Goal: Task Accomplishment & Management: Use online tool/utility

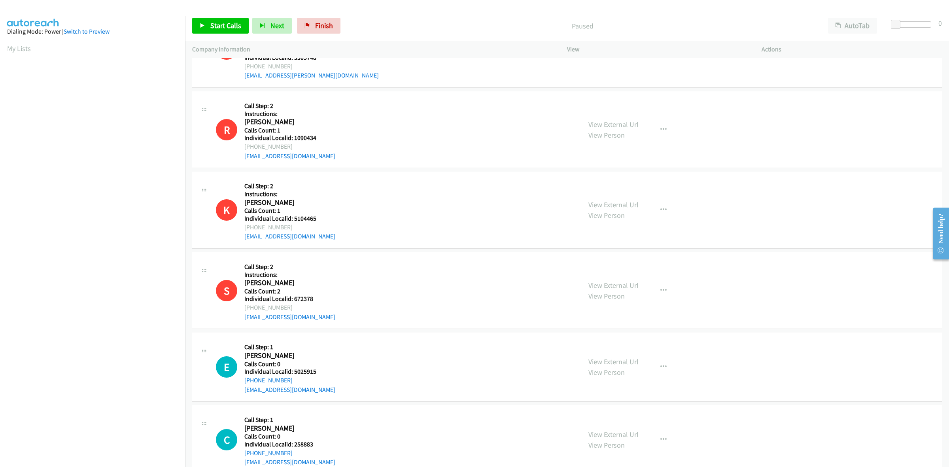
scroll to position [1985, 0]
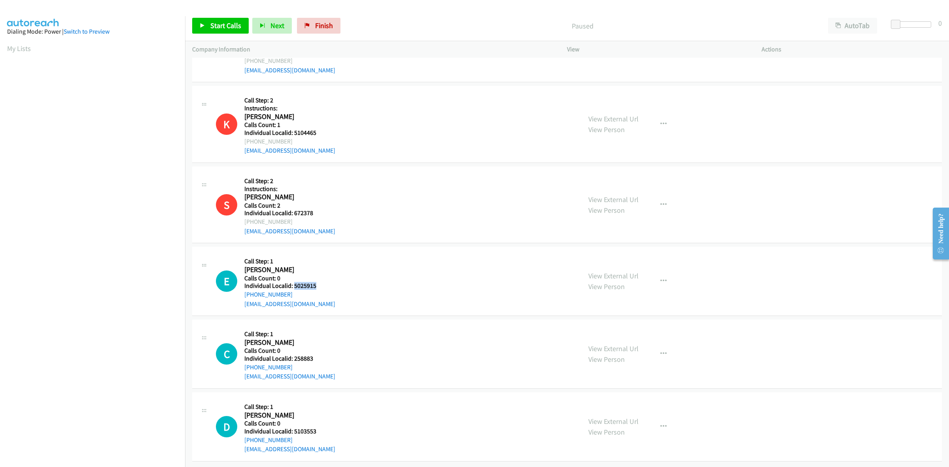
drag, startPoint x: 326, startPoint y: 277, endPoint x: 293, endPoint y: 280, distance: 32.5
click at [293, 282] on h5 "Individual Localid: 5025915" at bounding box center [289, 286] width 91 height 8
copy h5 "5025915"
click at [418, 257] on div "E Callback Scheduled Call Step: 1 Eric Silz America/New_York Calls Count: 0 Ind…" at bounding box center [395, 281] width 358 height 55
drag, startPoint x: 289, startPoint y: 282, endPoint x: 242, endPoint y: 288, distance: 47.0
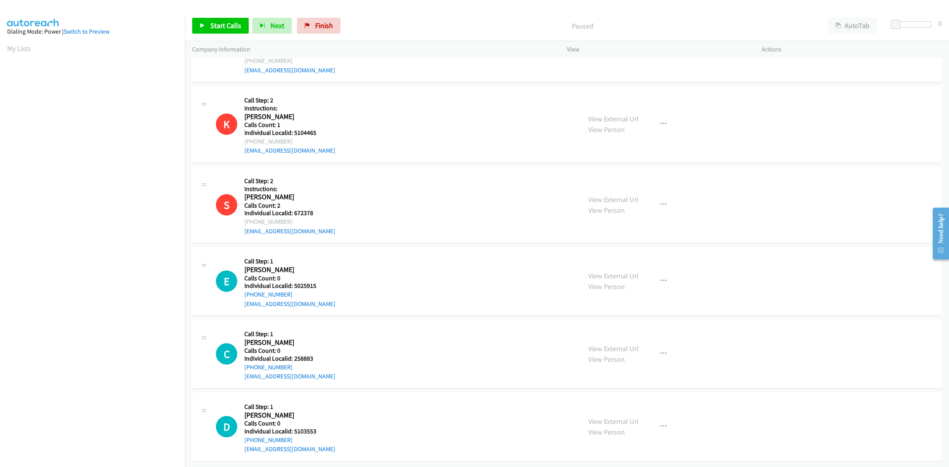
click at [242, 288] on div "E Callback Scheduled Call Step: 1 Eric Silz America/New_York Calls Count: 0 Ind…" at bounding box center [395, 281] width 358 height 55
copy link "[PHONE_NUMBER]"
drag, startPoint x: 319, startPoint y: 279, endPoint x: 292, endPoint y: 277, distance: 26.9
click at [292, 282] on h5 "Individual Localid: 5025915" at bounding box center [289, 286] width 91 height 8
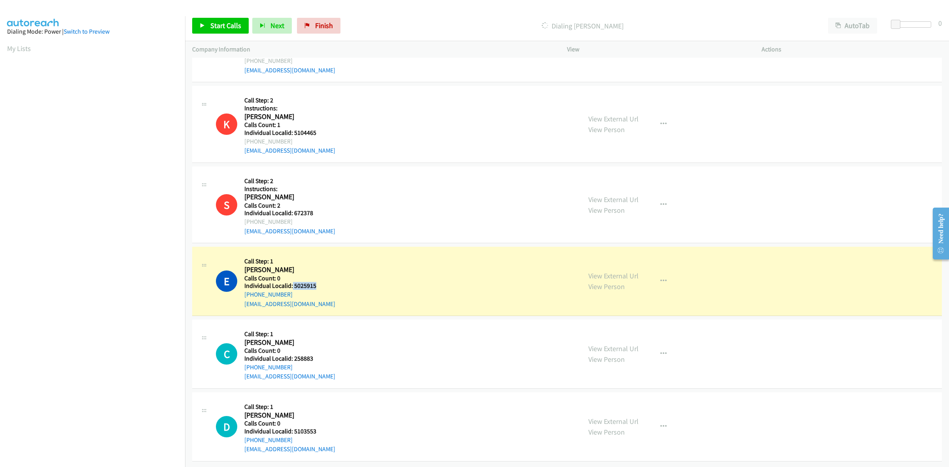
copy h5 "5025915"
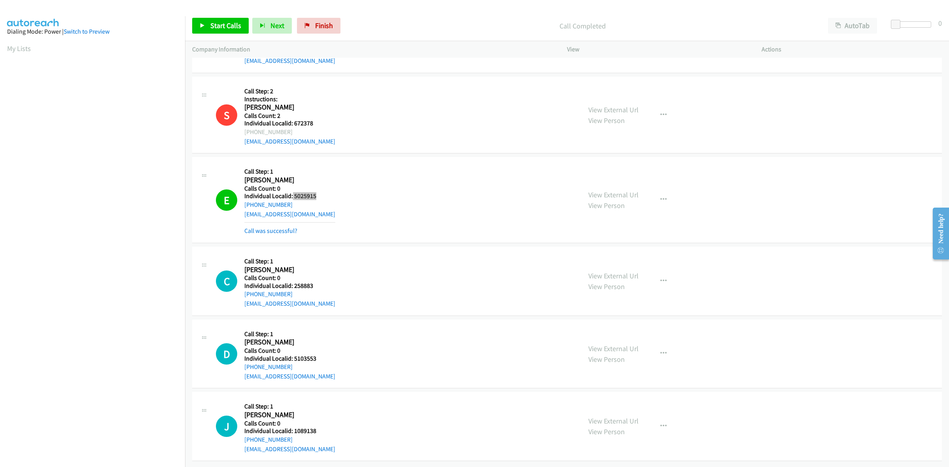
scroll to position [2075, 0]
drag, startPoint x: 316, startPoint y: 276, endPoint x: 293, endPoint y: 276, distance: 23.7
click at [293, 282] on h5 "Individual Localid: 258883" at bounding box center [289, 286] width 91 height 8
copy h5 "258883"
click at [437, 188] on div "E Callback Scheduled Call Step: 1 Eric Silz America/New_York Calls Count: 0 Ind…" at bounding box center [395, 199] width 358 height 71
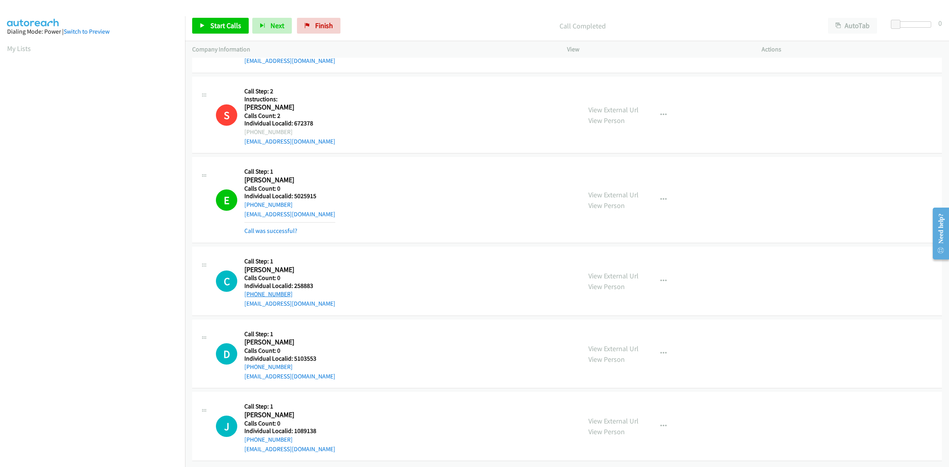
drag, startPoint x: 283, startPoint y: 287, endPoint x: 244, endPoint y: 287, distance: 39.2
click at [244, 290] on div "+1 336-351-5565" at bounding box center [289, 294] width 91 height 9
copy link "+1 336-351-5565"
drag, startPoint x: 317, startPoint y: 277, endPoint x: 293, endPoint y: 279, distance: 24.6
click at [293, 282] on h5 "Individual Localid: 258883" at bounding box center [289, 286] width 91 height 8
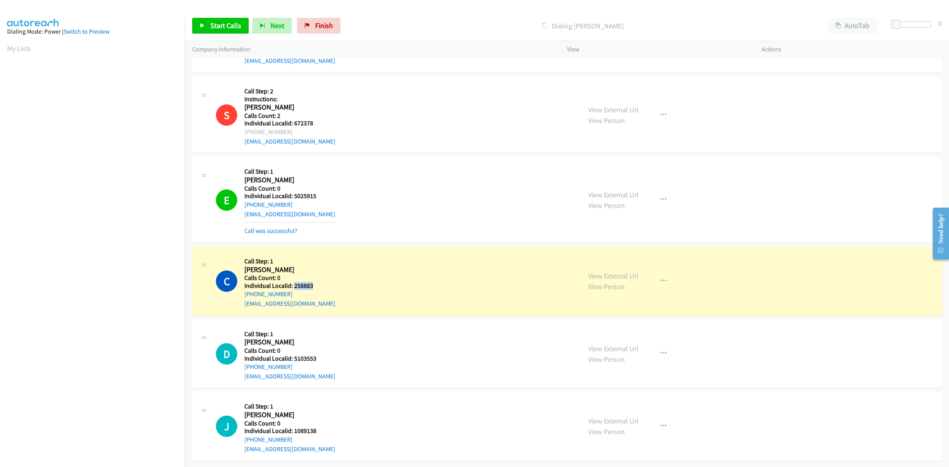
copy h5 "258883"
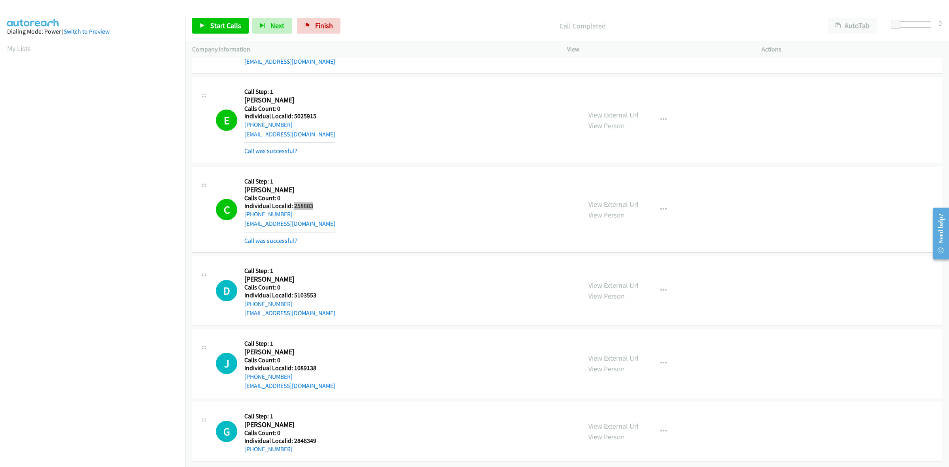
scroll to position [2155, 0]
drag, startPoint x: 315, startPoint y: 286, endPoint x: 294, endPoint y: 287, distance: 21.4
click at [294, 291] on h5 "Individual Localid: 5103553" at bounding box center [289, 295] width 91 height 8
copy h5 "5103553"
click at [388, 212] on div "C Callback Scheduled Call Step: 1 Christopher Stone America/New_York Calls Coun…" at bounding box center [395, 209] width 358 height 71
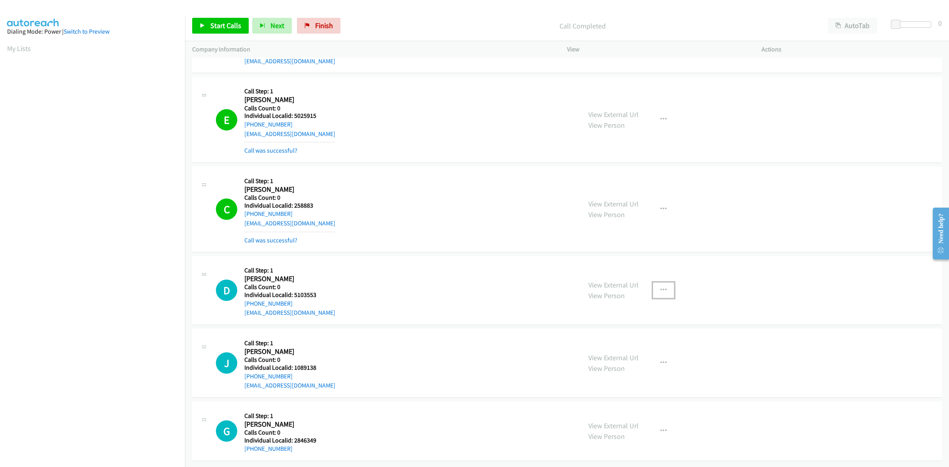
click at [660, 287] on button "button" at bounding box center [663, 290] width 21 height 16
click at [606, 334] on link "Skip Call" at bounding box center [621, 342] width 105 height 16
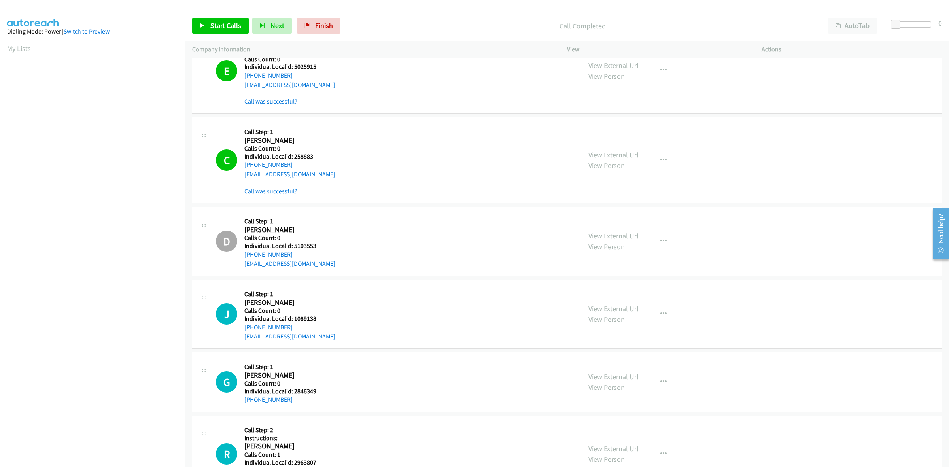
scroll to position [2236, 0]
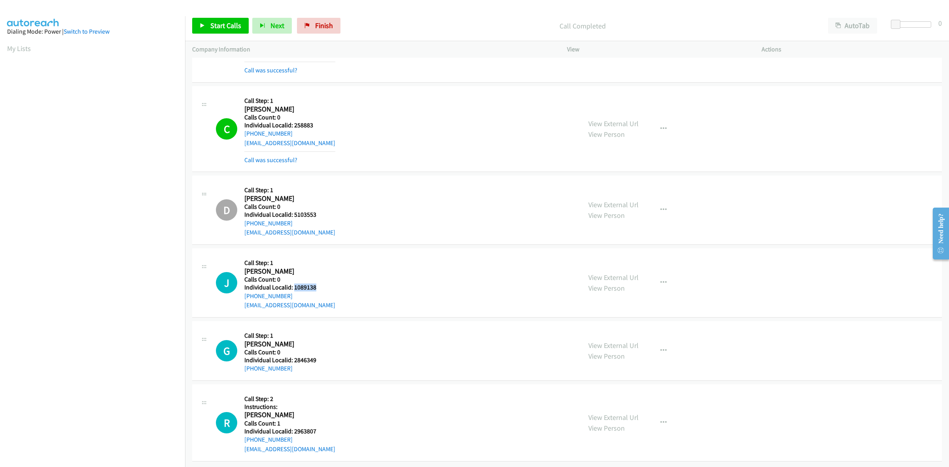
drag, startPoint x: 317, startPoint y: 278, endPoint x: 295, endPoint y: 280, distance: 22.2
click at [295, 280] on div "J Callback Scheduled Call Step: 1 Jack Dufoe America/Chicago Calls Count: 0 Ind…" at bounding box center [395, 283] width 358 height 55
copy h5 "1089138"
click at [661, 280] on icon "button" at bounding box center [664, 283] width 6 height 6
drag, startPoint x: 610, startPoint y: 326, endPoint x: 588, endPoint y: 321, distance: 22.5
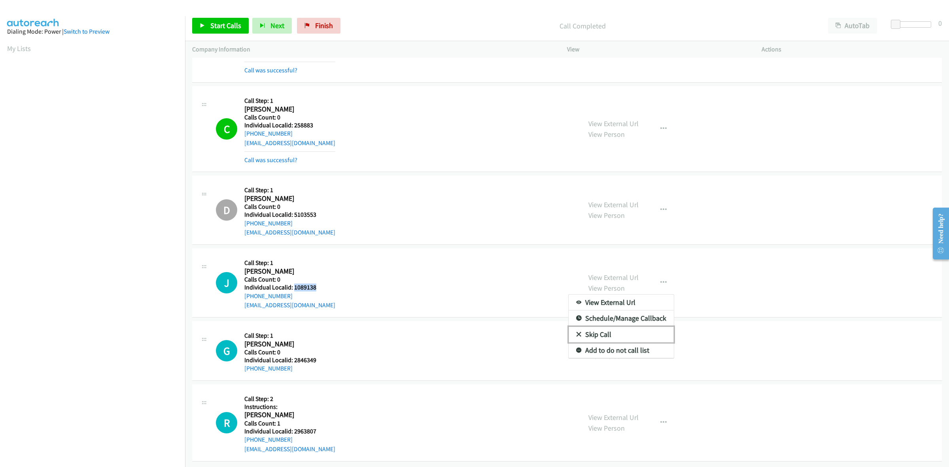
click at [610, 327] on link "Skip Call" at bounding box center [621, 335] width 105 height 16
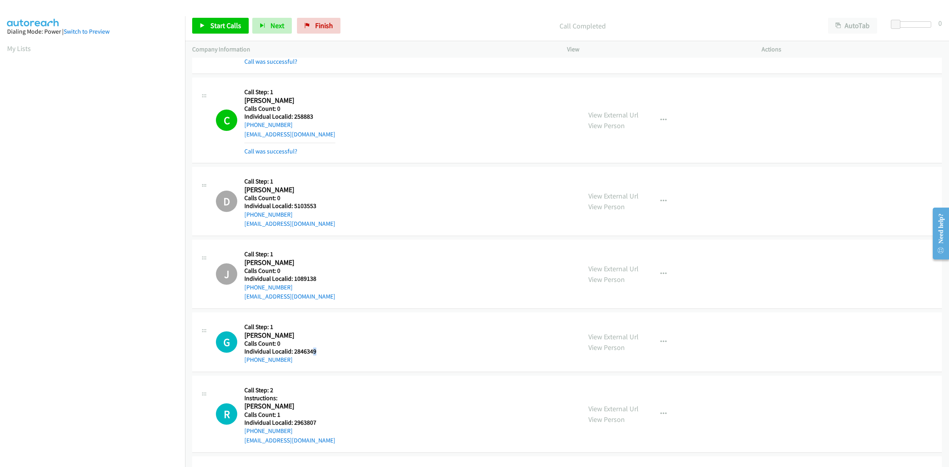
drag, startPoint x: 313, startPoint y: 355, endPoint x: 317, endPoint y: 354, distance: 4.0
click at [315, 354] on div "G Callback Scheduled Call Step: 1 Gordon Waggoner America/New_York Calls Count:…" at bounding box center [395, 342] width 358 height 45
click at [316, 354] on div "G Callback Scheduled Call Step: 1 Gordon Waggoner America/New_York Calls Count:…" at bounding box center [395, 342] width 358 height 45
click at [317, 352] on div "G Callback Scheduled Call Step: 1 Gordon Waggoner America/New_York Calls Count:…" at bounding box center [395, 342] width 358 height 45
drag, startPoint x: 313, startPoint y: 352, endPoint x: 296, endPoint y: 352, distance: 17.4
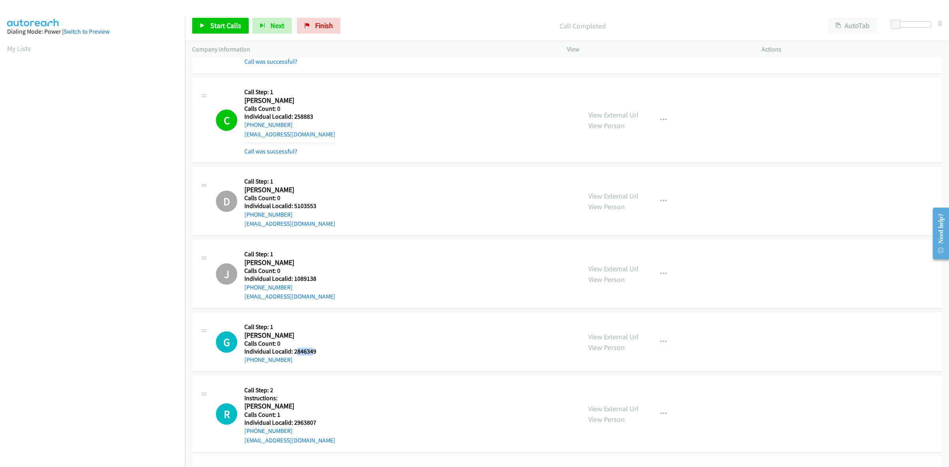
click at [296, 352] on h5 "Individual Localid: 2846349" at bounding box center [280, 352] width 72 height 8
drag, startPoint x: 326, startPoint y: 352, endPoint x: 292, endPoint y: 353, distance: 34.0
click at [292, 353] on div "G Callback Scheduled Call Step: 1 Gordon Waggoner America/New_York Calls Count:…" at bounding box center [395, 342] width 358 height 45
copy h5 "2846349"
click at [396, 226] on div "D Callback Scheduled Call Step: 1 Daniel Sims America/Chicago Calls Count: 0 In…" at bounding box center [395, 201] width 358 height 55
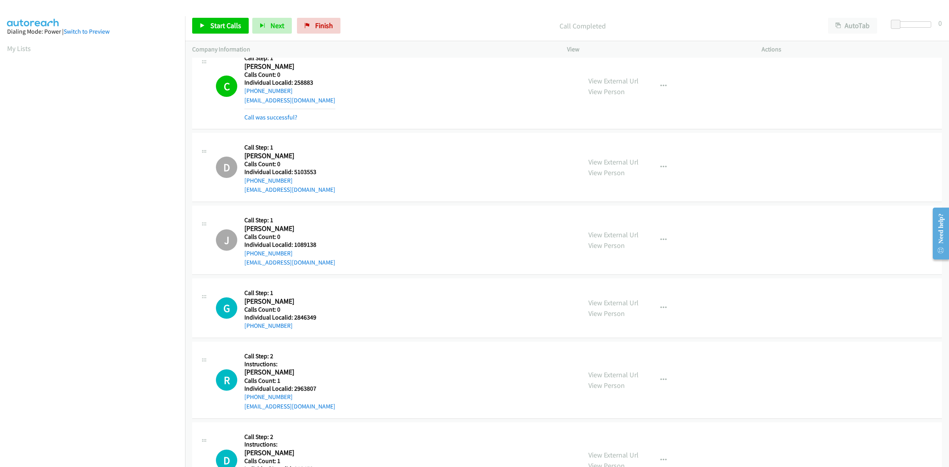
scroll to position [2317, 0]
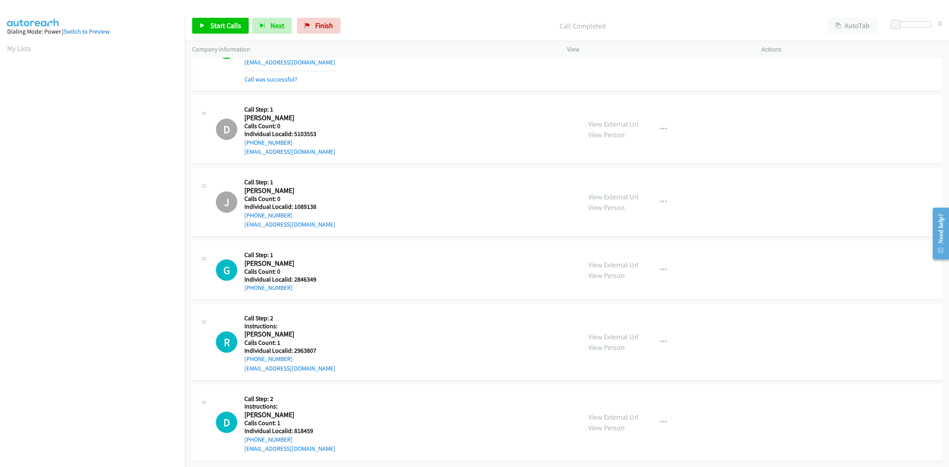
drag, startPoint x: 288, startPoint y: 280, endPoint x: 240, endPoint y: 285, distance: 48.5
click at [240, 285] on div "G Callback Scheduled Call Step: 1 Gordon Waggoner America/New_York Calls Count:…" at bounding box center [395, 270] width 358 height 45
copy link "+1 404-838-8854"
drag, startPoint x: 315, startPoint y: 271, endPoint x: 292, endPoint y: 272, distance: 23.0
click at [292, 272] on div "G Callback Scheduled Call Step: 1 Gordon Waggoner America/New_York Calls Count:…" at bounding box center [395, 270] width 358 height 45
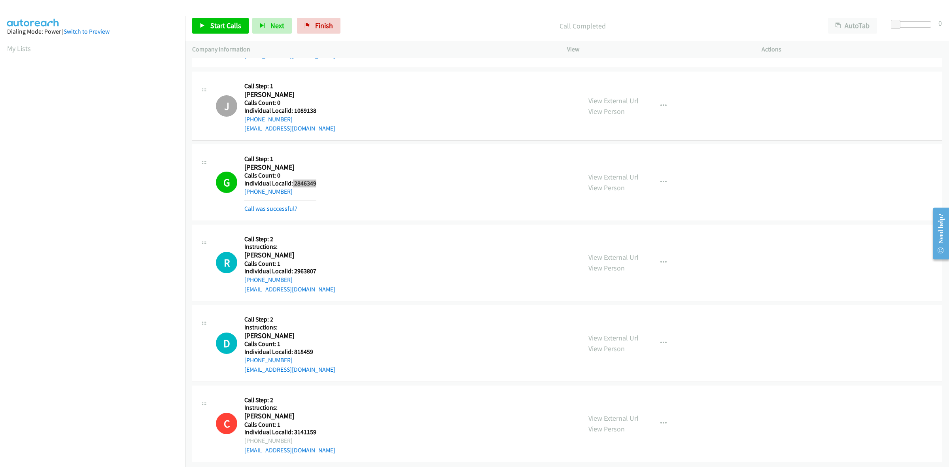
scroll to position [2414, 0]
click at [665, 256] on button "button" at bounding box center [663, 262] width 21 height 16
click at [623, 305] on link "Skip Call" at bounding box center [621, 313] width 105 height 16
click at [665, 337] on button "button" at bounding box center [663, 342] width 21 height 16
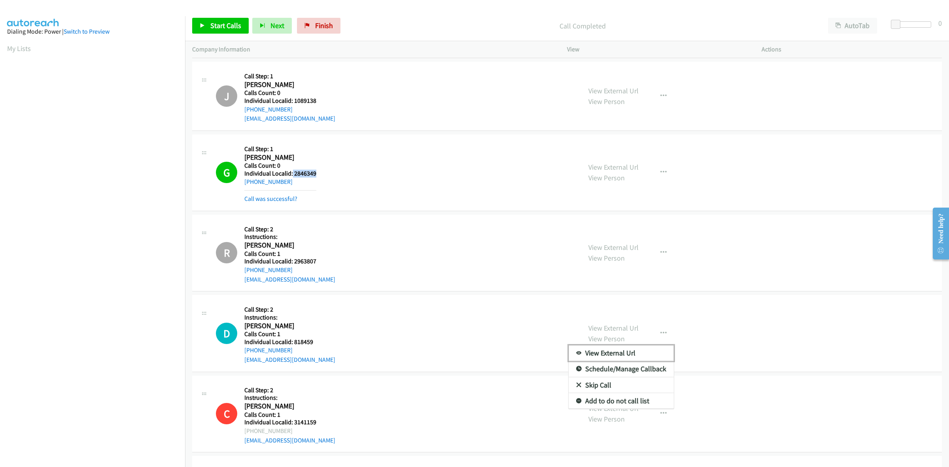
click at [616, 388] on div "View External Url Email Schedule/Manage Callback Skip Call Add to do not call l…" at bounding box center [621, 377] width 106 height 64
click at [661, 332] on icon "button" at bounding box center [664, 333] width 6 height 6
click at [610, 384] on link "Skip Call" at bounding box center [621, 385] width 105 height 16
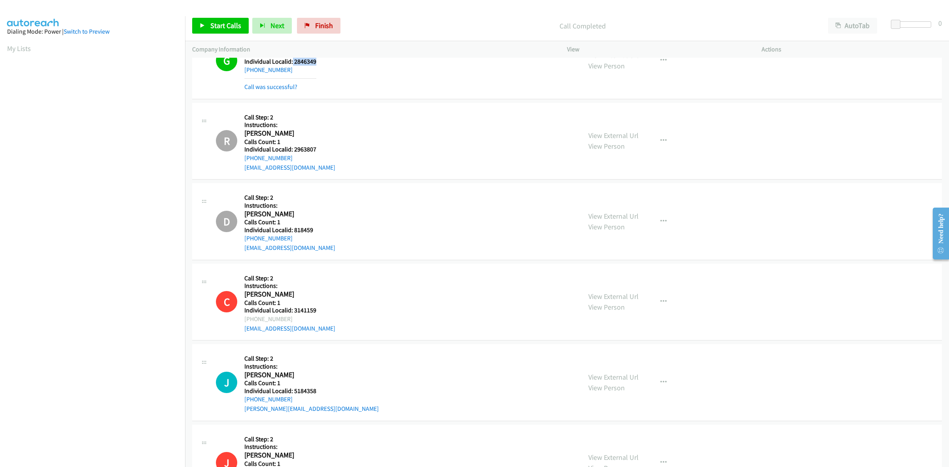
scroll to position [2575, 0]
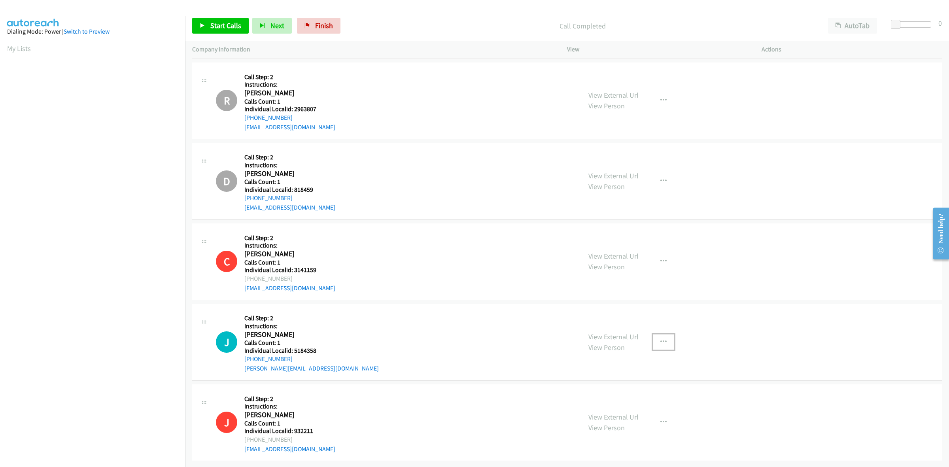
click at [665, 334] on button "button" at bounding box center [663, 342] width 21 height 16
click at [621, 386] on link "Skip Call" at bounding box center [621, 394] width 105 height 16
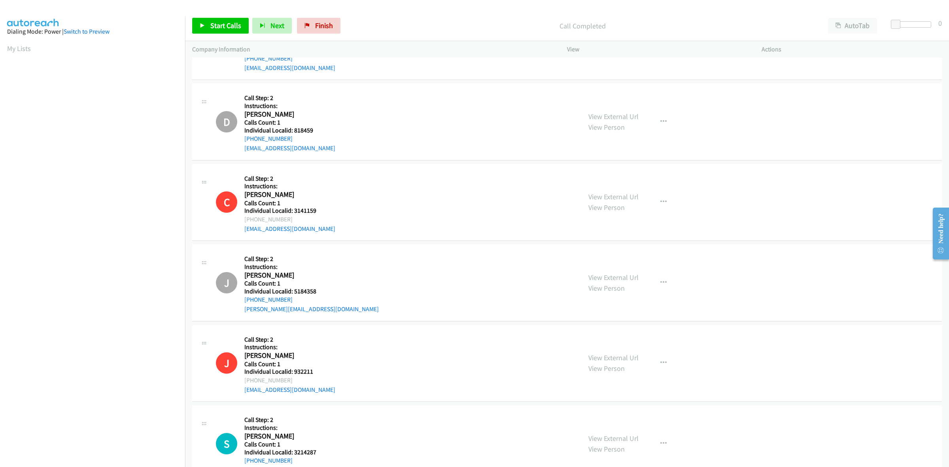
scroll to position [2655, 0]
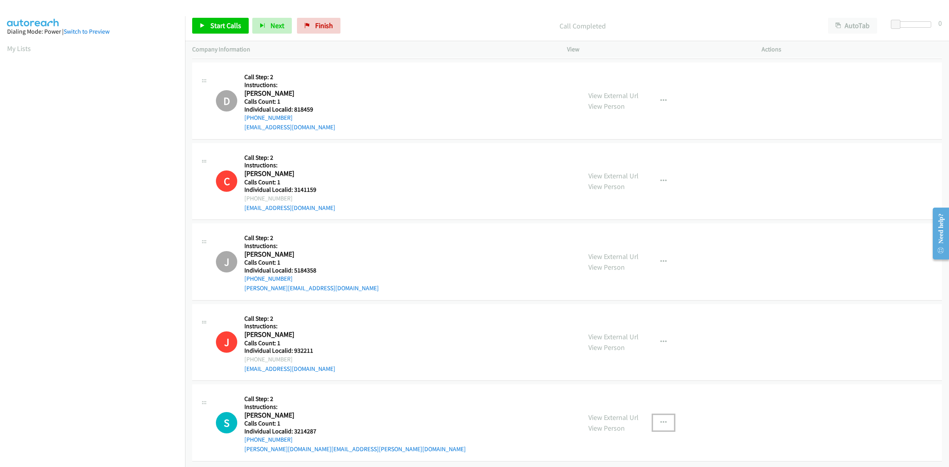
click at [665, 415] on button "button" at bounding box center [663, 423] width 21 height 16
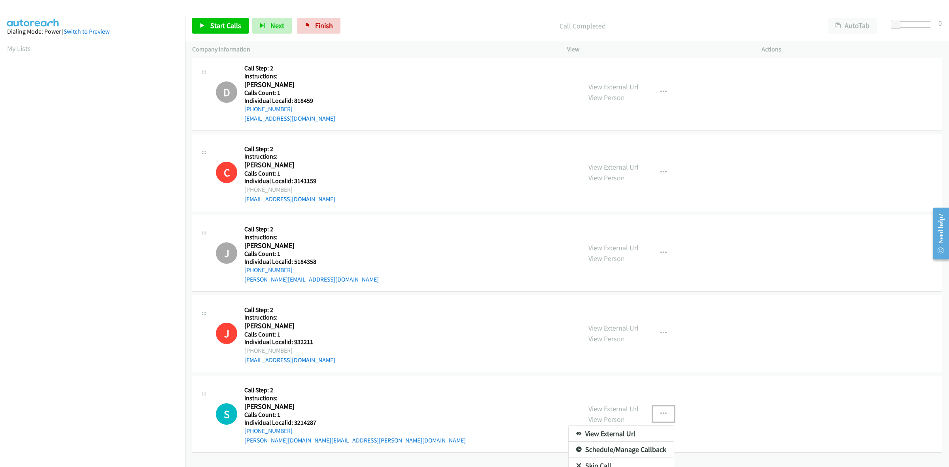
scroll to position [2688, 0]
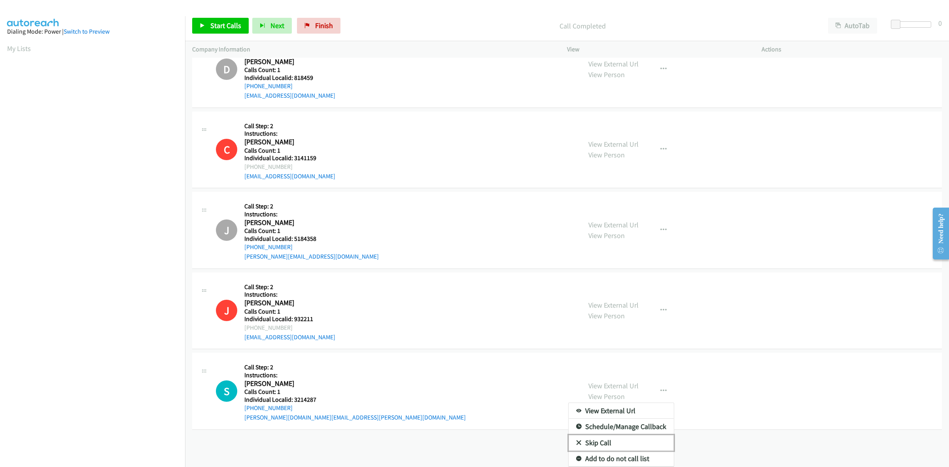
click at [597, 435] on link "Skip Call" at bounding box center [621, 443] width 105 height 16
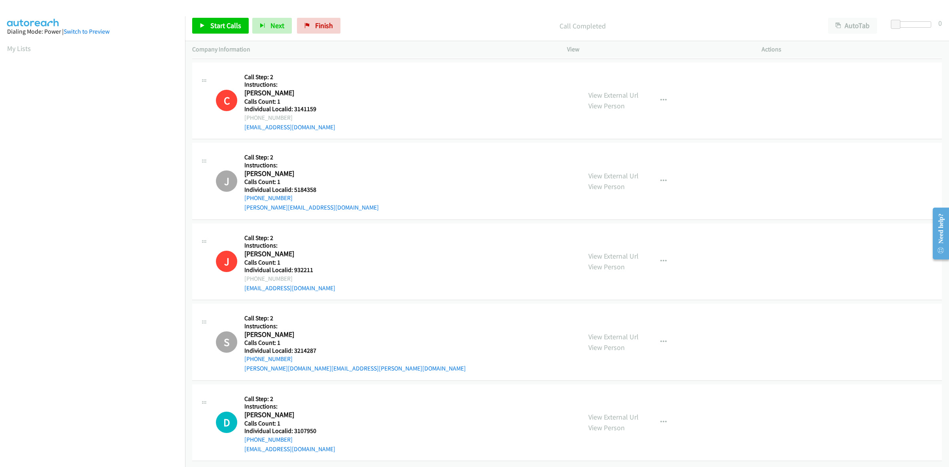
scroll to position [2736, 0]
click at [661, 419] on button "button" at bounding box center [663, 423] width 21 height 16
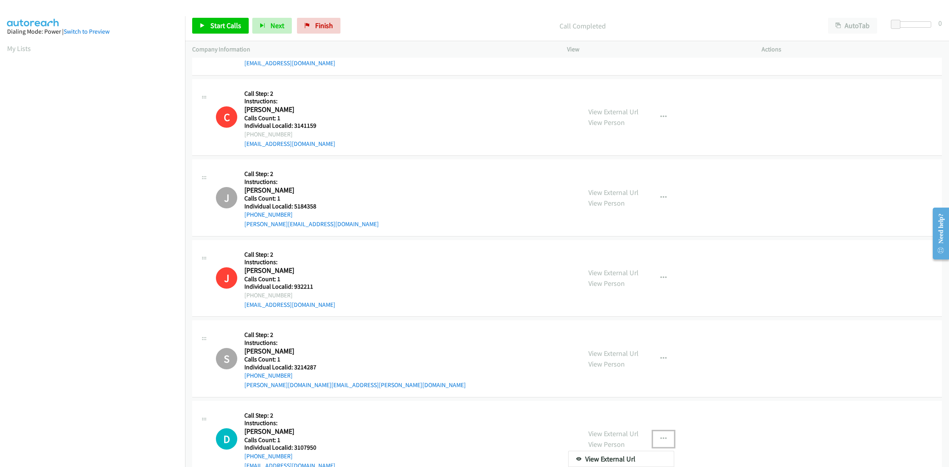
scroll to position [2768, 0]
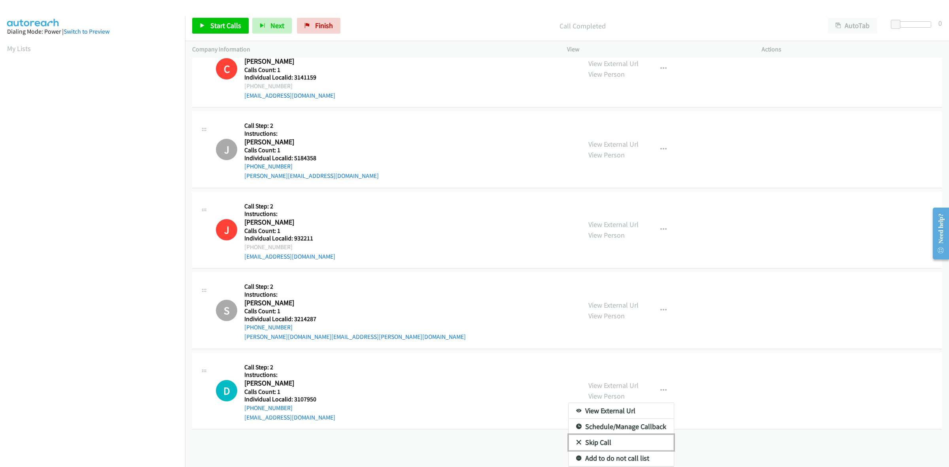
click at [603, 435] on link "Skip Call" at bounding box center [621, 443] width 105 height 16
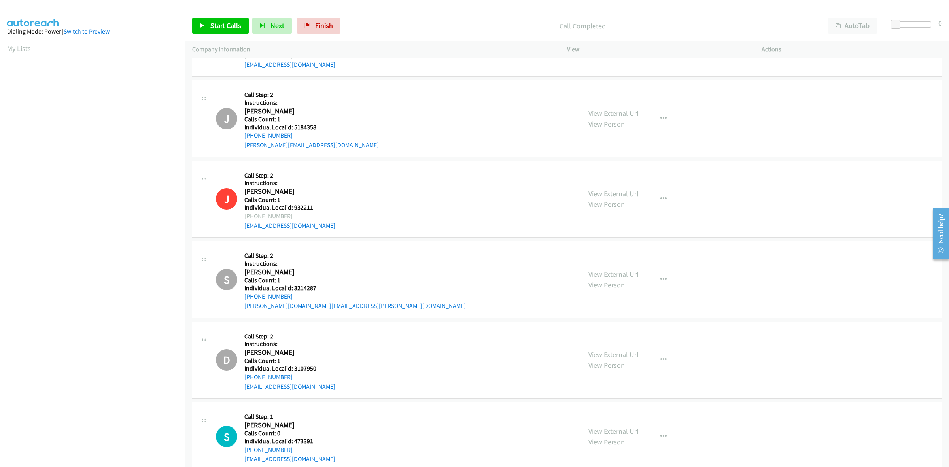
scroll to position [2809, 0]
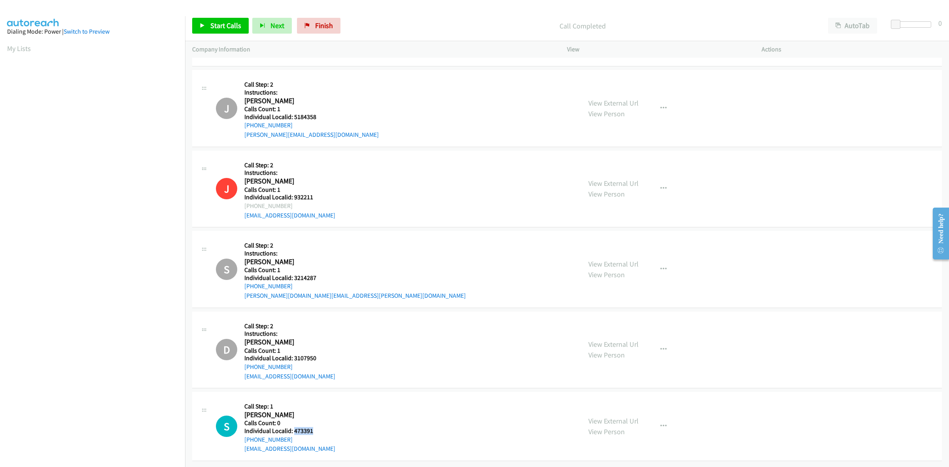
drag, startPoint x: 313, startPoint y: 424, endPoint x: 295, endPoint y: 424, distance: 18.2
click at [295, 424] on div "S Callback Scheduled Call Step: 1 Steven Haskill America/Los_Angeles Calls Coun…" at bounding box center [395, 426] width 358 height 55
click at [365, 312] on div "D Callback Scheduled Call Step: 2 Instructions: Devin Manis America/New_York Ca…" at bounding box center [567, 350] width 750 height 77
drag, startPoint x: 291, startPoint y: 434, endPoint x: 240, endPoint y: 434, distance: 51.0
click at [240, 434] on div "S Callback Scheduled Call Step: 1 Steven Haskill America/Los_Angeles Calls Coun…" at bounding box center [395, 426] width 358 height 55
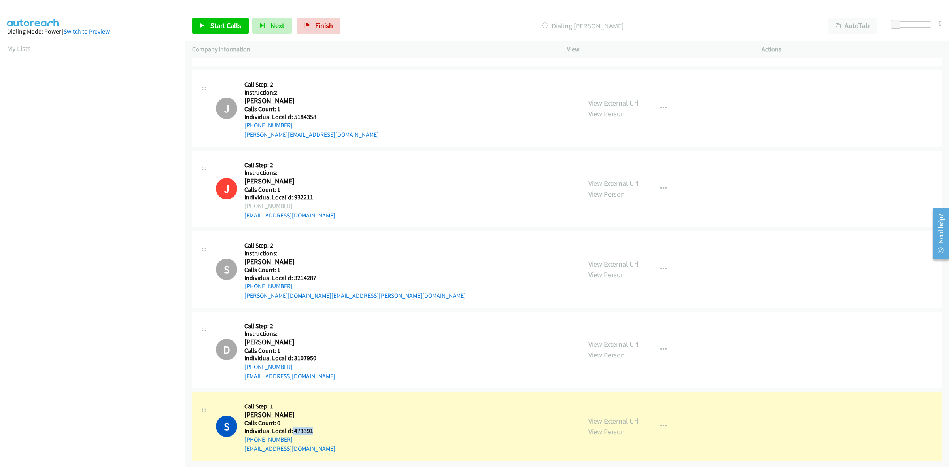
drag, startPoint x: 315, startPoint y: 424, endPoint x: 292, endPoint y: 426, distance: 23.0
click at [292, 426] on div "S Callback Scheduled Call Step: 1 Steven Haskill America/Los_Angeles Calls Coun…" at bounding box center [395, 426] width 358 height 55
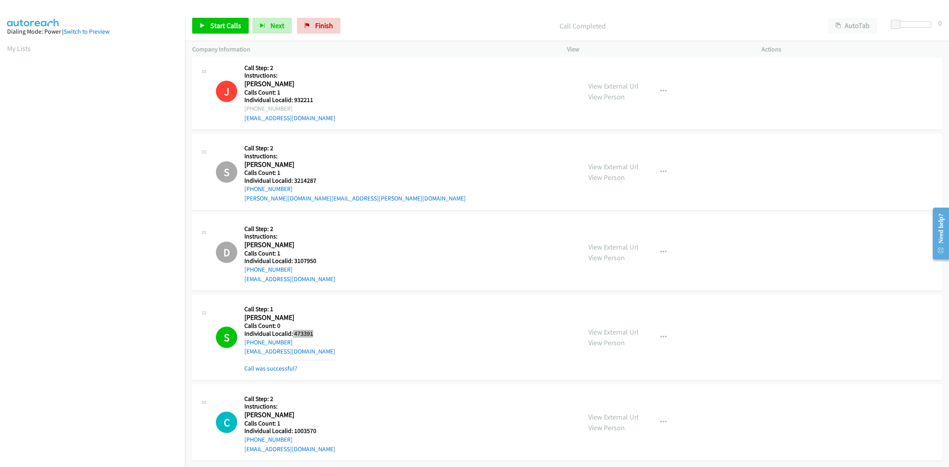
scroll to position [2907, 0]
click at [659, 420] on button "button" at bounding box center [663, 423] width 21 height 16
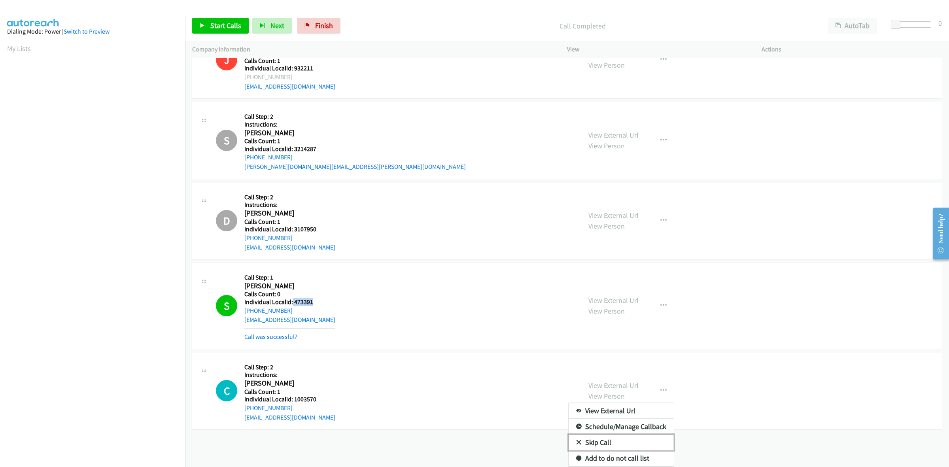
click at [586, 437] on link "Skip Call" at bounding box center [621, 443] width 105 height 16
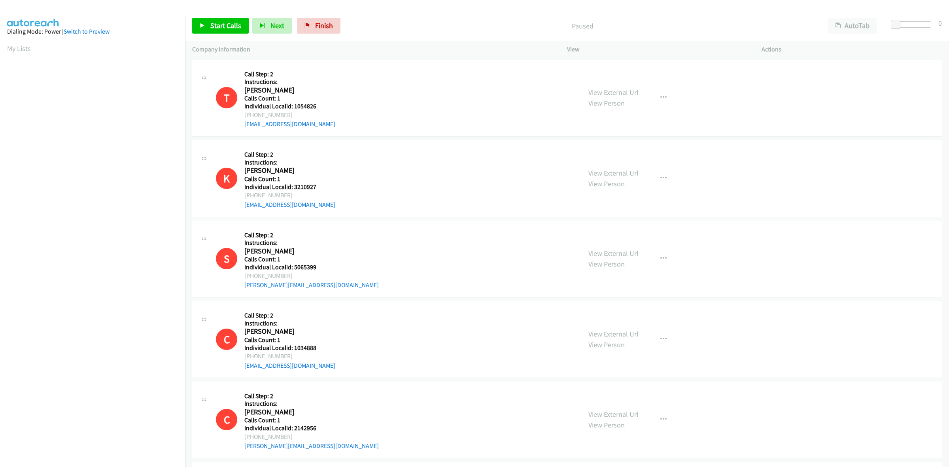
scroll to position [0, 1]
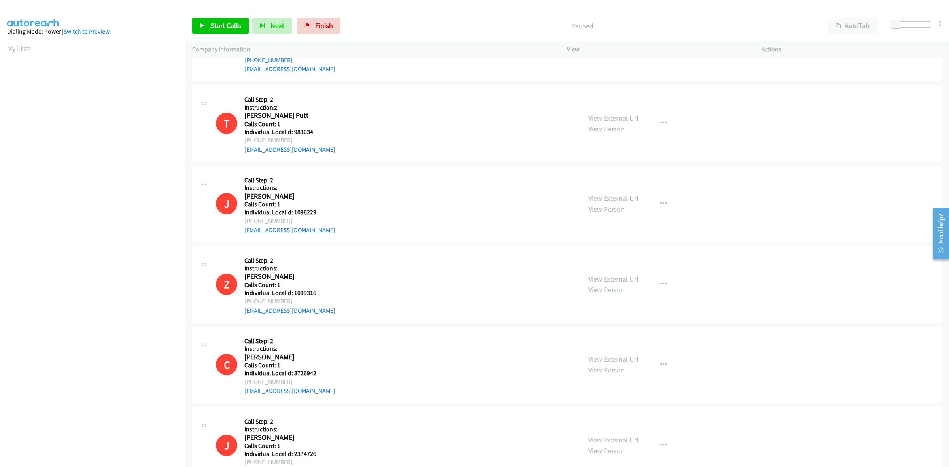
scroll to position [396, 0]
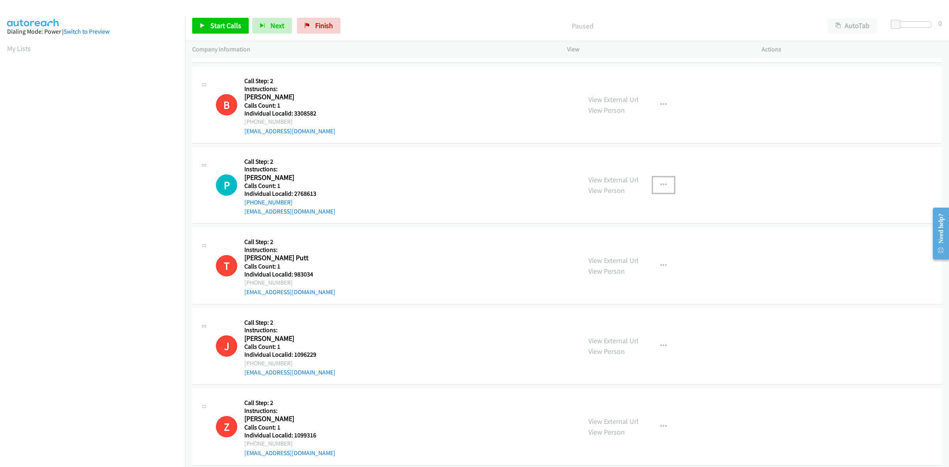
drag, startPoint x: 669, startPoint y: 183, endPoint x: 663, endPoint y: 185, distance: 6.8
click at [669, 183] on button "button" at bounding box center [663, 185] width 21 height 16
click at [614, 240] on link "Skip Call" at bounding box center [621, 237] width 105 height 16
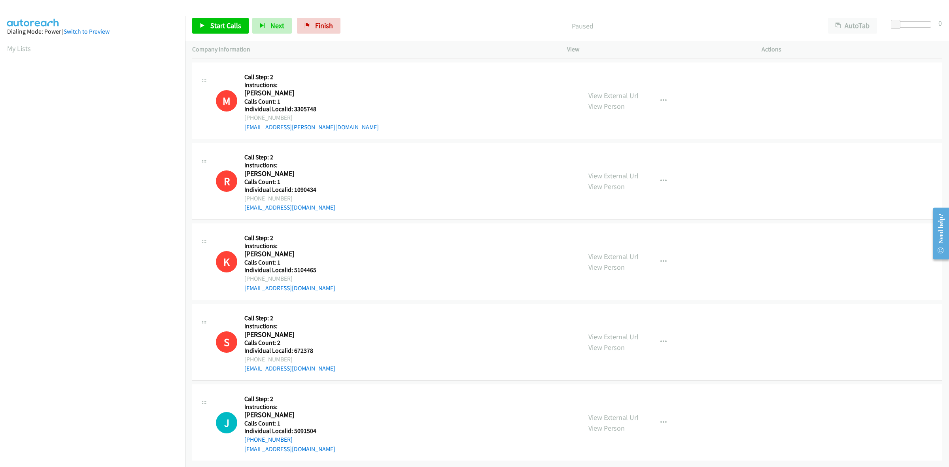
scroll to position [2089, 0]
click at [662, 420] on icon "button" at bounding box center [664, 423] width 6 height 6
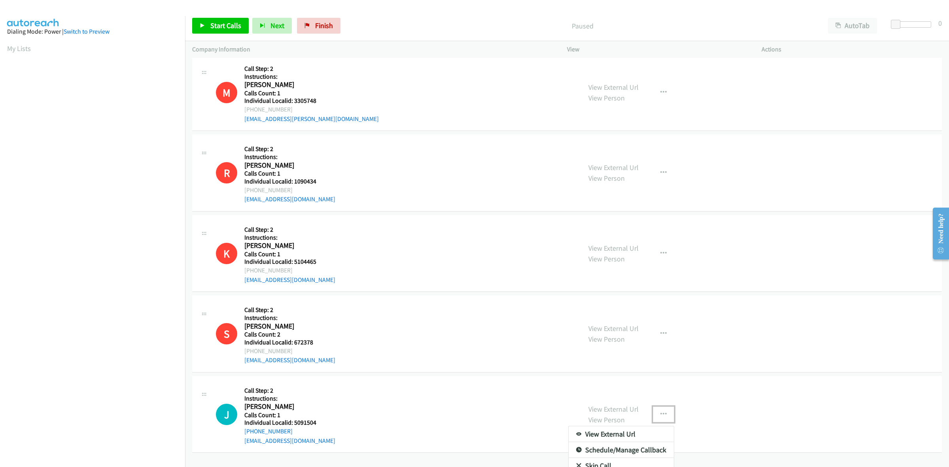
scroll to position [2122, 0]
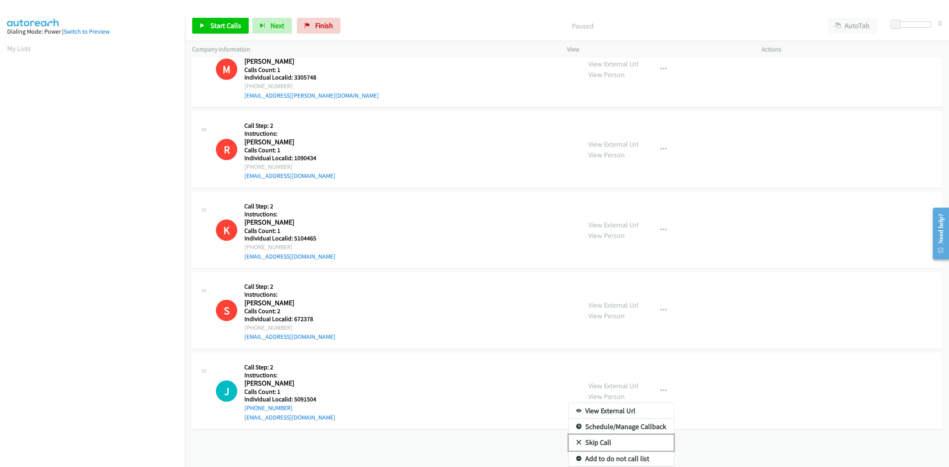
click at [608, 435] on link "Skip Call" at bounding box center [621, 443] width 105 height 16
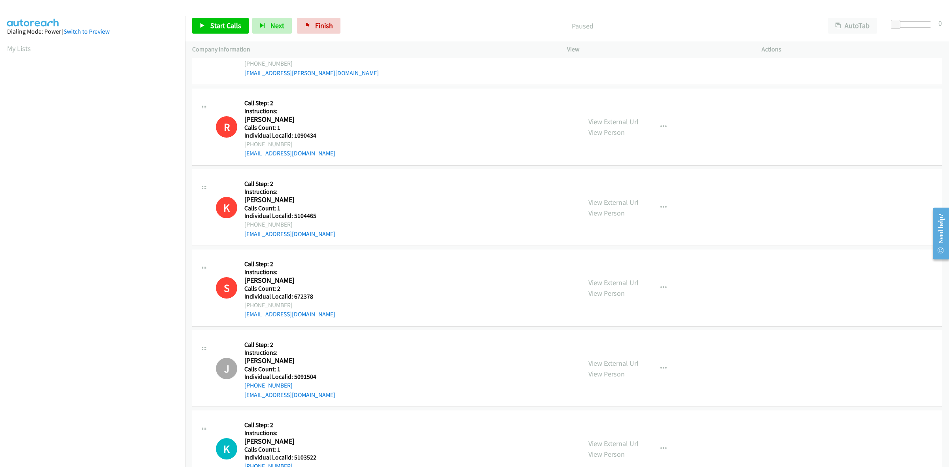
scroll to position [2170, 0]
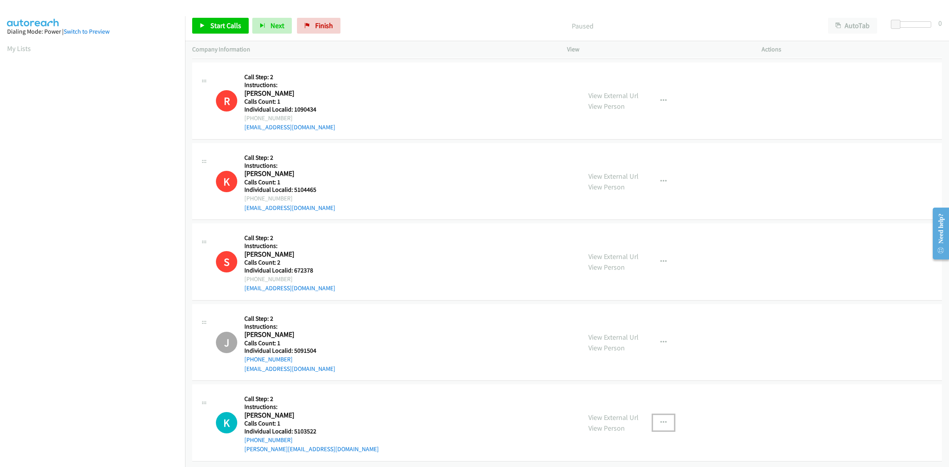
click at [658, 421] on button "button" at bounding box center [663, 423] width 21 height 16
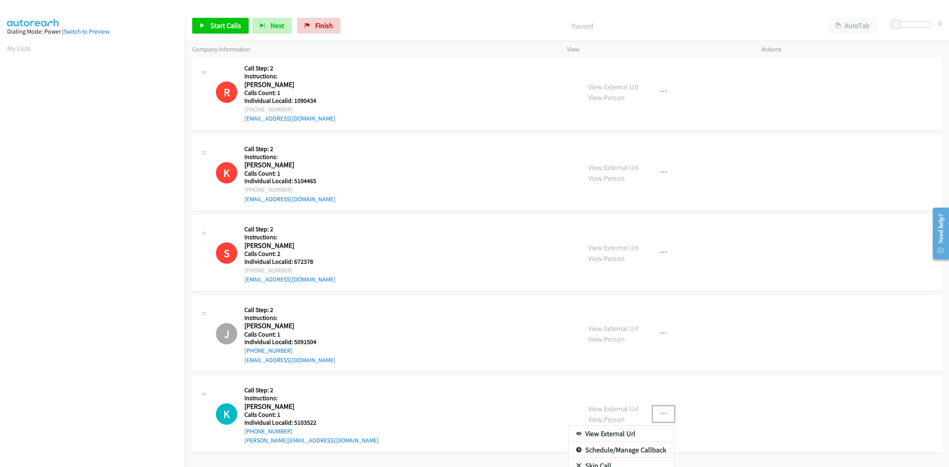
scroll to position [2202, 0]
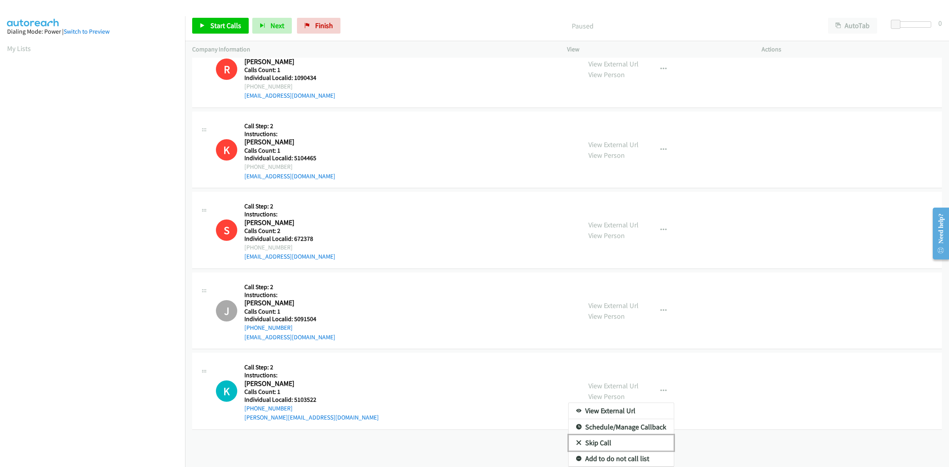
click at [580, 435] on link "Skip Call" at bounding box center [621, 443] width 105 height 16
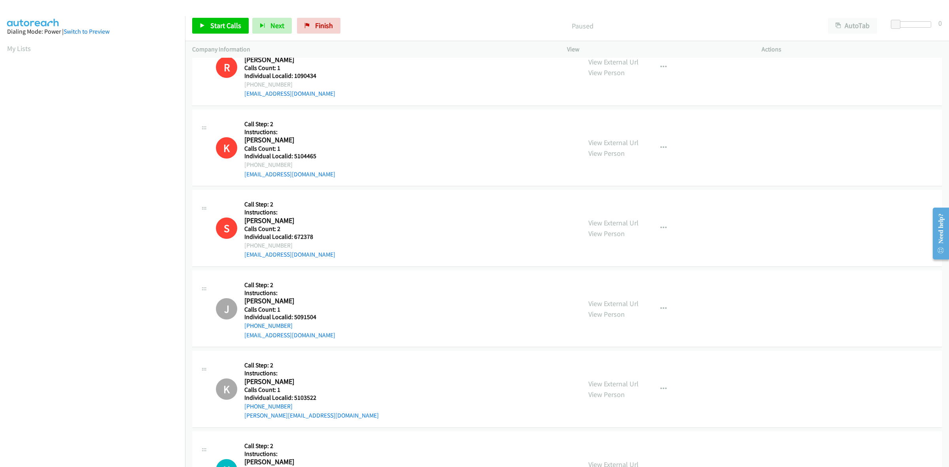
scroll to position [2250, 0]
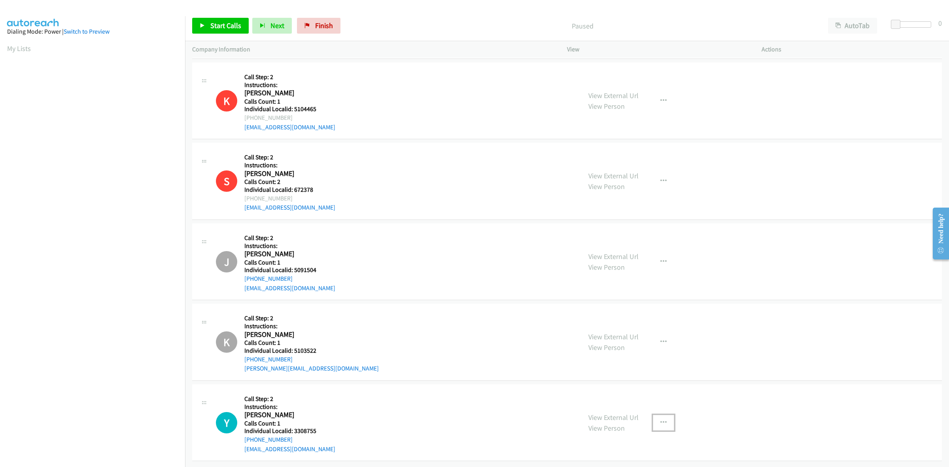
click at [663, 415] on button "button" at bounding box center [663, 423] width 21 height 16
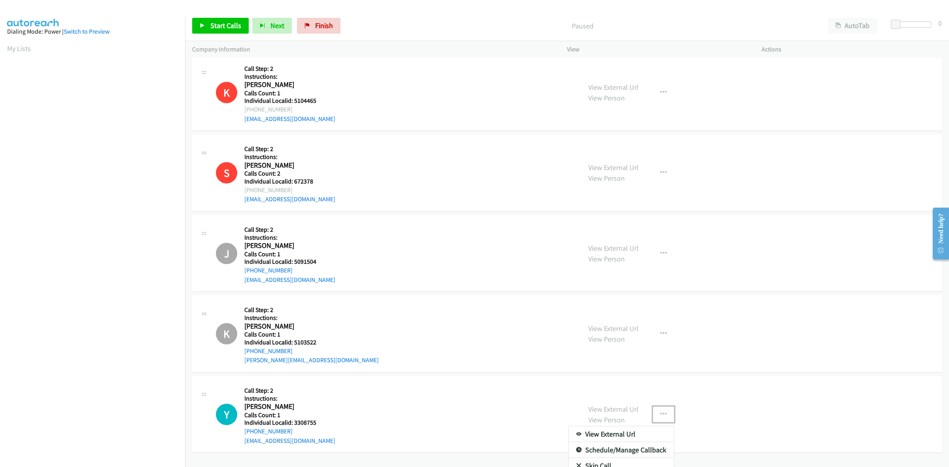
scroll to position [2283, 0]
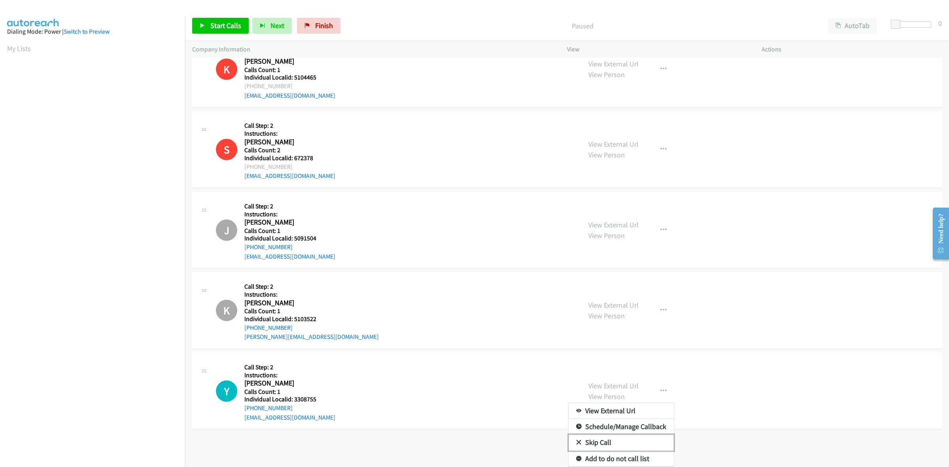
click at [588, 436] on link "Skip Call" at bounding box center [621, 443] width 105 height 16
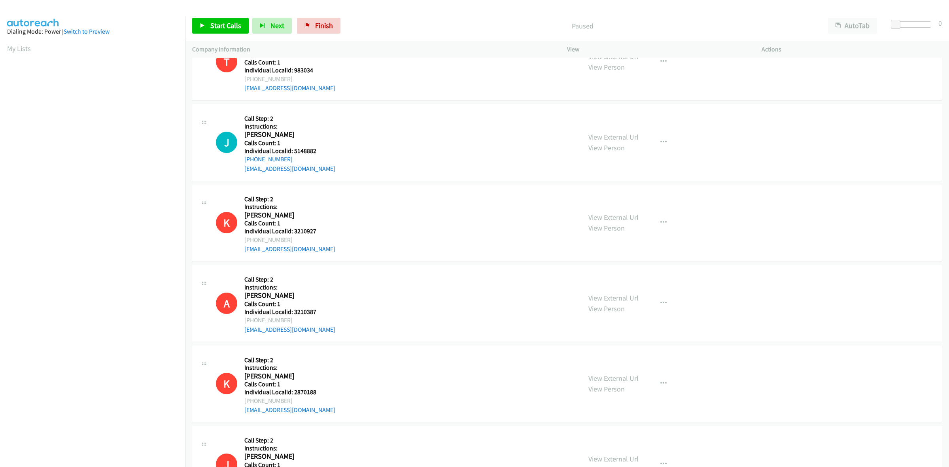
scroll to position [198, 0]
drag, startPoint x: 674, startPoint y: 137, endPoint x: 659, endPoint y: 149, distance: 18.9
click at [674, 137] on div "View External Url View Person View External Url Email Schedule/Manage Callback …" at bounding box center [683, 141] width 202 height 63
click at [661, 144] on icon "button" at bounding box center [664, 141] width 6 height 6
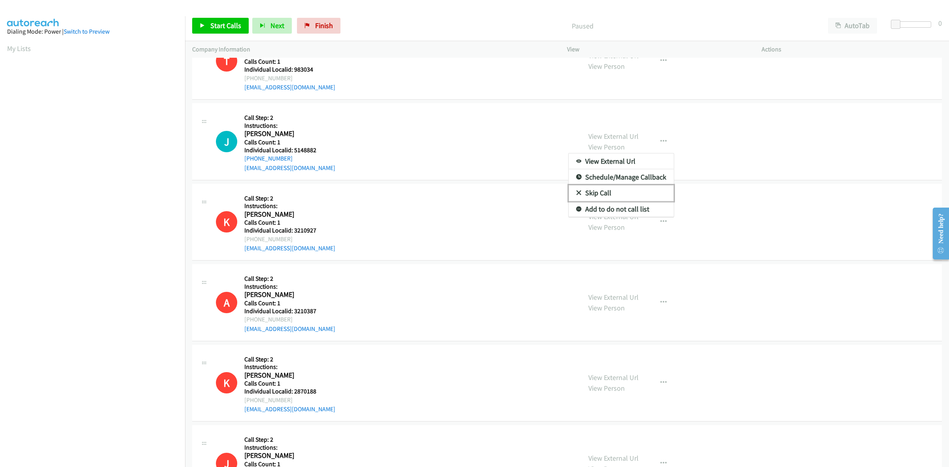
click at [625, 191] on link "Skip Call" at bounding box center [621, 193] width 105 height 16
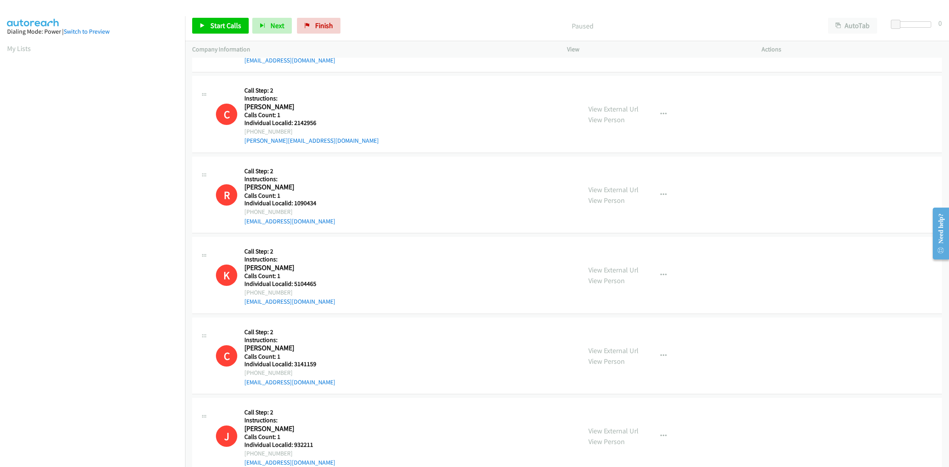
scroll to position [2089, 0]
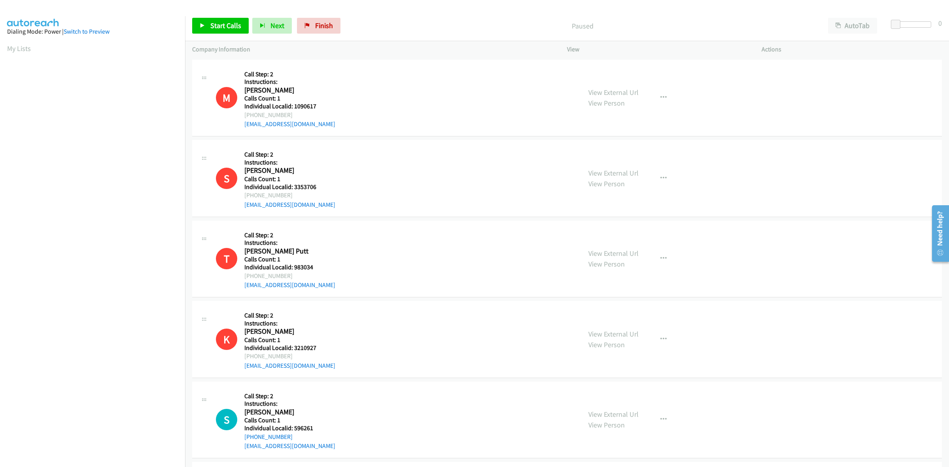
click at [479, 172] on div "S Callback Scheduled Call Step: 2 Instructions: [PERSON_NAME] America/[GEOGRAPH…" at bounding box center [395, 178] width 358 height 63
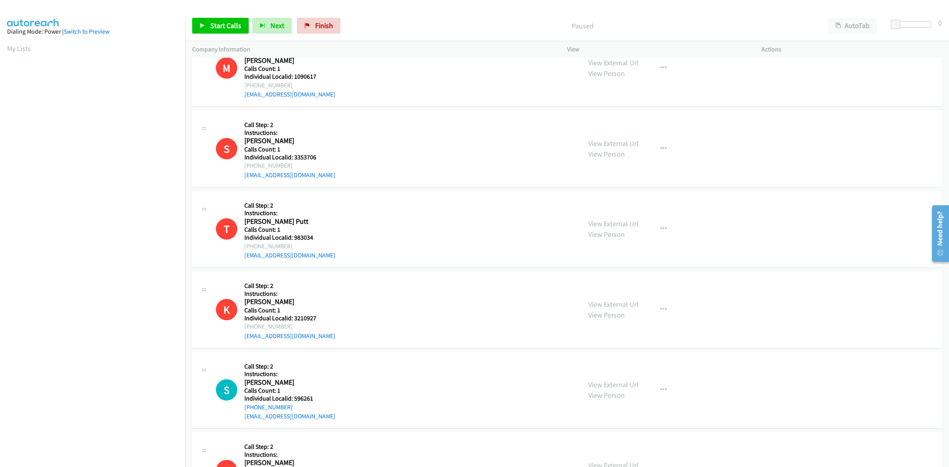
scroll to position [198, 0]
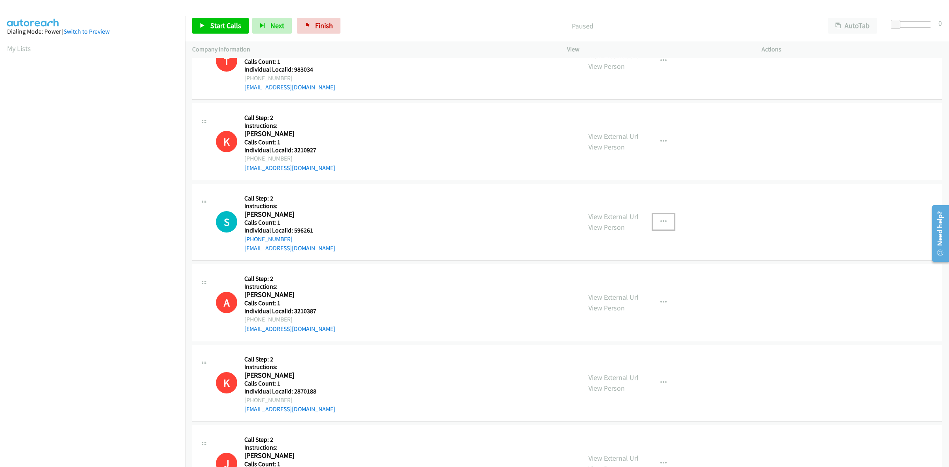
click at [665, 222] on button "button" at bounding box center [663, 222] width 21 height 16
click at [593, 268] on link "Skip Call" at bounding box center [621, 274] width 105 height 16
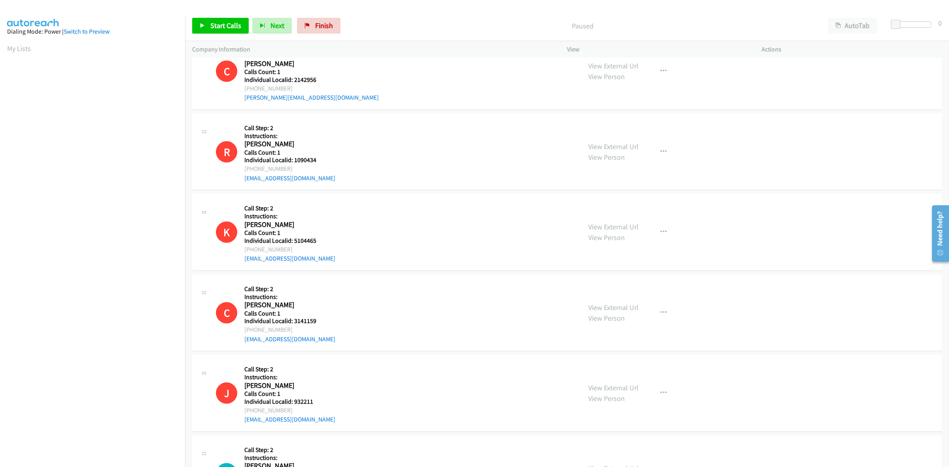
scroll to position [2089, 0]
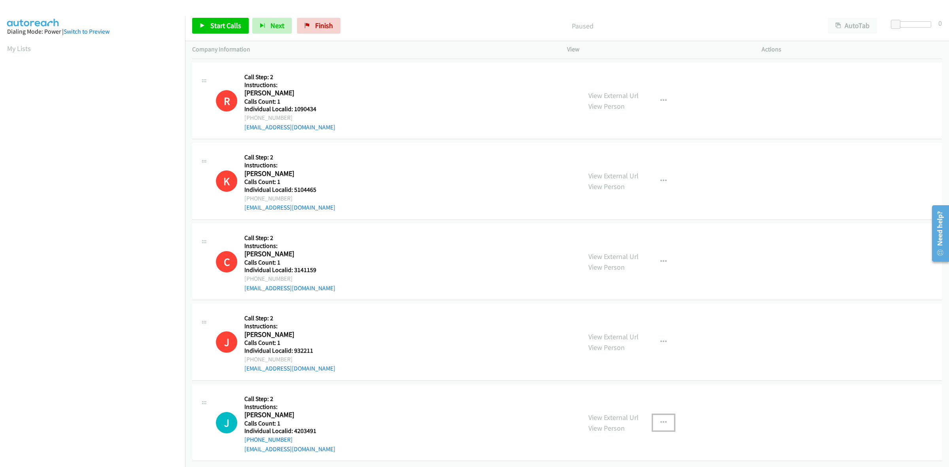
click at [661, 420] on button "button" at bounding box center [663, 423] width 21 height 16
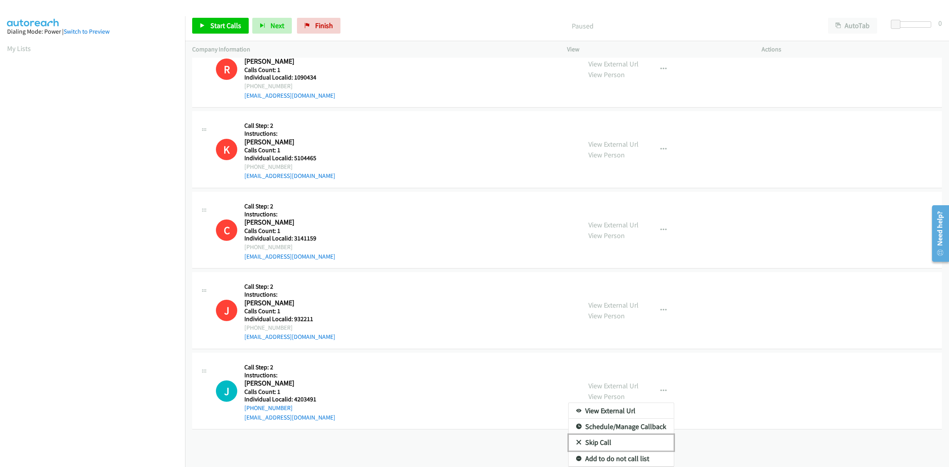
click at [611, 435] on link "Skip Call" at bounding box center [621, 443] width 105 height 16
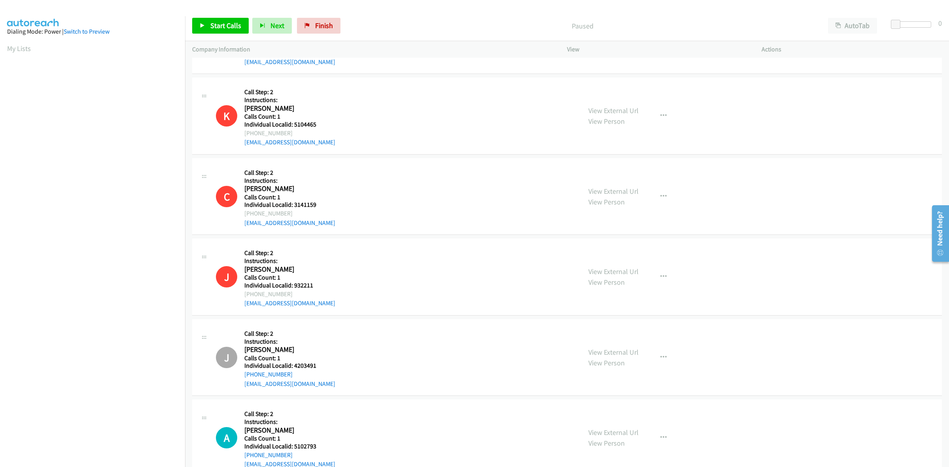
scroll to position [2170, 0]
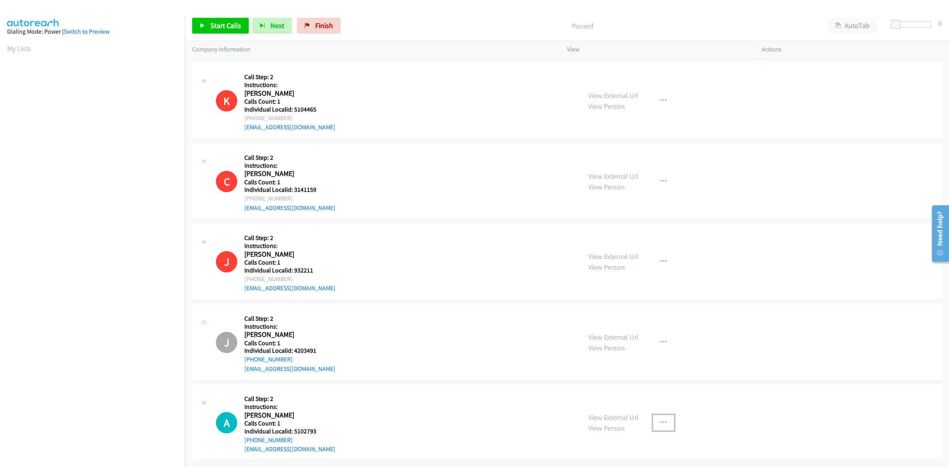
click at [661, 420] on icon "button" at bounding box center [664, 423] width 6 height 6
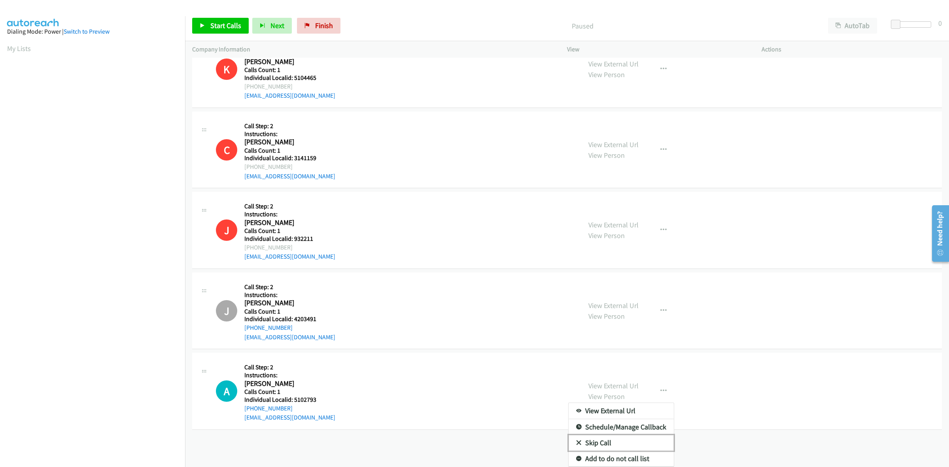
click at [614, 435] on link "Skip Call" at bounding box center [621, 443] width 105 height 16
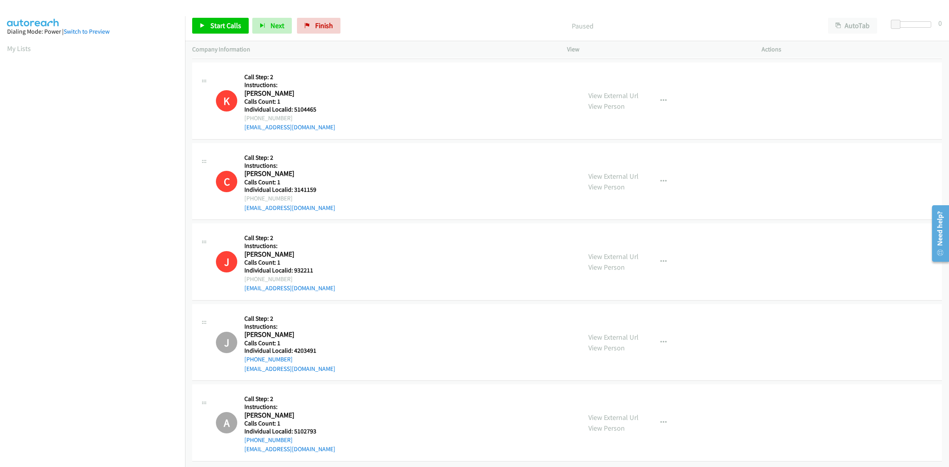
scroll to position [2195, 0]
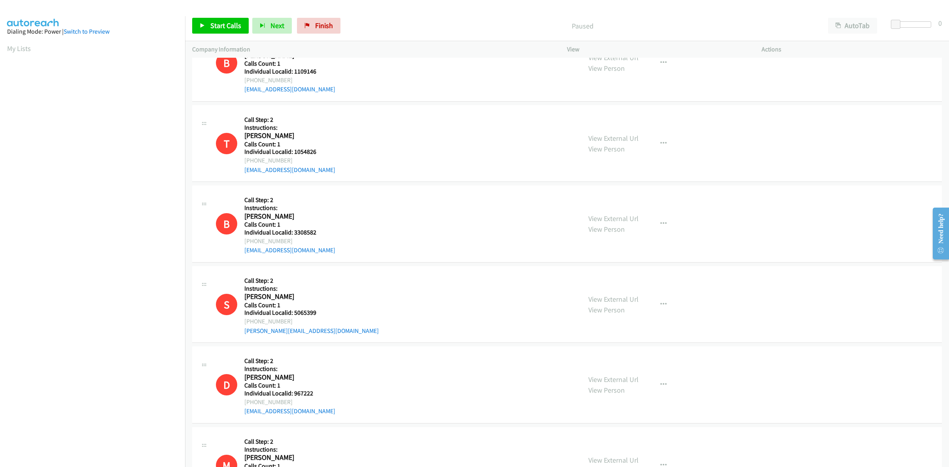
scroll to position [1360, 0]
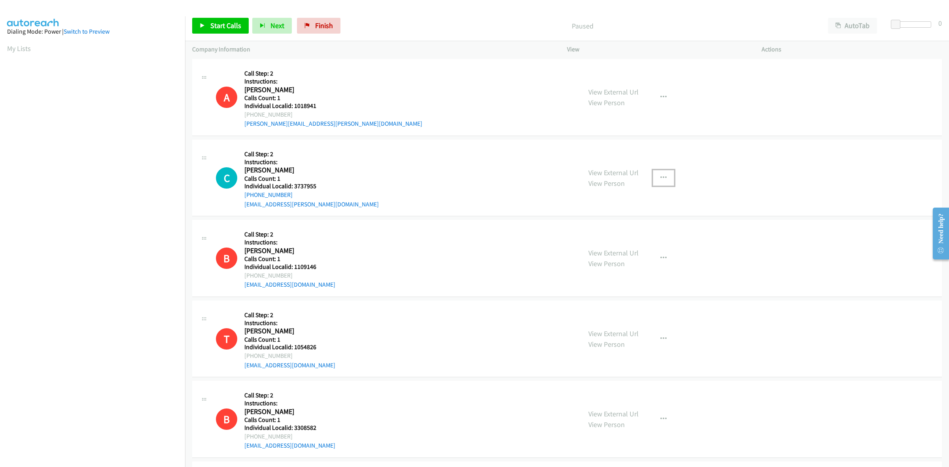
click at [662, 175] on icon "button" at bounding box center [664, 178] width 6 height 6
click at [625, 236] on link "Skip Call" at bounding box center [621, 230] width 105 height 16
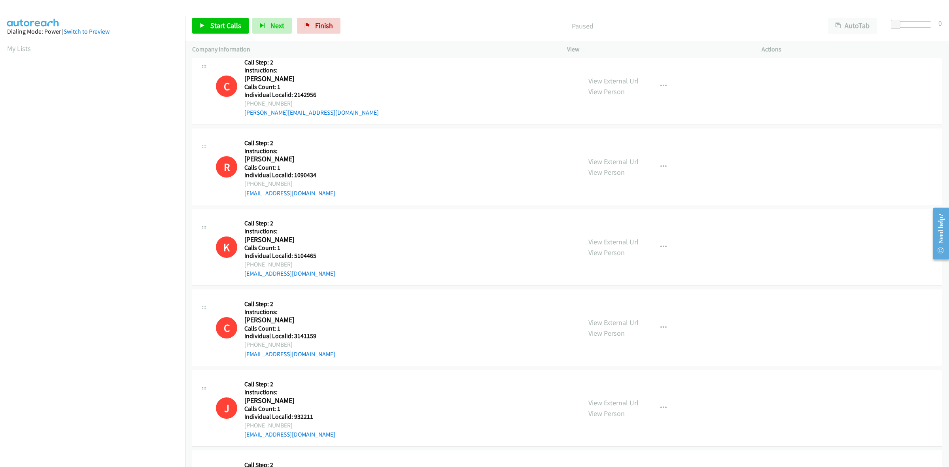
scroll to position [2089, 0]
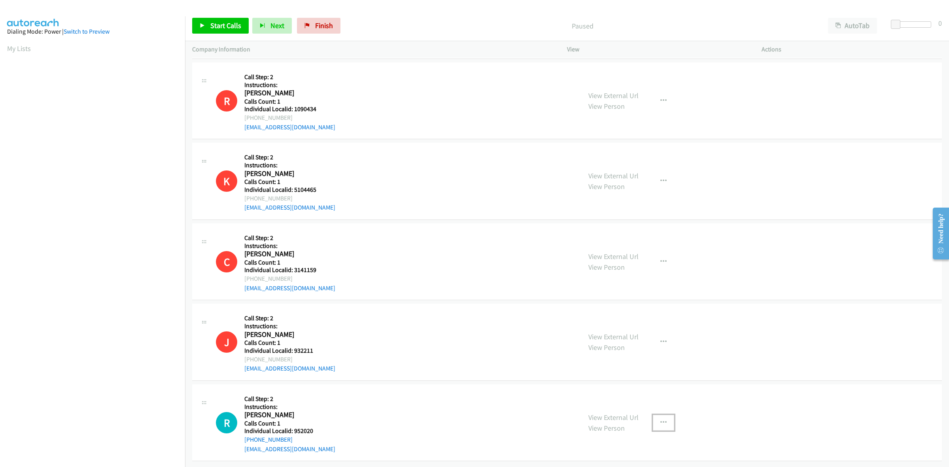
click at [653, 418] on button "button" at bounding box center [663, 423] width 21 height 16
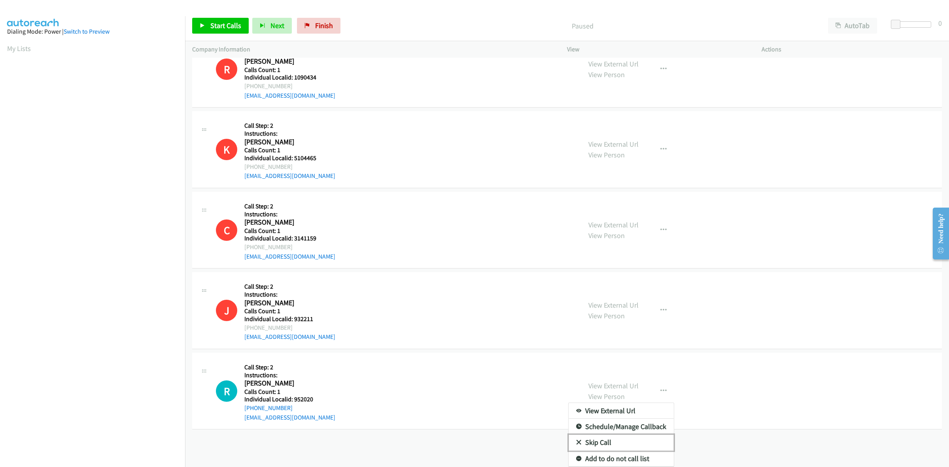
click at [620, 435] on link "Skip Call" at bounding box center [621, 443] width 105 height 16
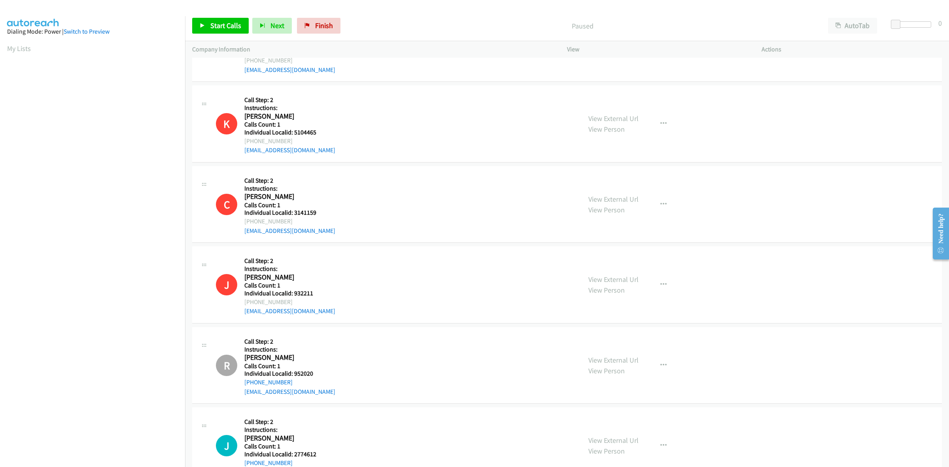
scroll to position [2170, 0]
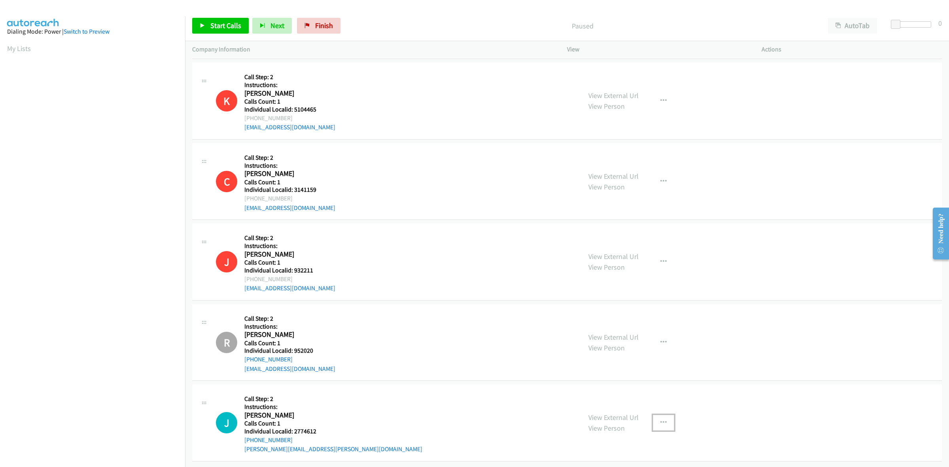
click at [655, 417] on button "button" at bounding box center [663, 423] width 21 height 16
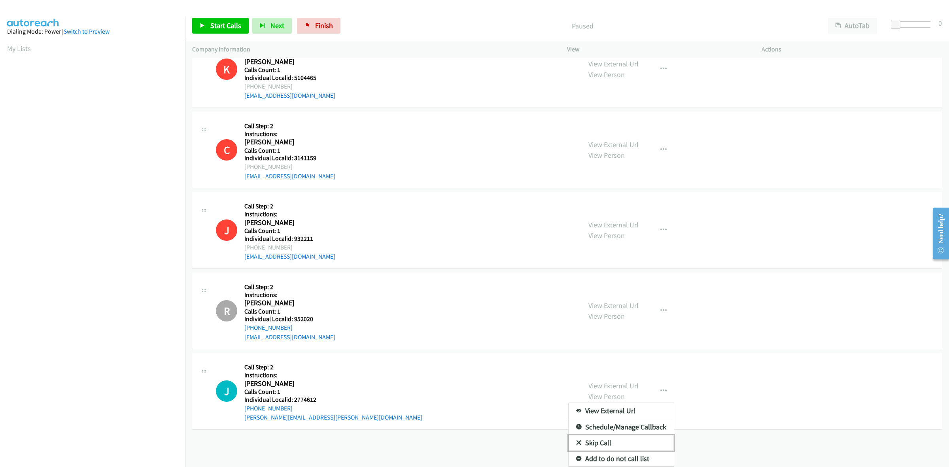
click at [627, 435] on link "Skip Call" at bounding box center [621, 443] width 105 height 16
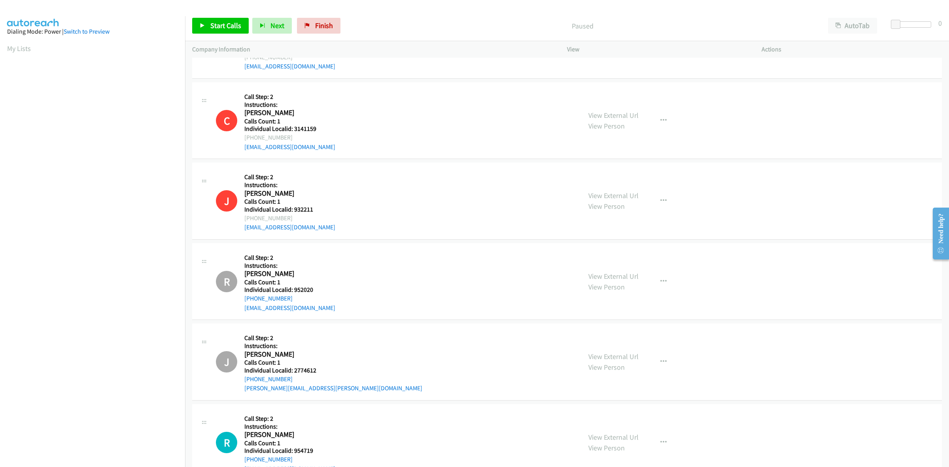
scroll to position [2250, 0]
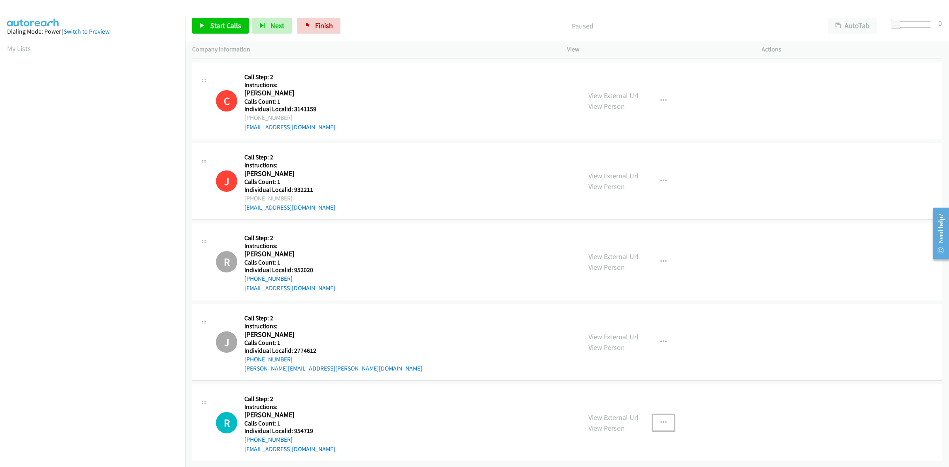
drag, startPoint x: 655, startPoint y: 413, endPoint x: 659, endPoint y: 416, distance: 5.9
click at [655, 415] on button "button" at bounding box center [663, 423] width 21 height 16
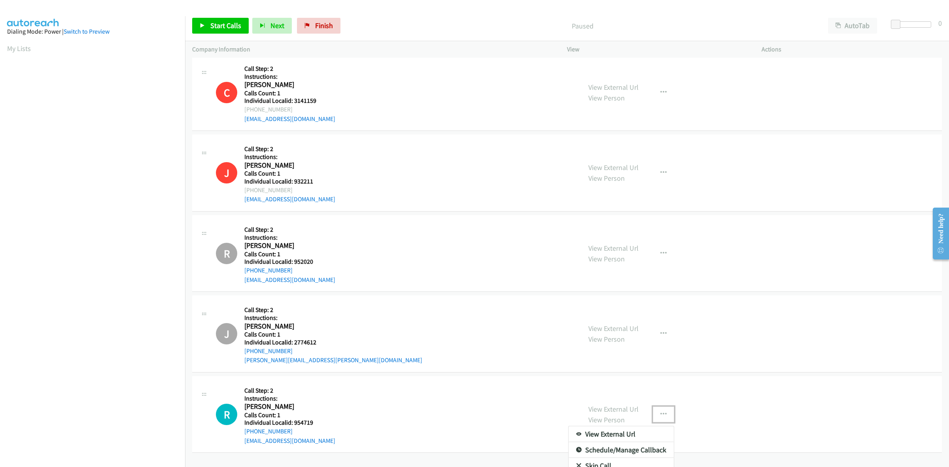
scroll to position [2283, 0]
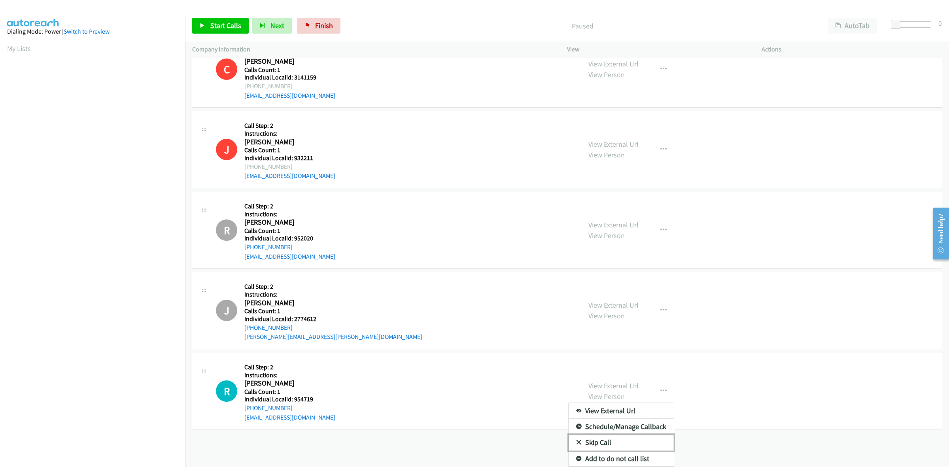
click at [587, 435] on link "Skip Call" at bounding box center [621, 443] width 105 height 16
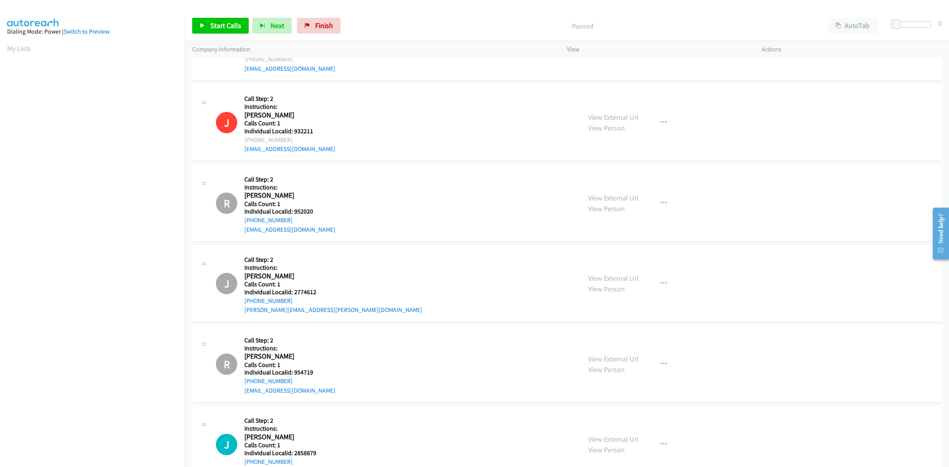
scroll to position [2331, 0]
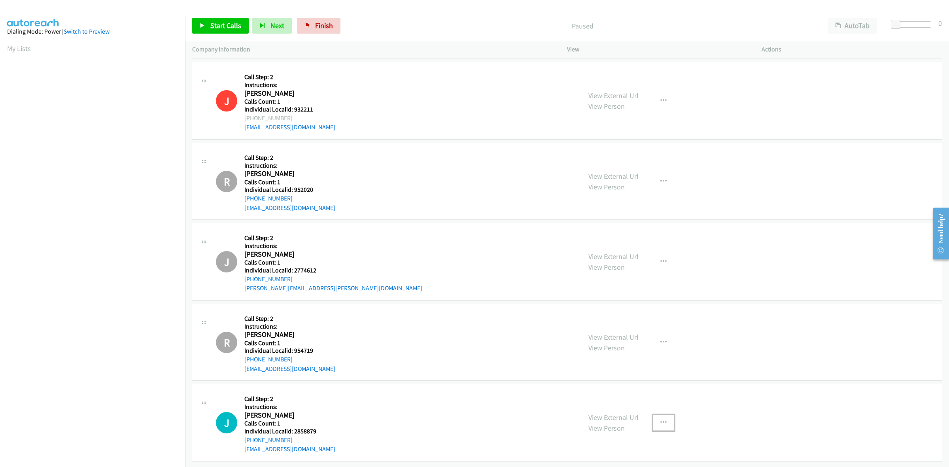
click at [667, 415] on button "button" at bounding box center [663, 423] width 21 height 16
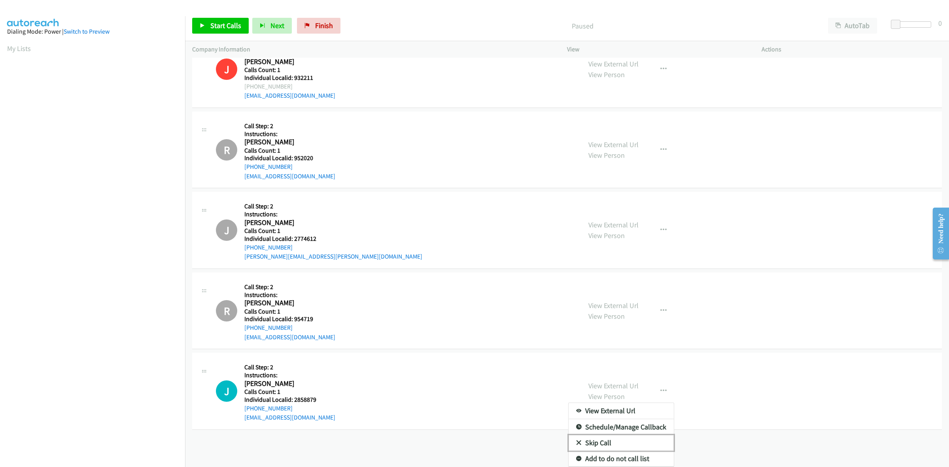
click at [614, 436] on link "Skip Call" at bounding box center [621, 443] width 105 height 16
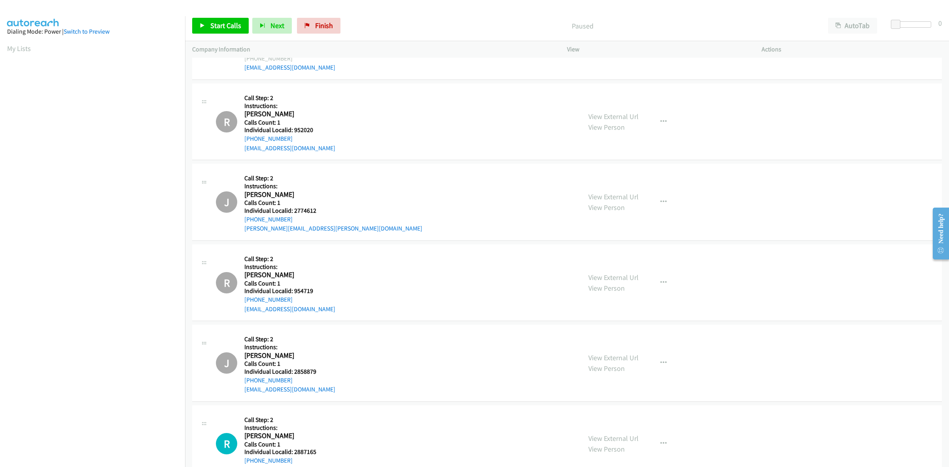
scroll to position [2412, 0]
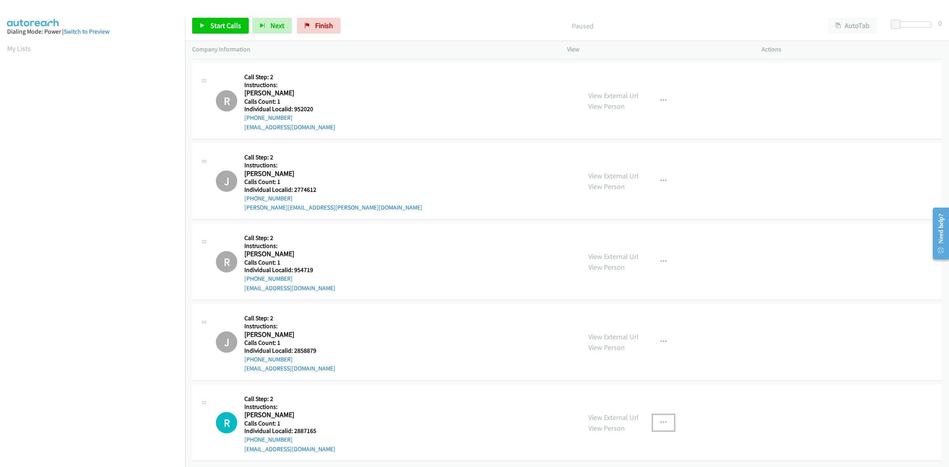
click at [665, 417] on button "button" at bounding box center [663, 423] width 21 height 16
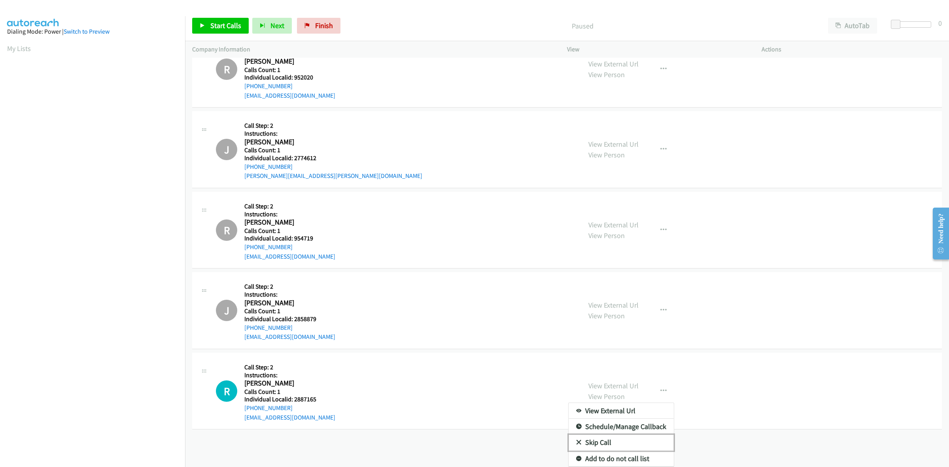
click at [588, 435] on link "Skip Call" at bounding box center [621, 443] width 105 height 16
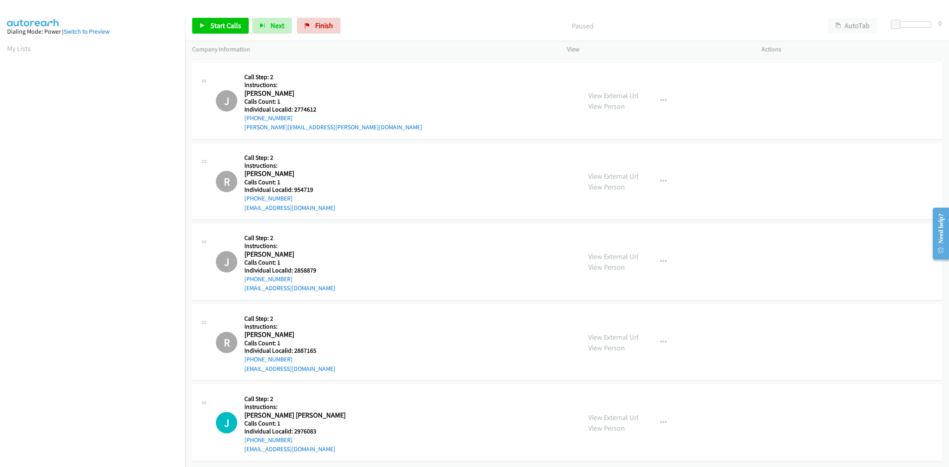
scroll to position [2492, 0]
click at [663, 415] on button "button" at bounding box center [663, 423] width 21 height 16
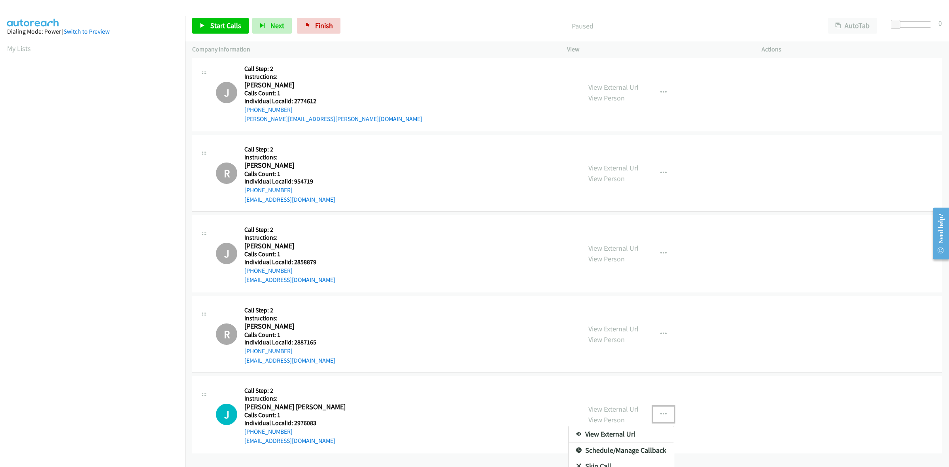
scroll to position [2524, 0]
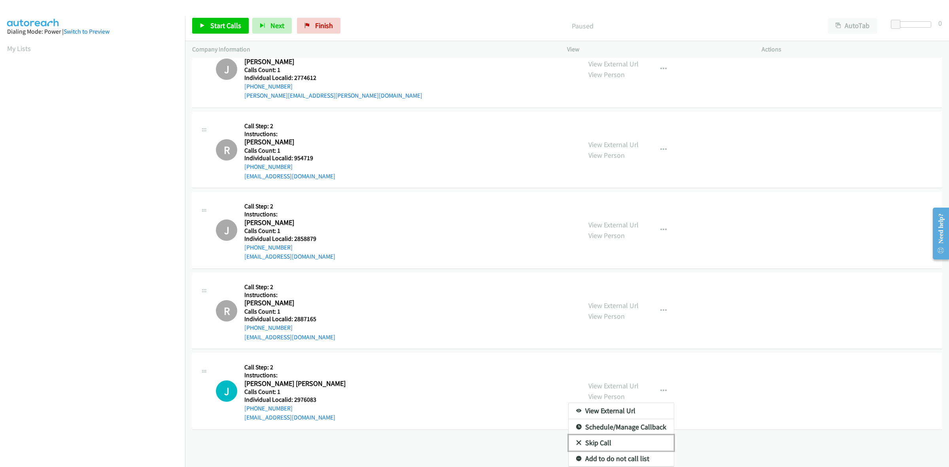
click at [597, 435] on link "Skip Call" at bounding box center [621, 443] width 105 height 16
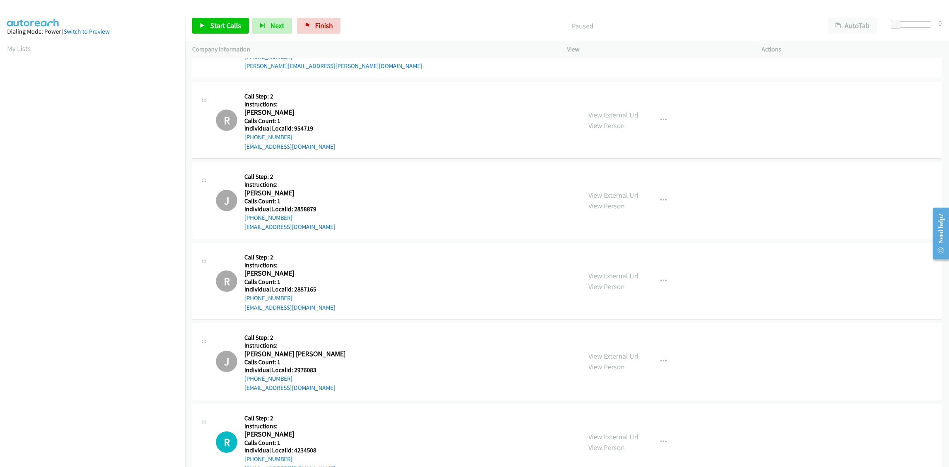
scroll to position [2572, 0]
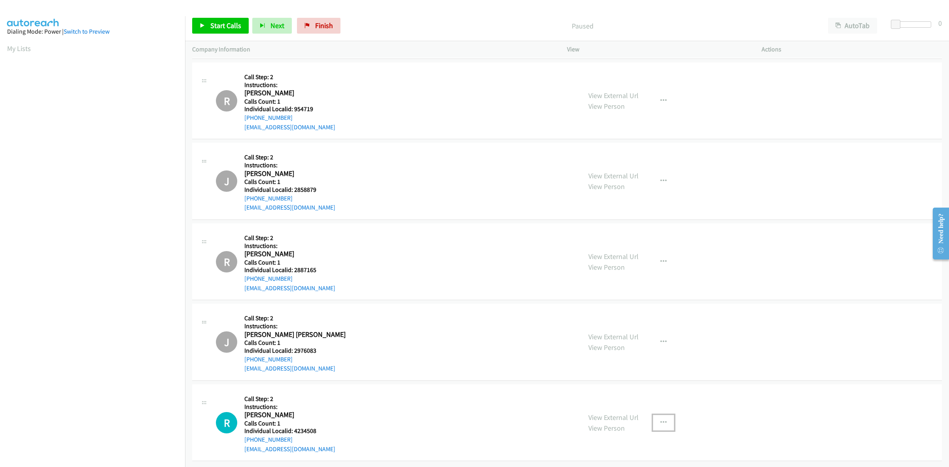
click at [669, 418] on button "button" at bounding box center [663, 423] width 21 height 16
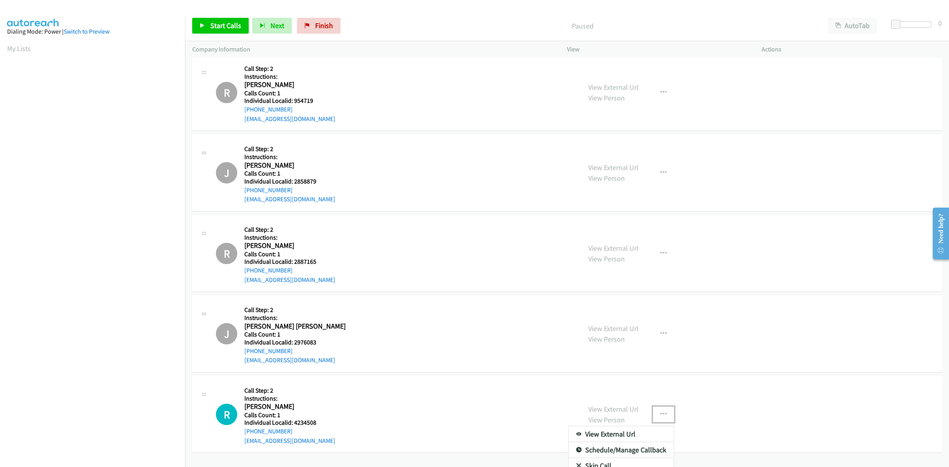
scroll to position [2605, 0]
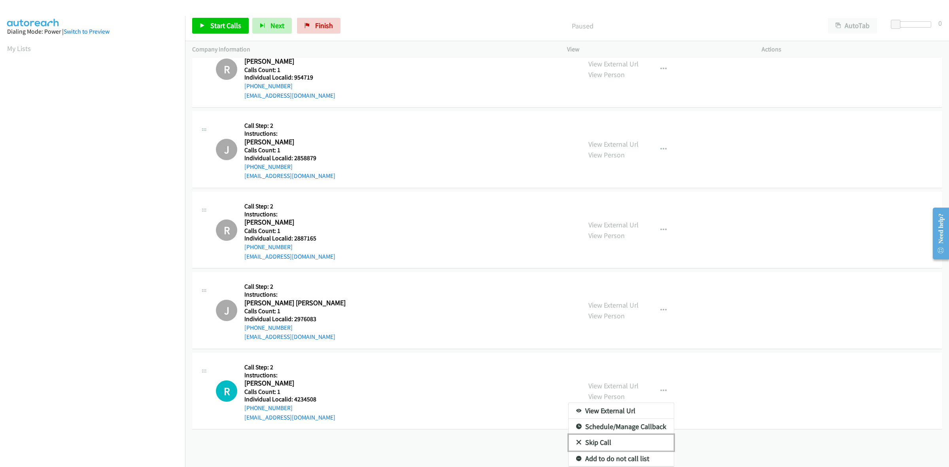
click at [637, 435] on link "Skip Call" at bounding box center [621, 443] width 105 height 16
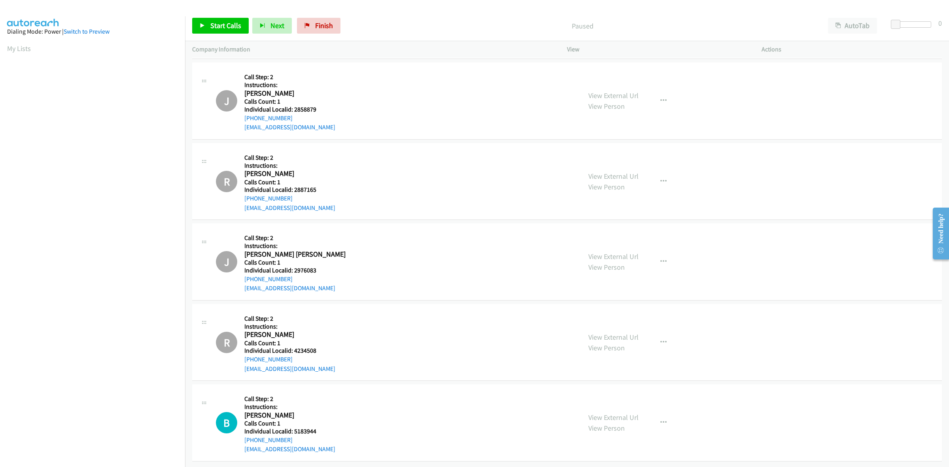
scroll to position [2653, 0]
click at [658, 415] on button "button" at bounding box center [663, 423] width 21 height 16
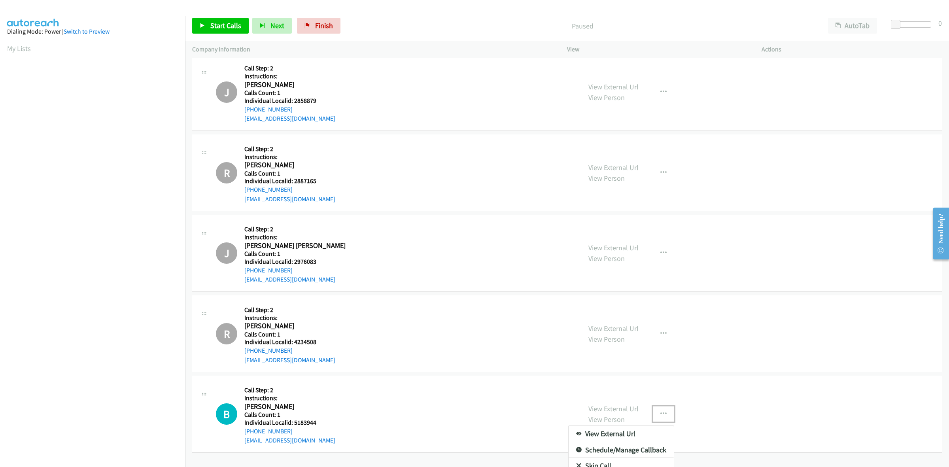
scroll to position [2685, 0]
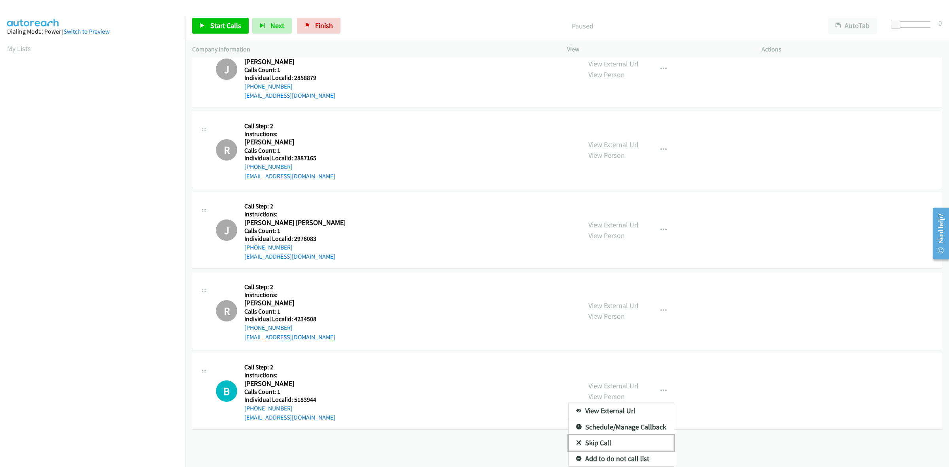
click at [635, 436] on link "Skip Call" at bounding box center [621, 443] width 105 height 16
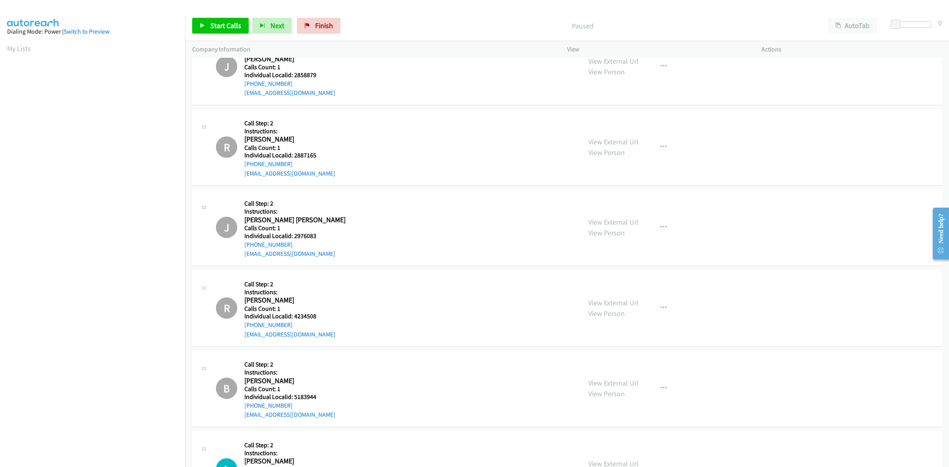
scroll to position [2734, 0]
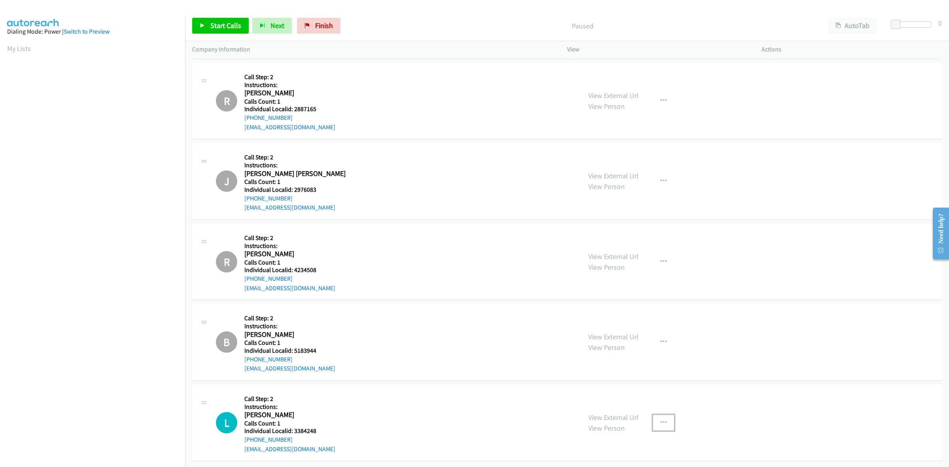
click at [666, 416] on button "button" at bounding box center [663, 423] width 21 height 16
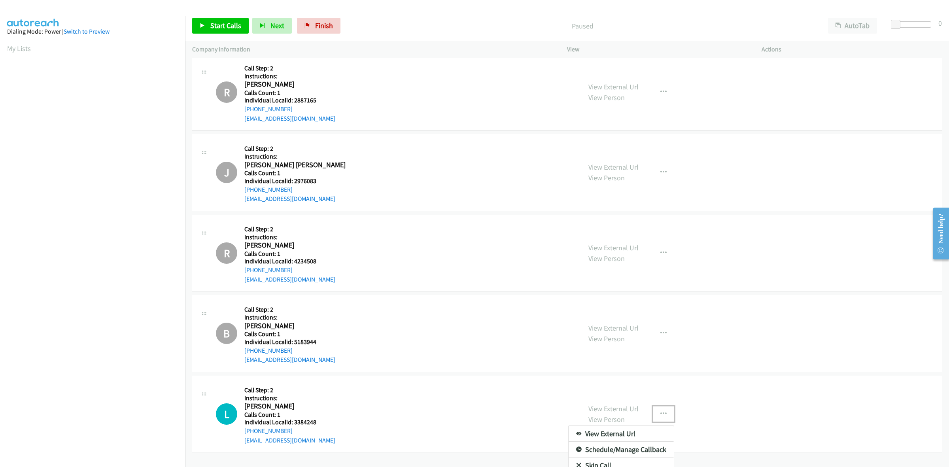
scroll to position [2766, 0]
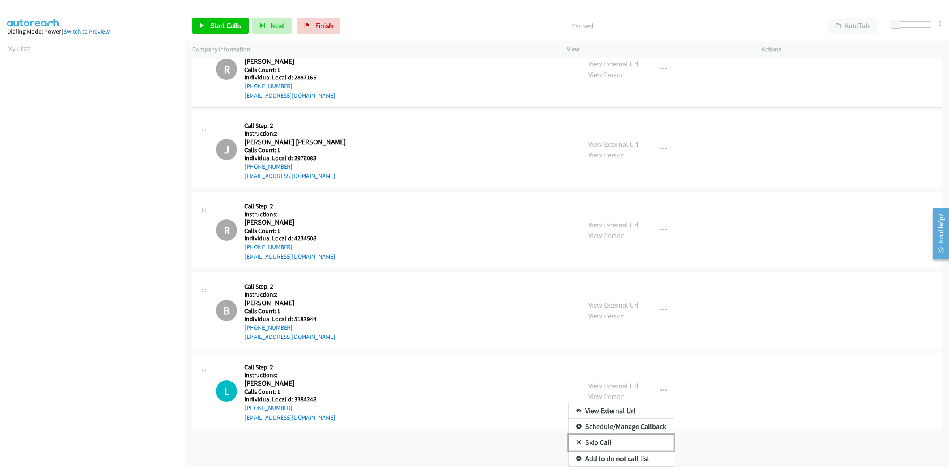
click at [618, 435] on link "Skip Call" at bounding box center [621, 443] width 105 height 16
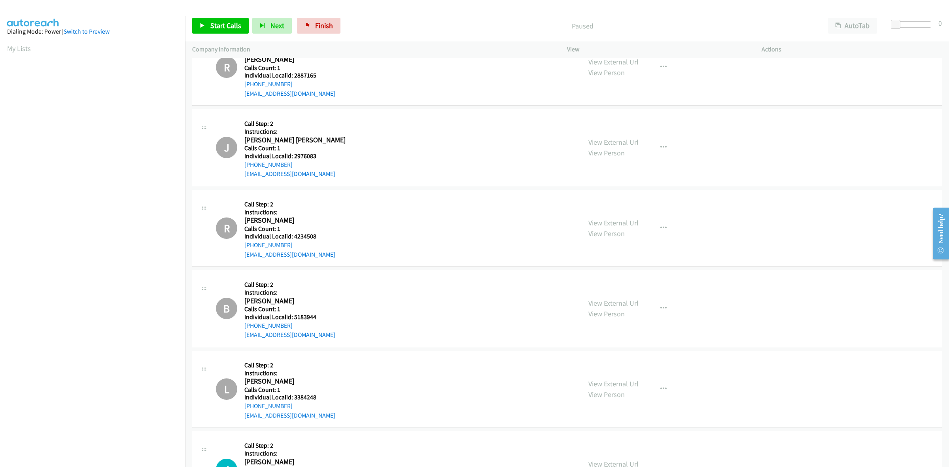
scroll to position [2814, 0]
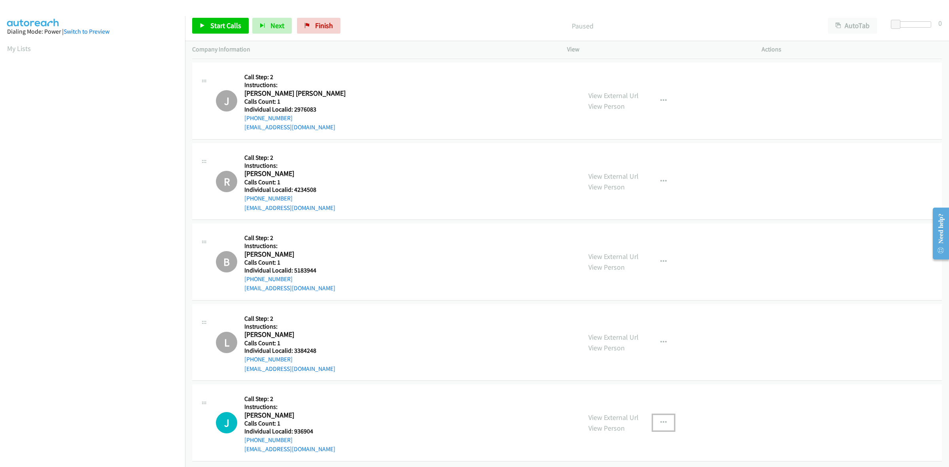
click at [654, 417] on button "button" at bounding box center [663, 423] width 21 height 16
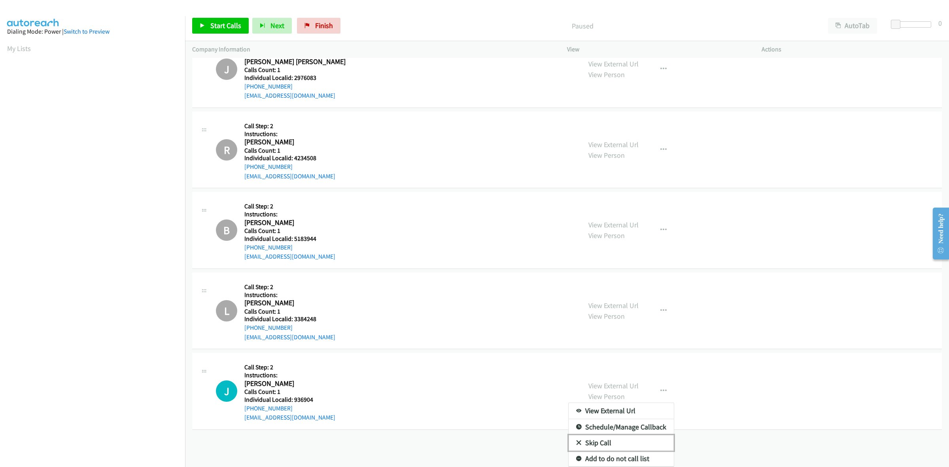
click at [618, 435] on link "Skip Call" at bounding box center [621, 443] width 105 height 16
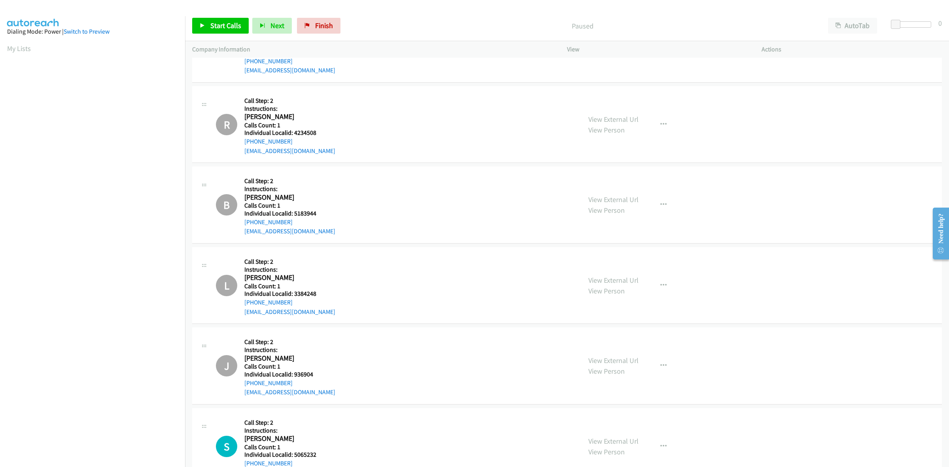
scroll to position [2895, 0]
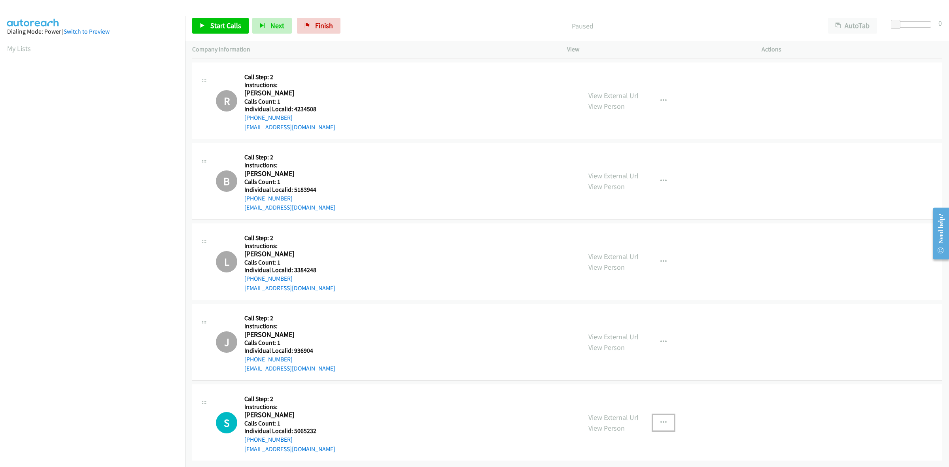
click at [669, 419] on button "button" at bounding box center [663, 423] width 21 height 16
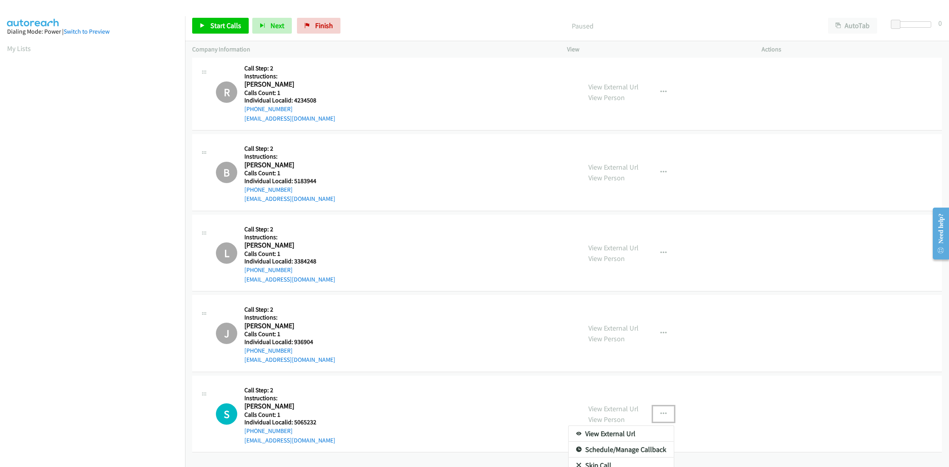
scroll to position [2928, 0]
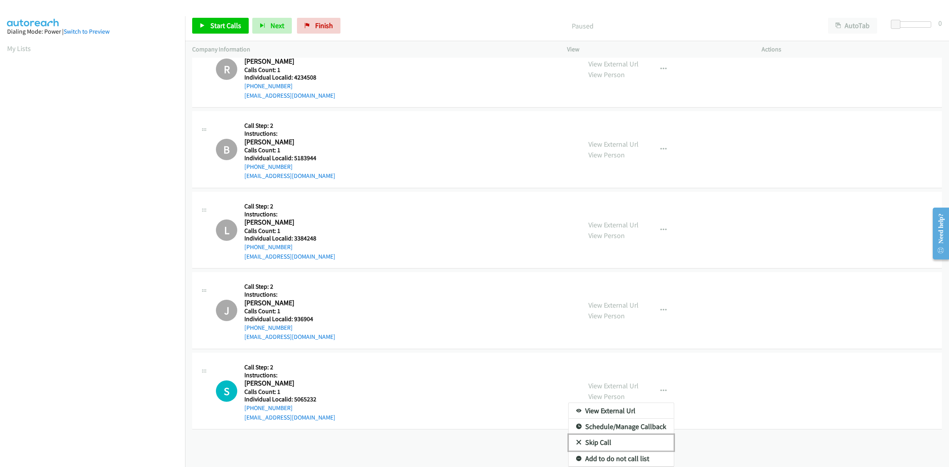
drag, startPoint x: 609, startPoint y: 432, endPoint x: 622, endPoint y: 426, distance: 13.6
click at [609, 435] on link "Skip Call" at bounding box center [621, 443] width 105 height 16
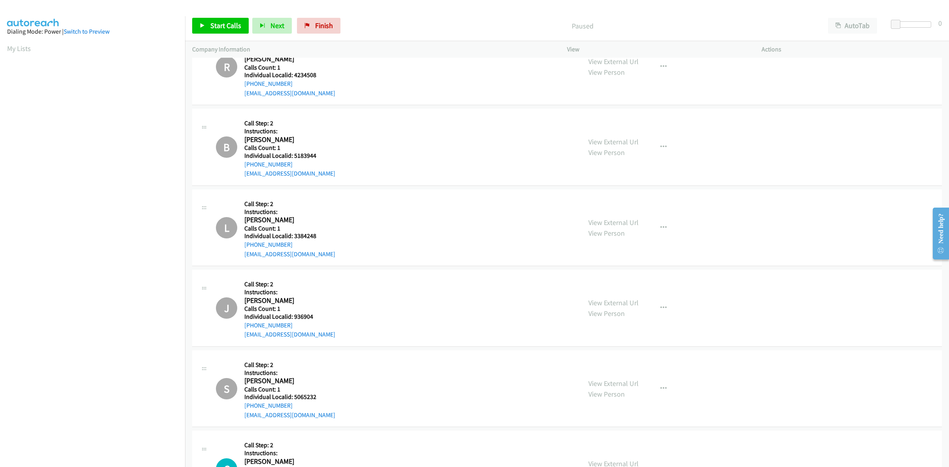
scroll to position [2975, 0]
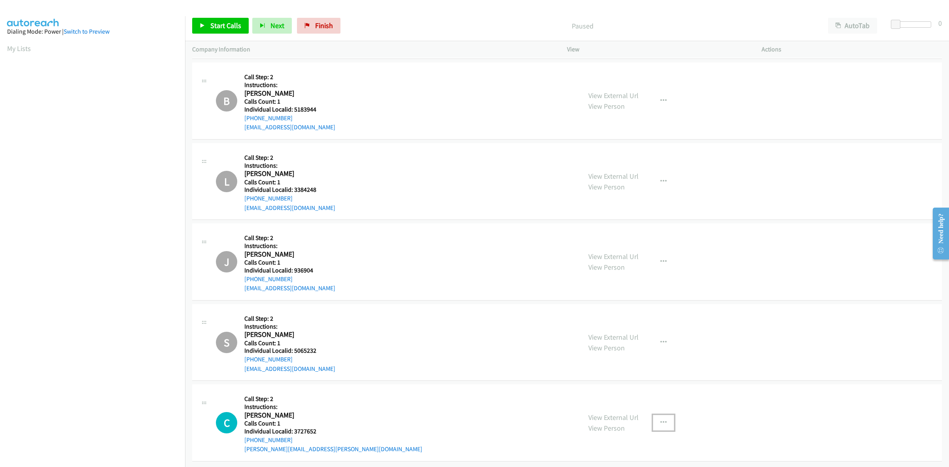
click at [661, 420] on icon "button" at bounding box center [664, 423] width 6 height 6
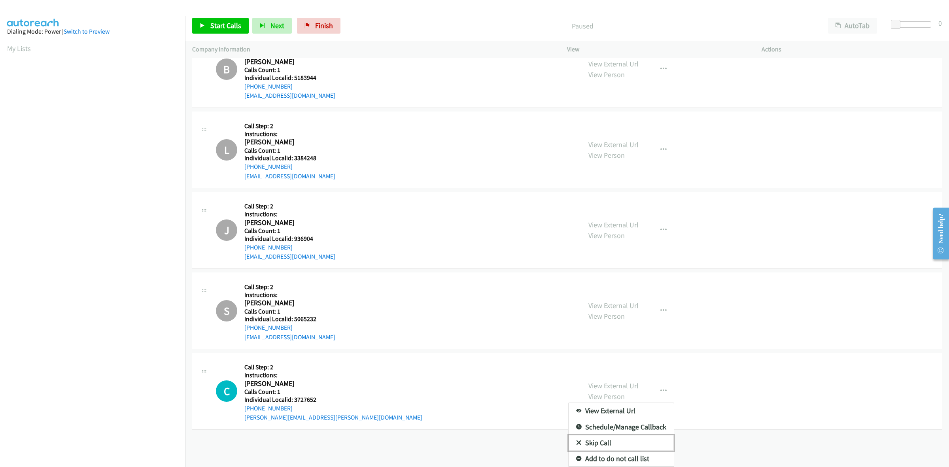
click at [645, 435] on link "Skip Call" at bounding box center [621, 443] width 105 height 16
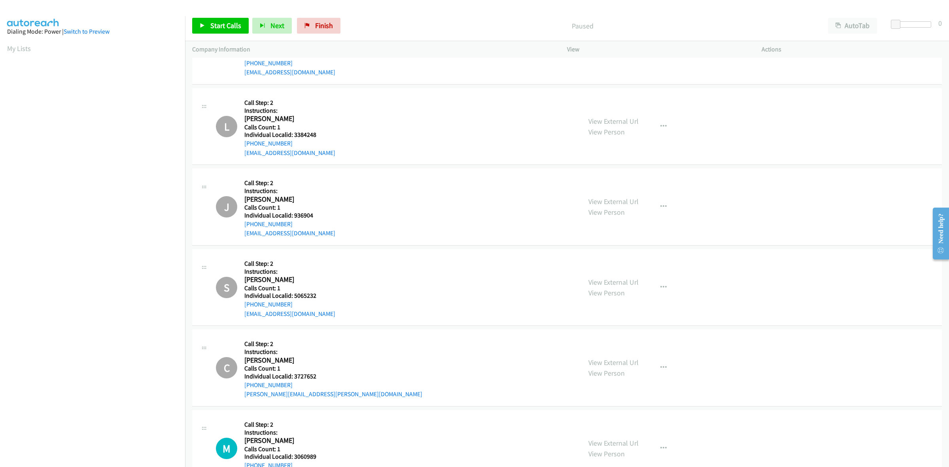
scroll to position [3056, 0]
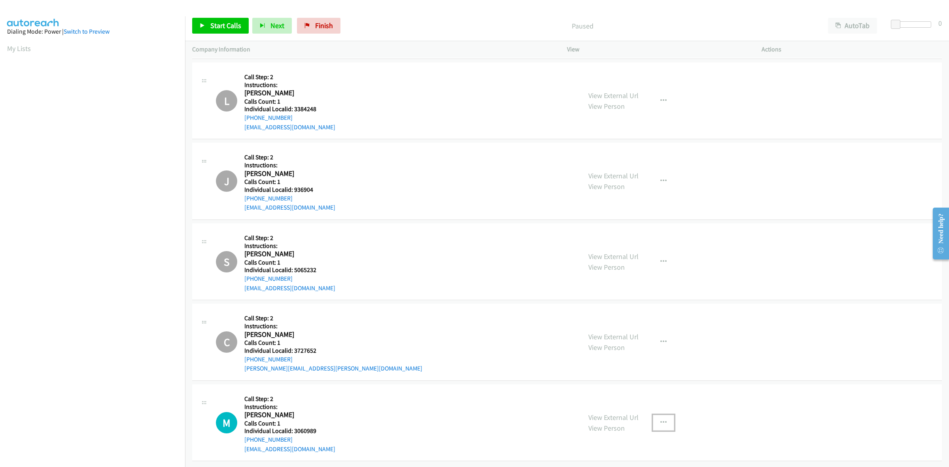
click at [663, 417] on button "button" at bounding box center [663, 423] width 21 height 16
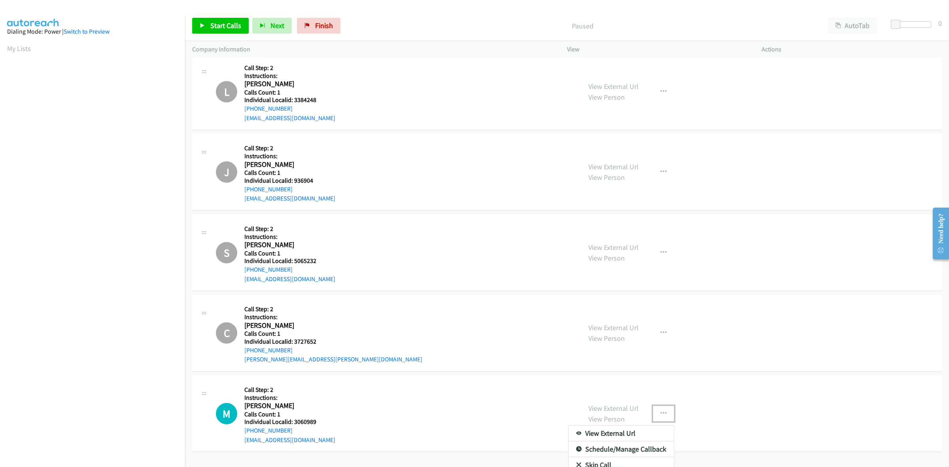
scroll to position [3088, 0]
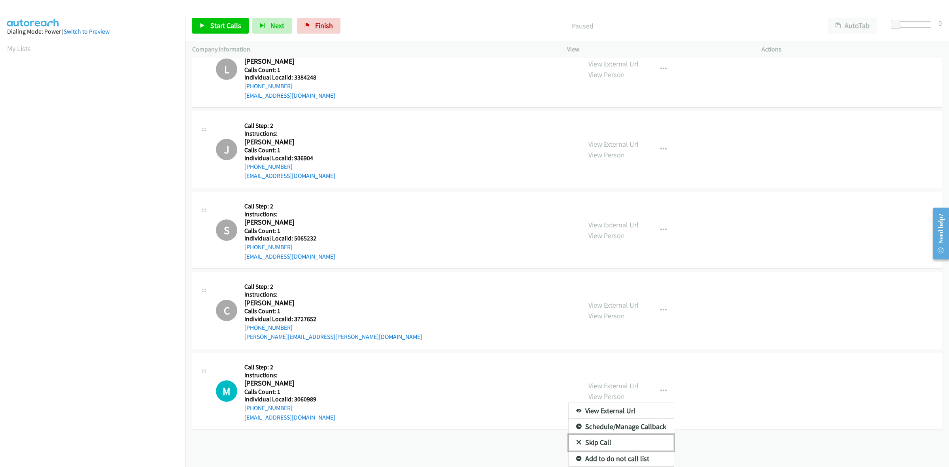
click at [608, 435] on link "Skip Call" at bounding box center [621, 443] width 105 height 16
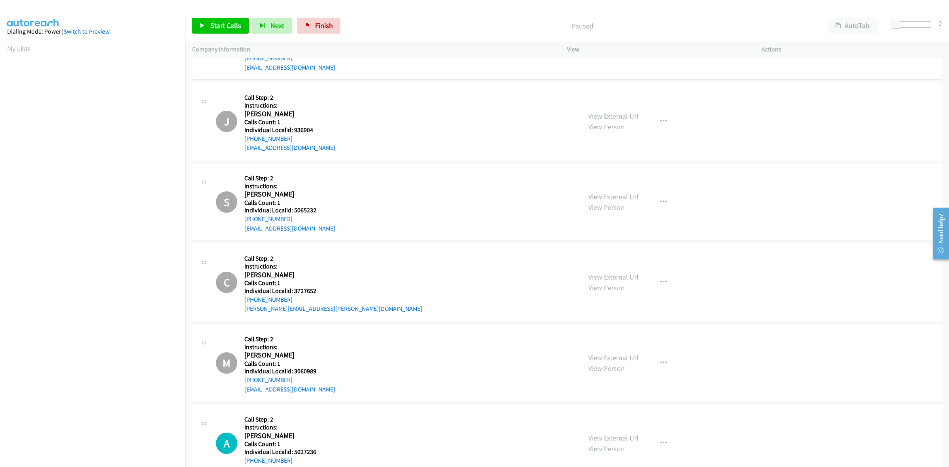
scroll to position [3136, 0]
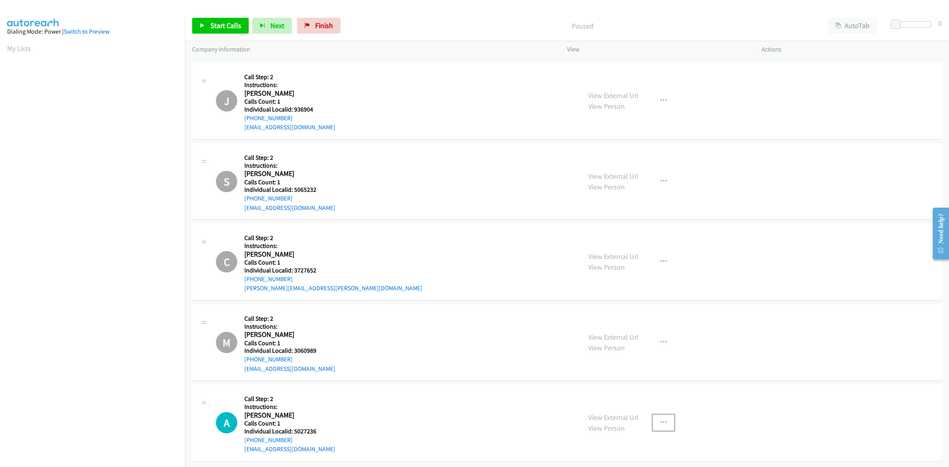
click at [661, 420] on icon "button" at bounding box center [664, 423] width 6 height 6
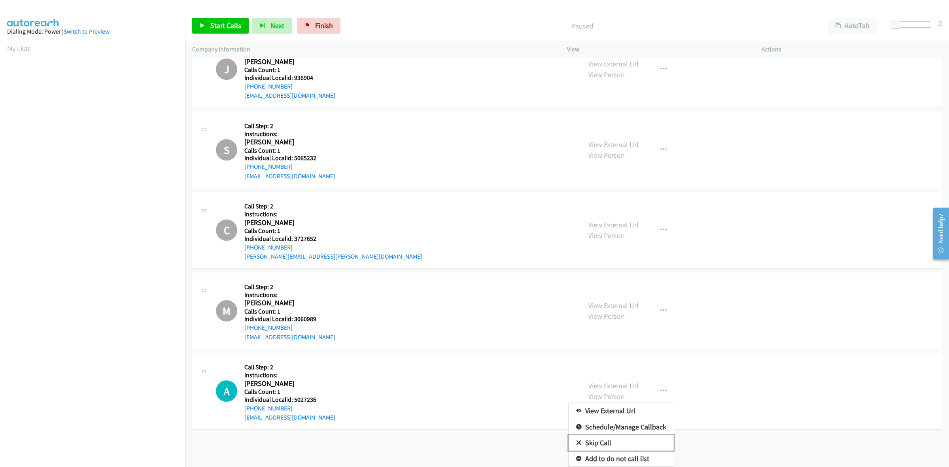
click at [636, 435] on link "Skip Call" at bounding box center [621, 443] width 105 height 16
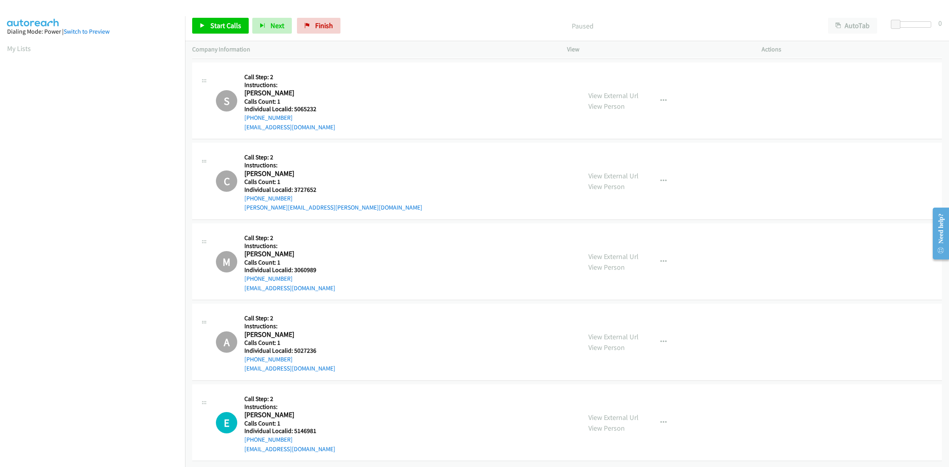
scroll to position [3217, 0]
click at [654, 415] on button "button" at bounding box center [663, 423] width 21 height 16
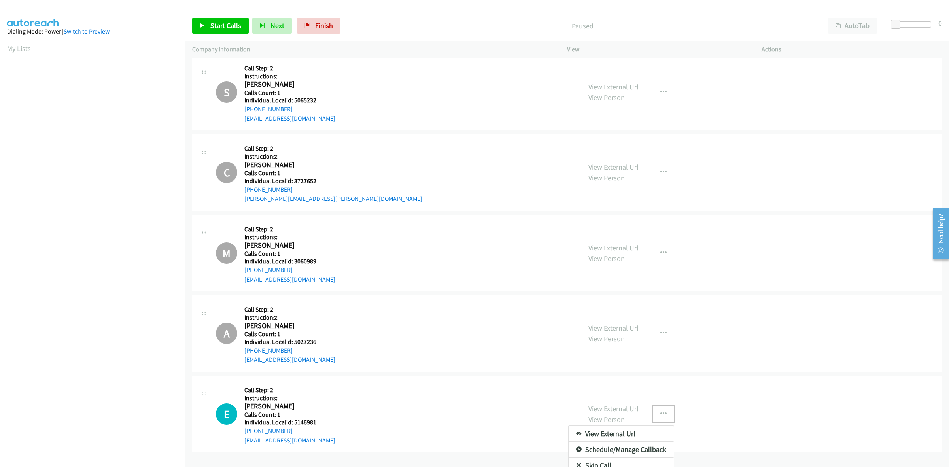
scroll to position [3249, 0]
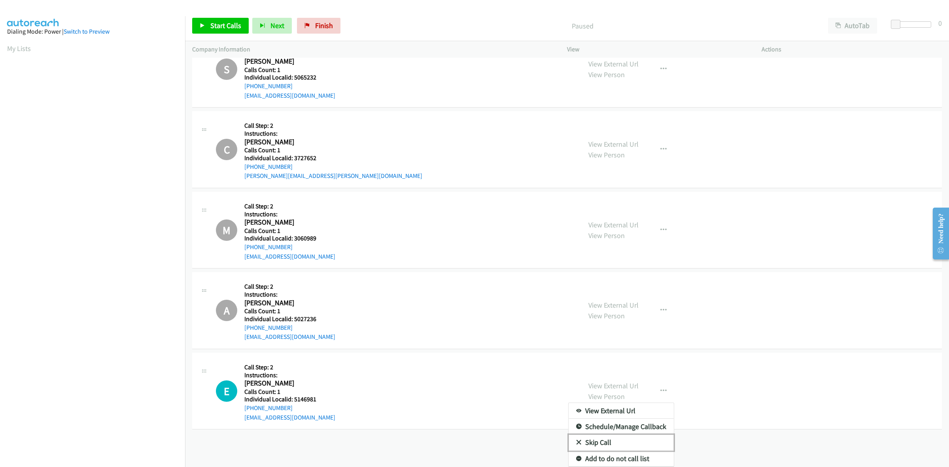
click at [597, 435] on link "Skip Call" at bounding box center [621, 443] width 105 height 16
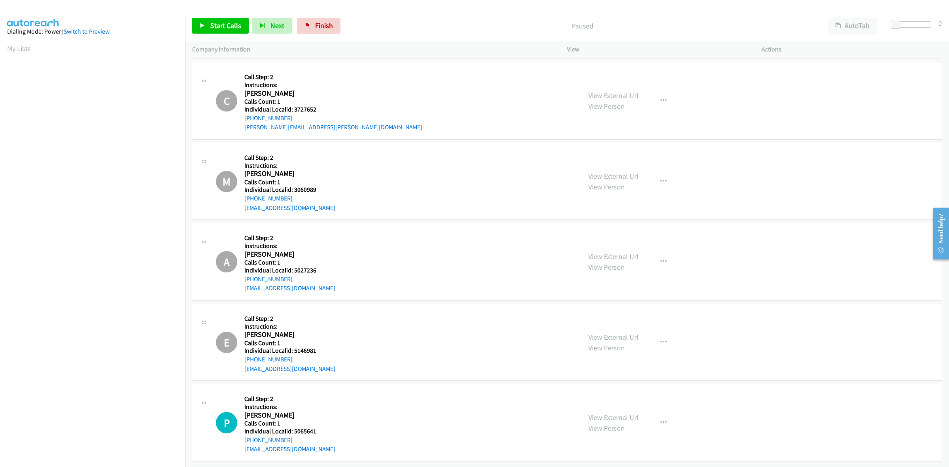
scroll to position [3297, 0]
click at [664, 416] on button "button" at bounding box center [663, 423] width 21 height 16
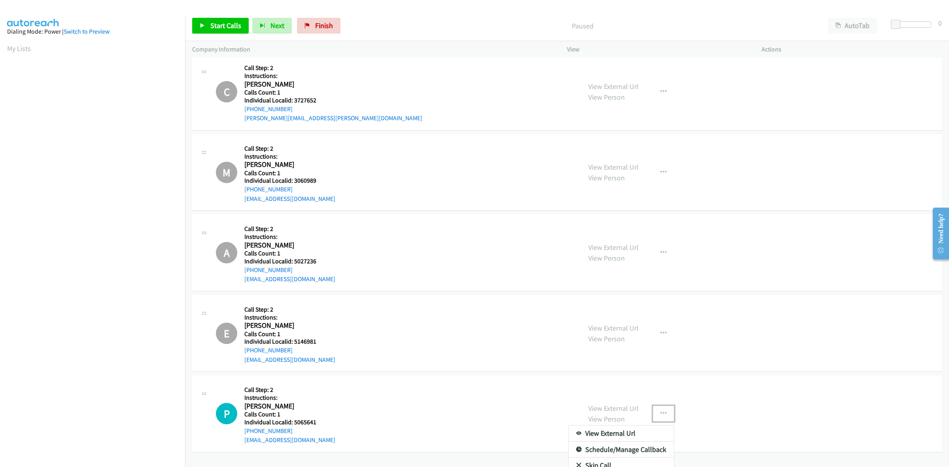
scroll to position [3330, 0]
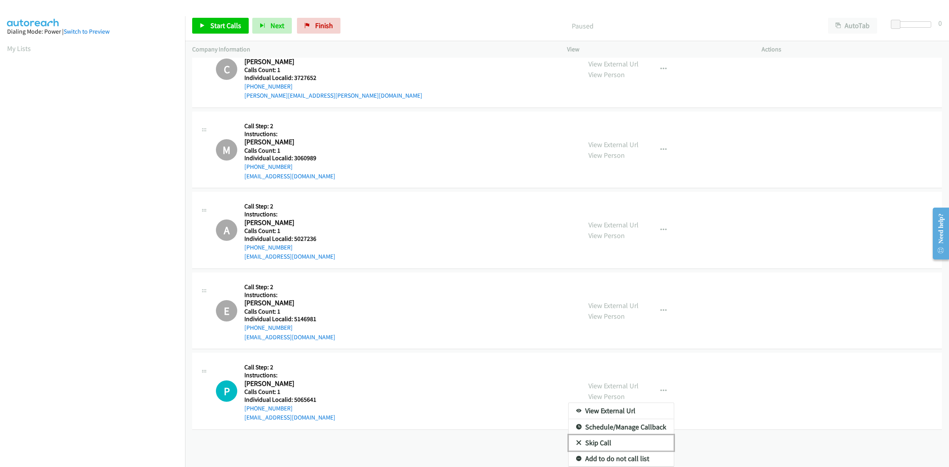
click at [650, 435] on link "Skip Call" at bounding box center [621, 443] width 105 height 16
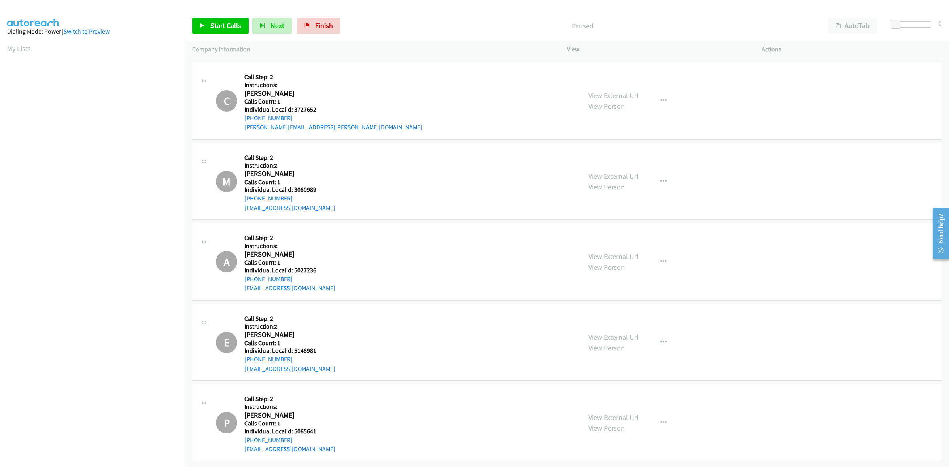
scroll to position [3323, 0]
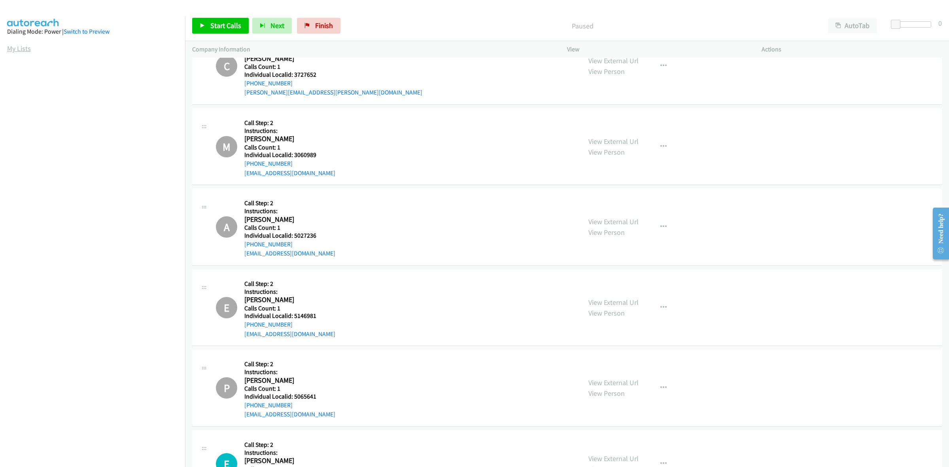
click at [23, 52] on link "My Lists" at bounding box center [19, 48] width 24 height 9
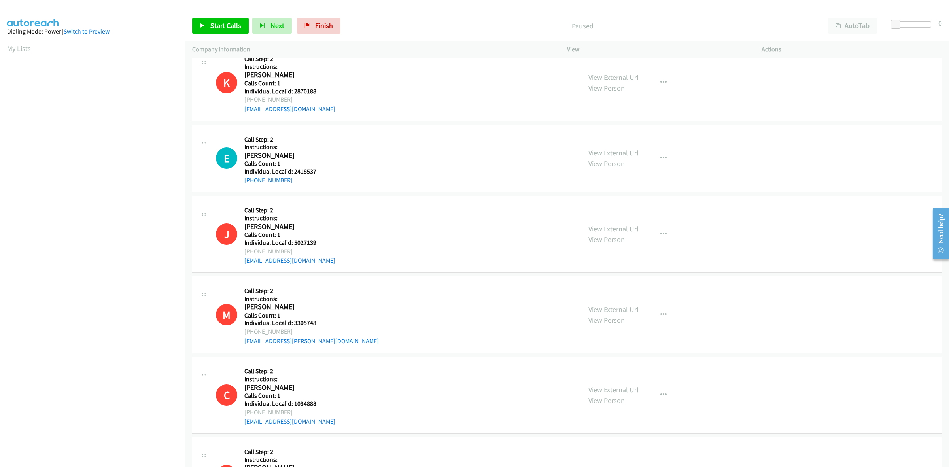
scroll to position [457, 0]
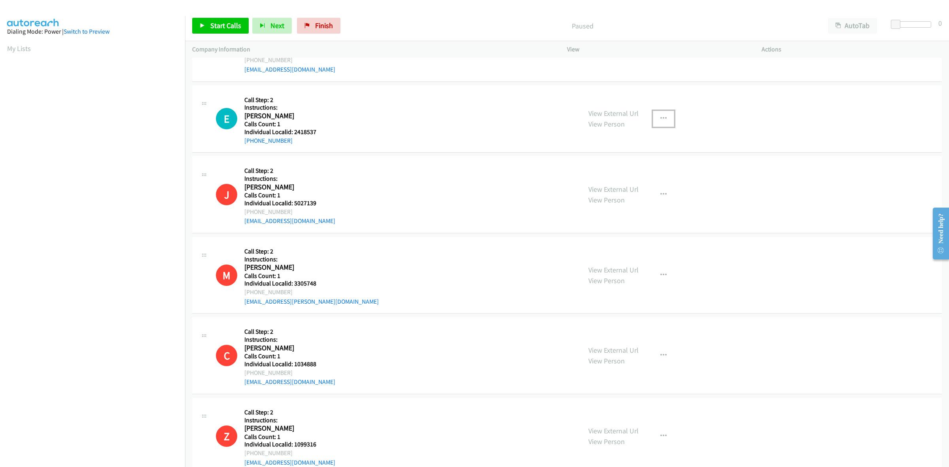
click at [661, 123] on button "button" at bounding box center [663, 119] width 21 height 16
click at [620, 175] on link "Skip Call" at bounding box center [621, 171] width 105 height 16
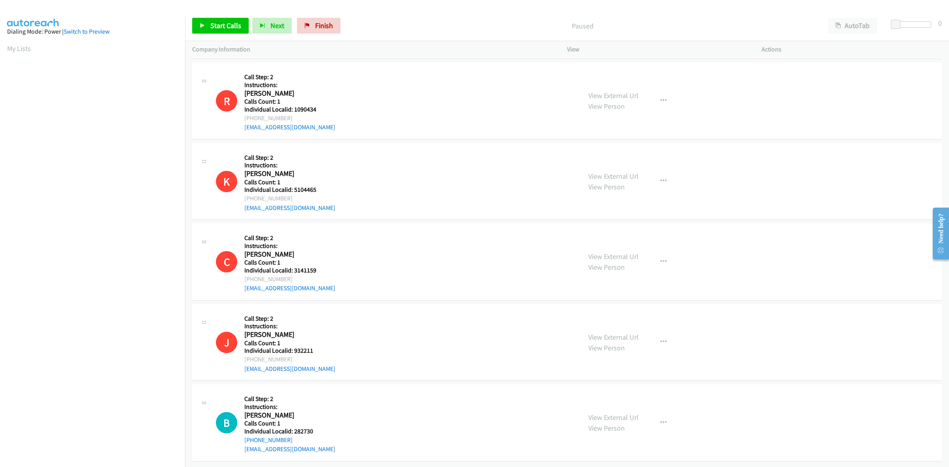
scroll to position [2080, 0]
click at [661, 420] on icon "button" at bounding box center [664, 423] width 6 height 6
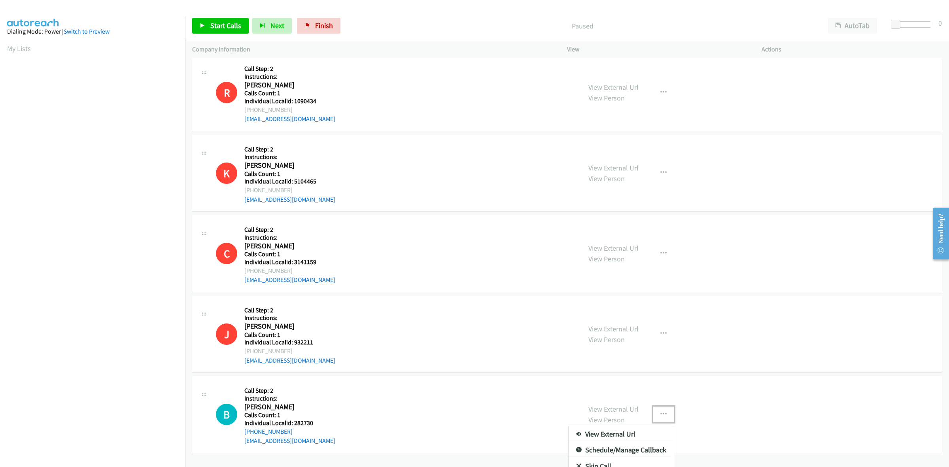
scroll to position [2113, 0]
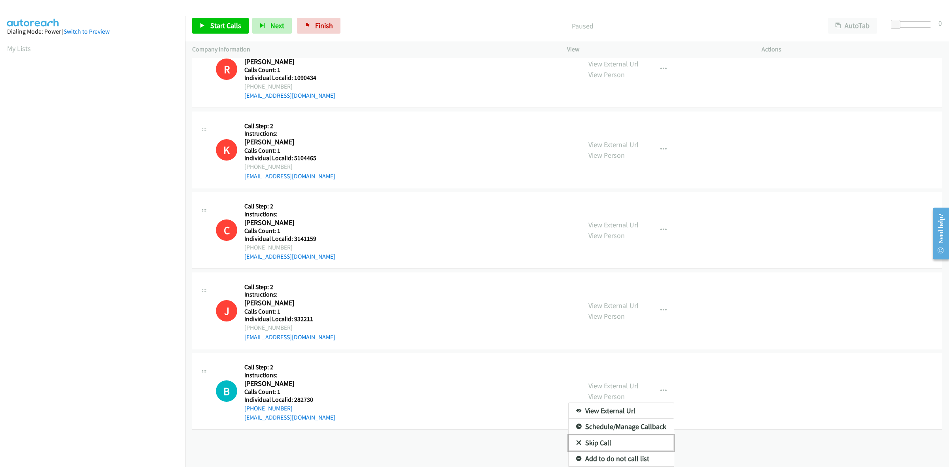
click at [601, 435] on link "Skip Call" at bounding box center [621, 443] width 105 height 16
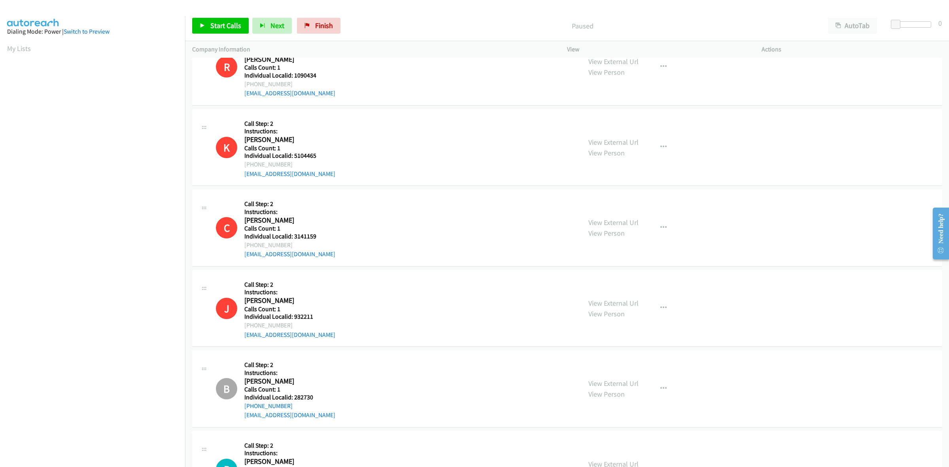
scroll to position [2160, 0]
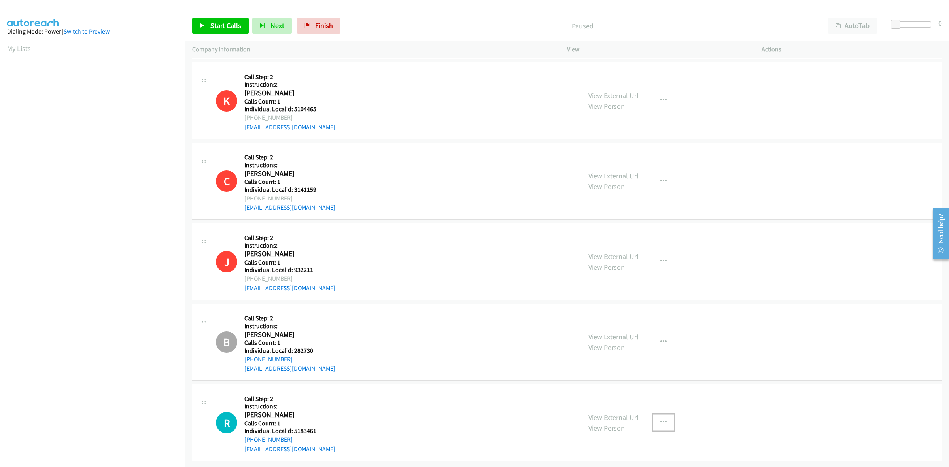
click at [665, 419] on button "button" at bounding box center [663, 423] width 21 height 16
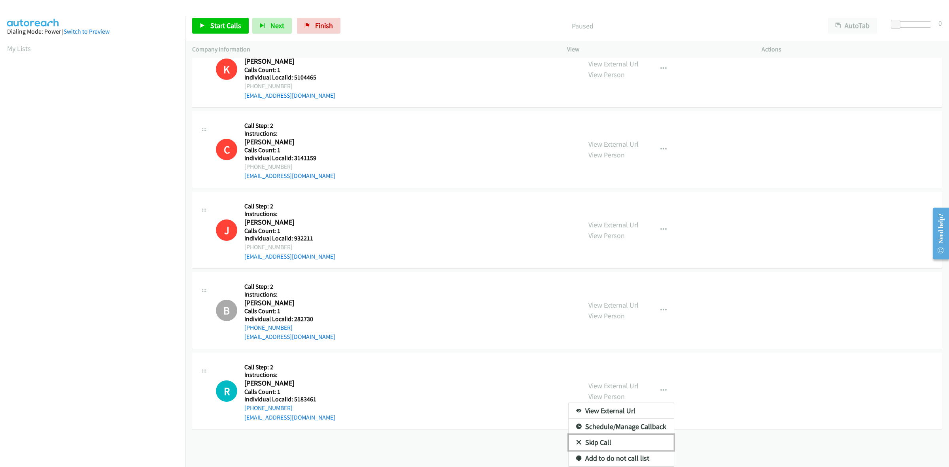
click at [597, 436] on link "Skip Call" at bounding box center [621, 443] width 105 height 16
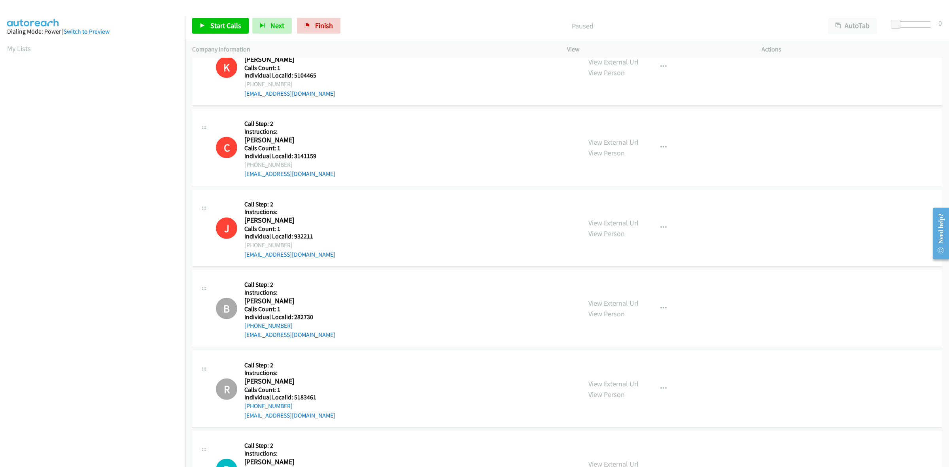
scroll to position [2241, 0]
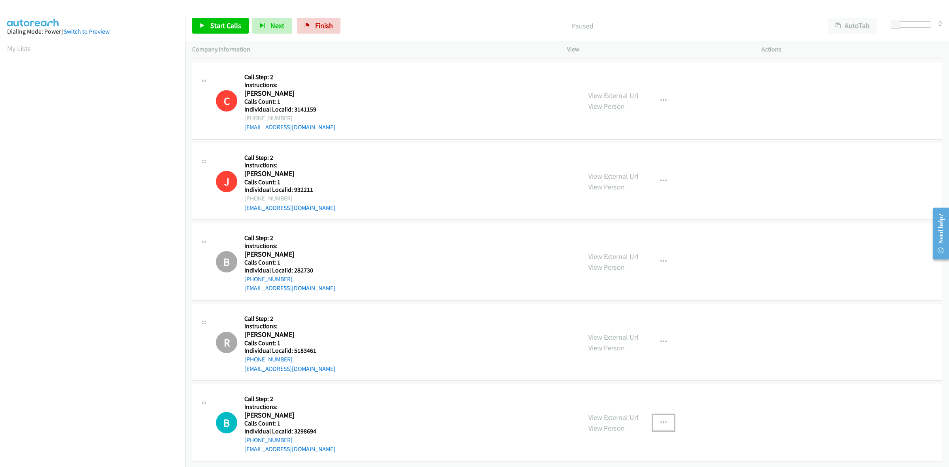
click at [668, 416] on button "button" at bounding box center [663, 423] width 21 height 16
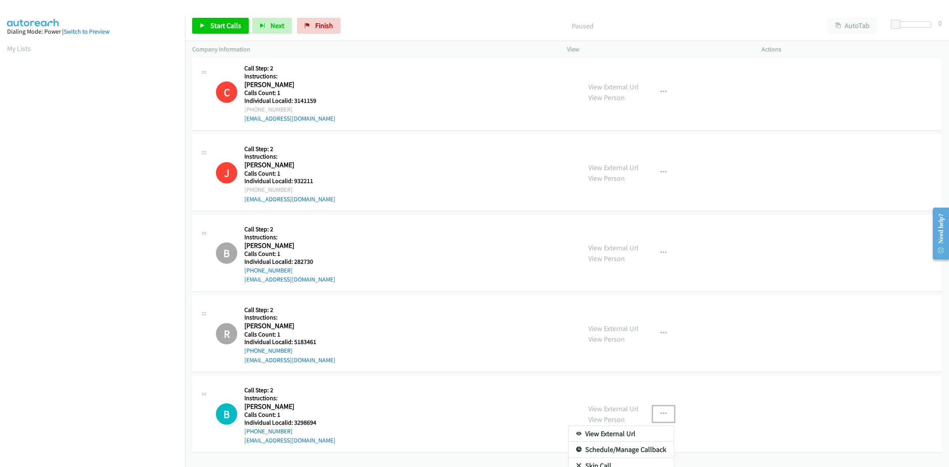
scroll to position [2274, 0]
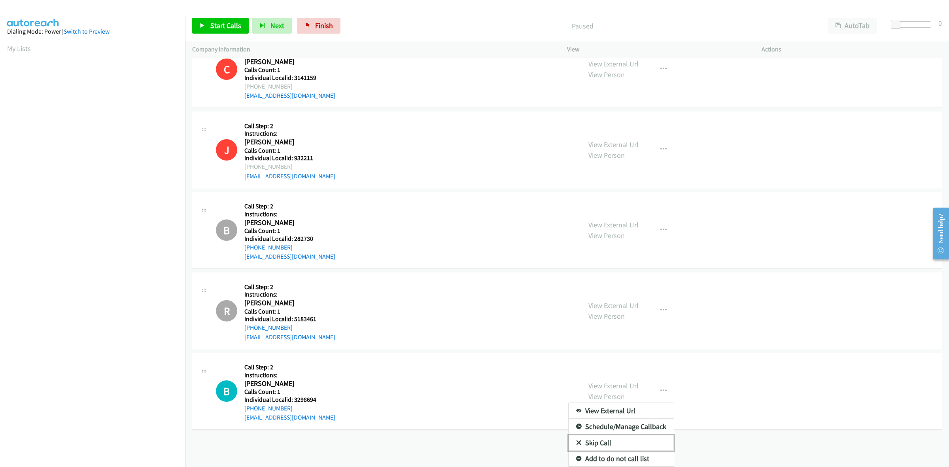
click at [590, 436] on link "Skip Call" at bounding box center [621, 443] width 105 height 16
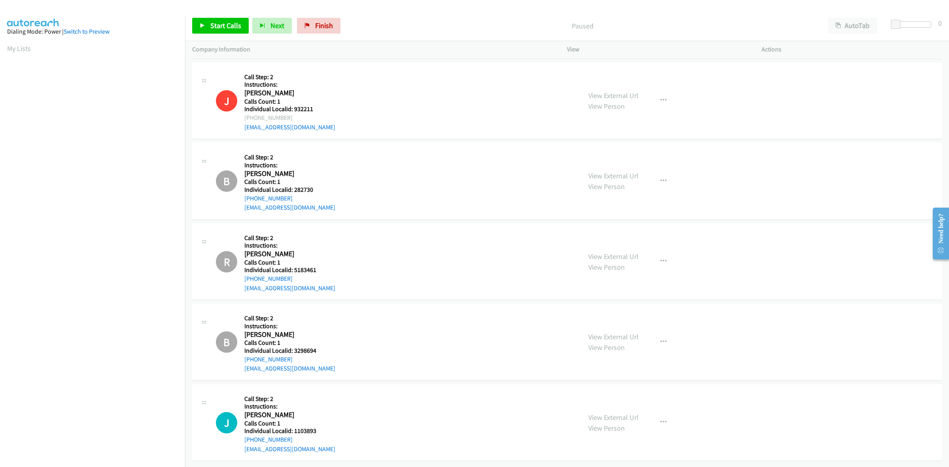
scroll to position [2321, 0]
click at [659, 415] on button "button" at bounding box center [663, 423] width 21 height 16
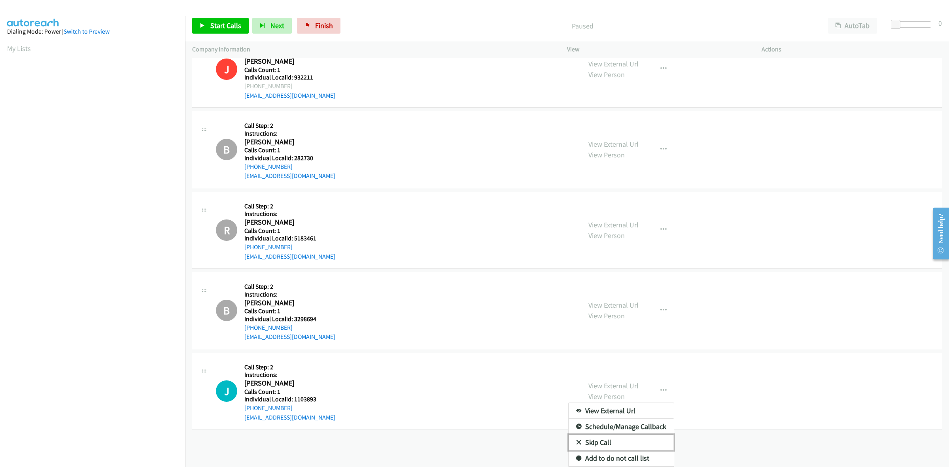
click at [635, 436] on link "Skip Call" at bounding box center [621, 443] width 105 height 16
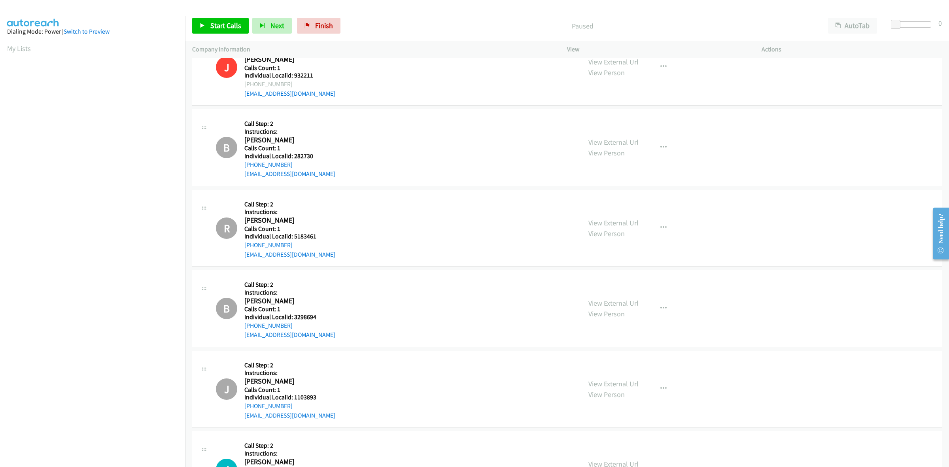
scroll to position [2402, 0]
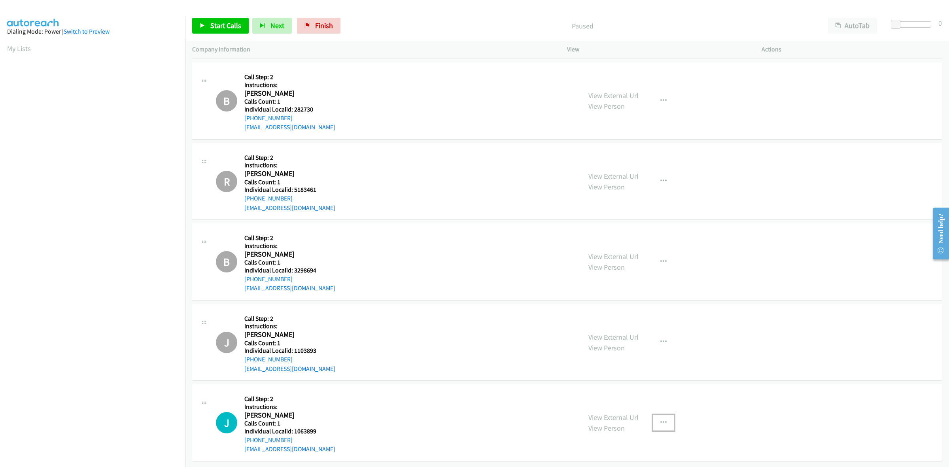
click at [663, 415] on button "button" at bounding box center [663, 423] width 21 height 16
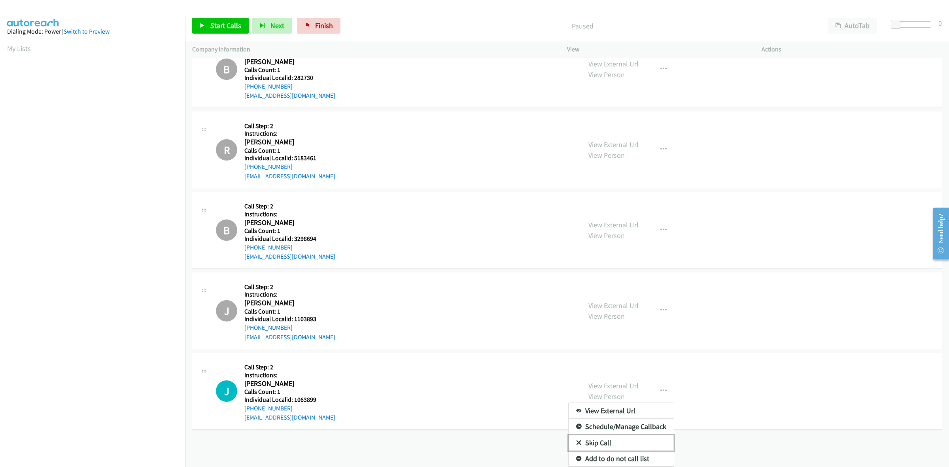
click at [651, 438] on link "Skip Call" at bounding box center [621, 443] width 105 height 16
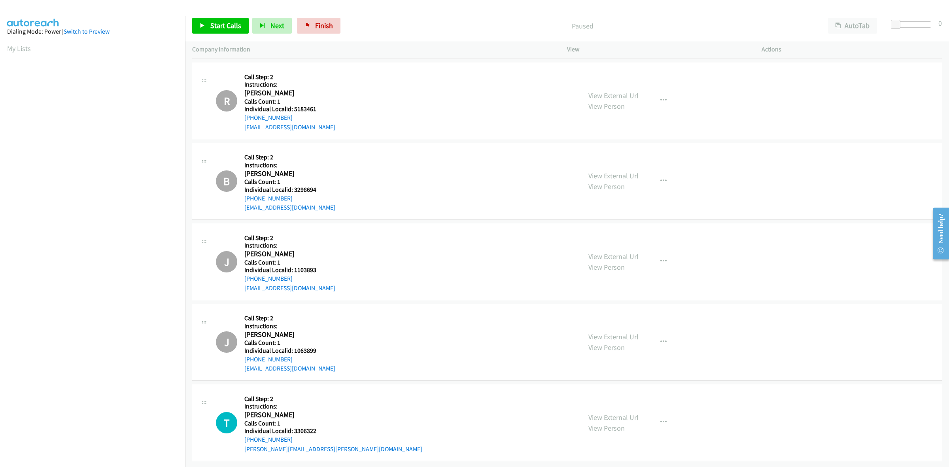
scroll to position [2482, 0]
click at [661, 419] on icon "button" at bounding box center [664, 422] width 6 height 6
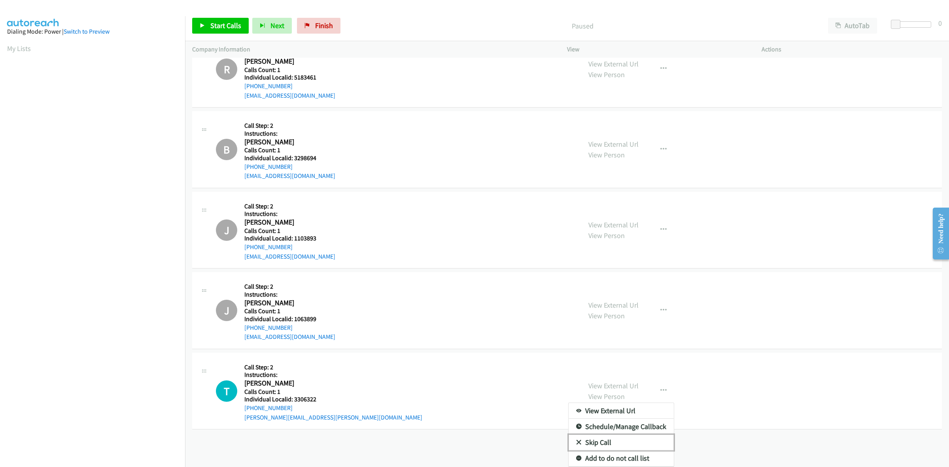
click at [618, 435] on link "Skip Call" at bounding box center [621, 443] width 105 height 16
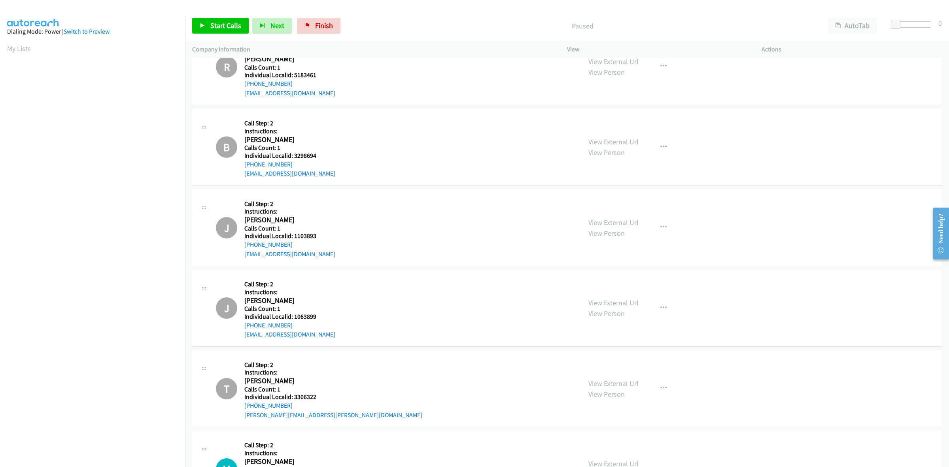
scroll to position [2563, 0]
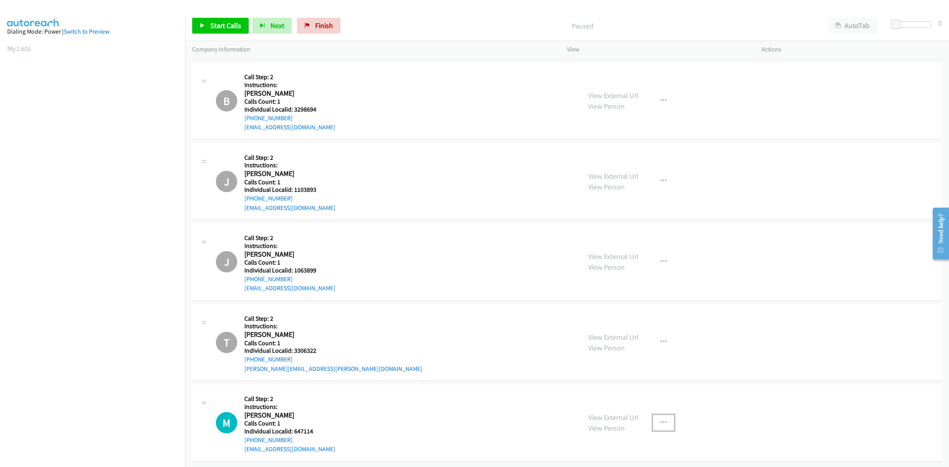
click at [662, 420] on icon "button" at bounding box center [664, 423] width 6 height 6
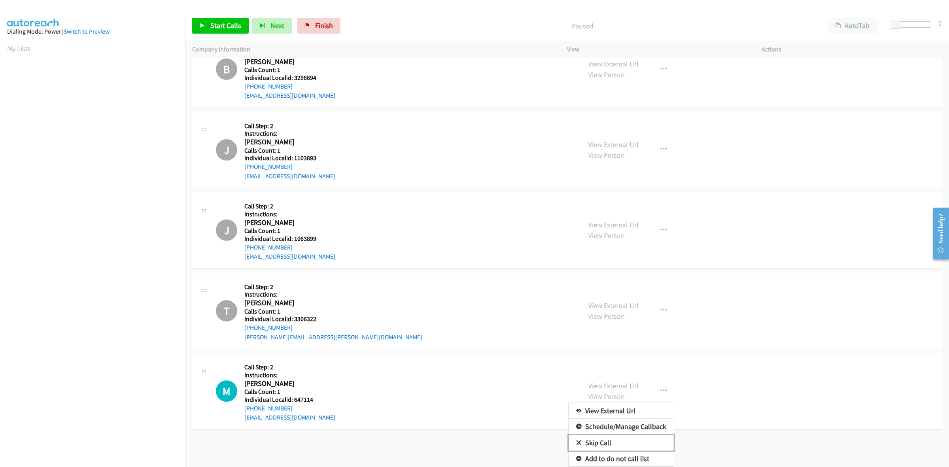
click at [627, 435] on link "Skip Call" at bounding box center [621, 443] width 105 height 16
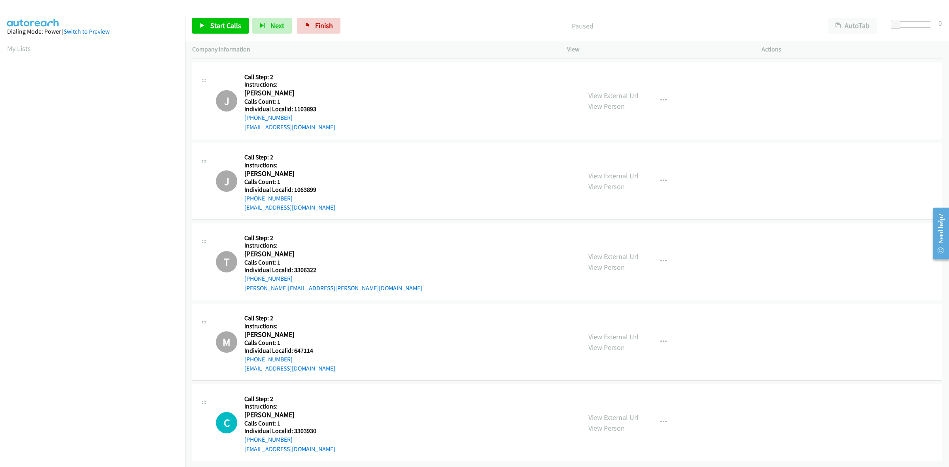
scroll to position [2643, 0]
click at [663, 419] on icon "button" at bounding box center [664, 422] width 6 height 6
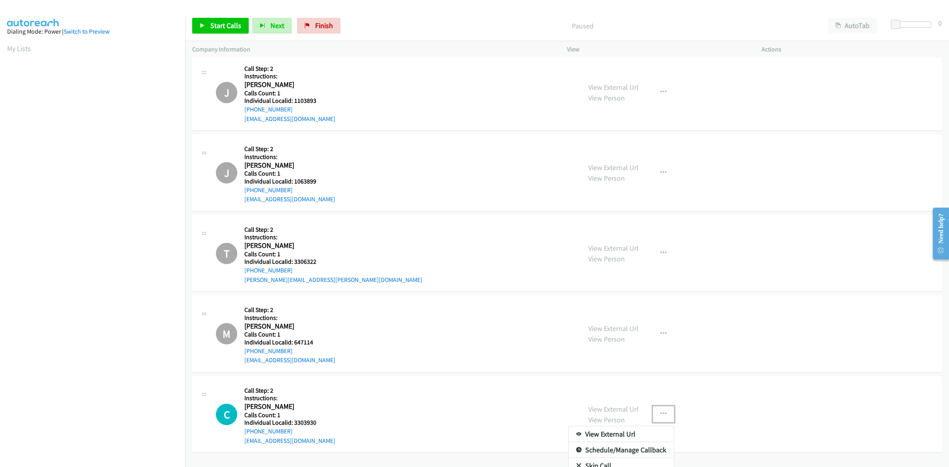
scroll to position [2676, 0]
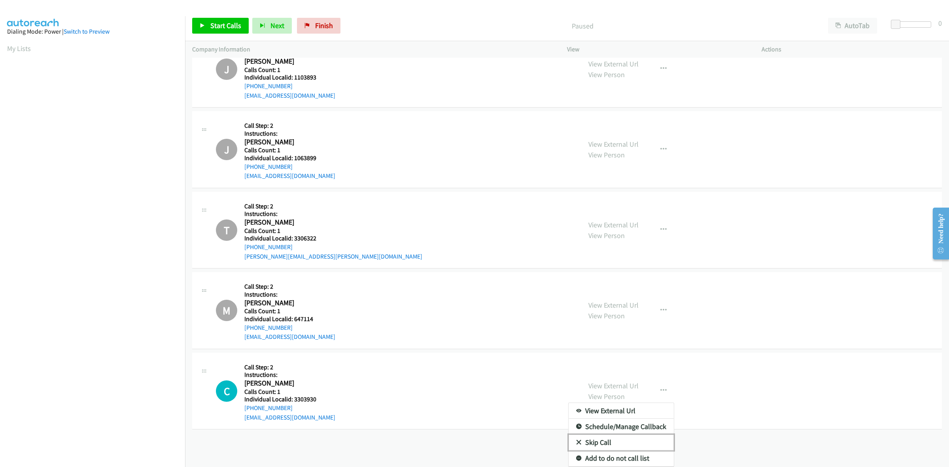
click at [640, 435] on link "Skip Call" at bounding box center [621, 443] width 105 height 16
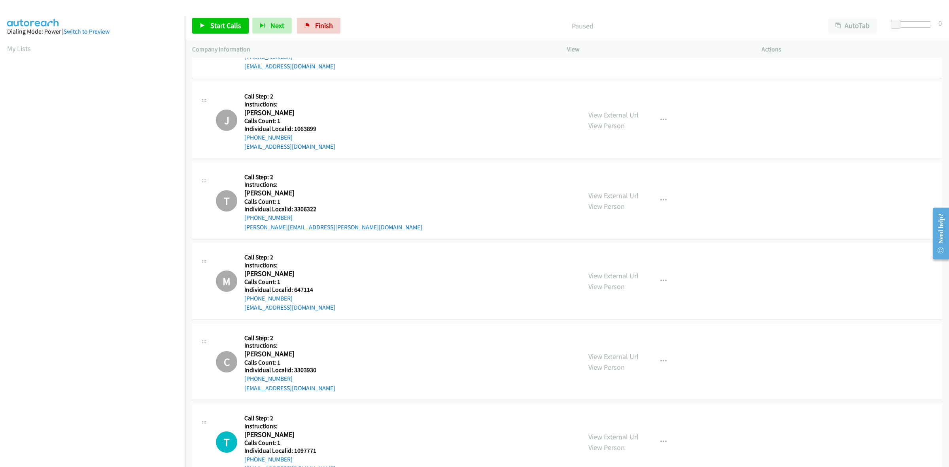
scroll to position [2724, 0]
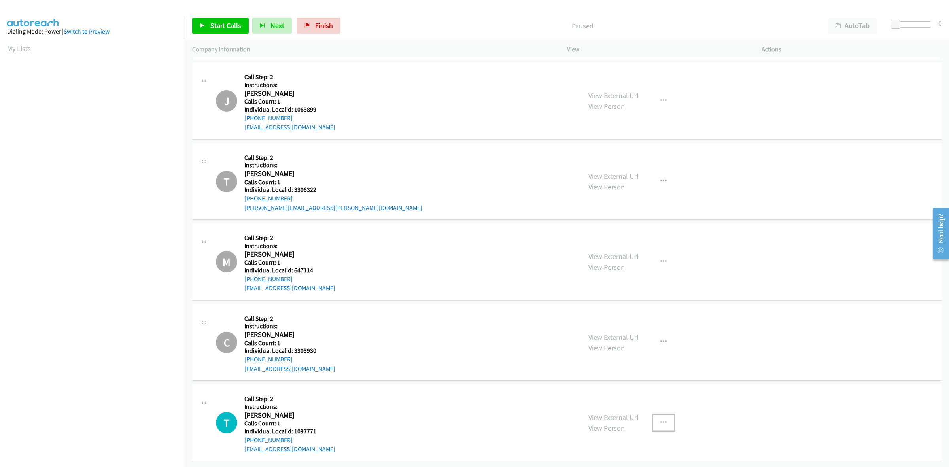
click at [655, 415] on button "button" at bounding box center [663, 423] width 21 height 16
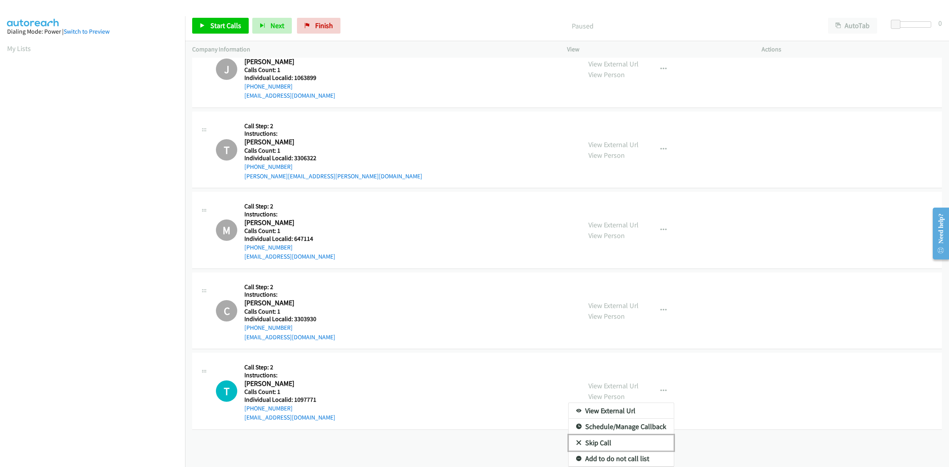
click at [589, 435] on link "Skip Call" at bounding box center [621, 443] width 105 height 16
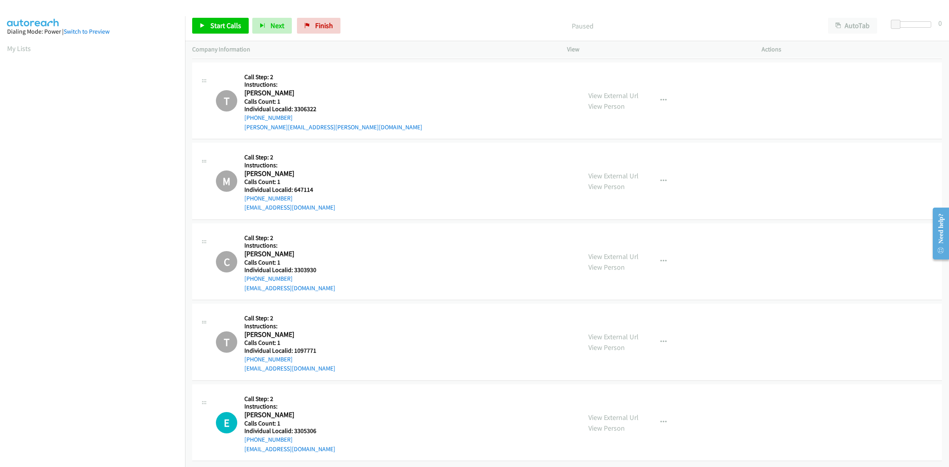
scroll to position [2805, 0]
click at [661, 419] on icon "button" at bounding box center [664, 422] width 6 height 6
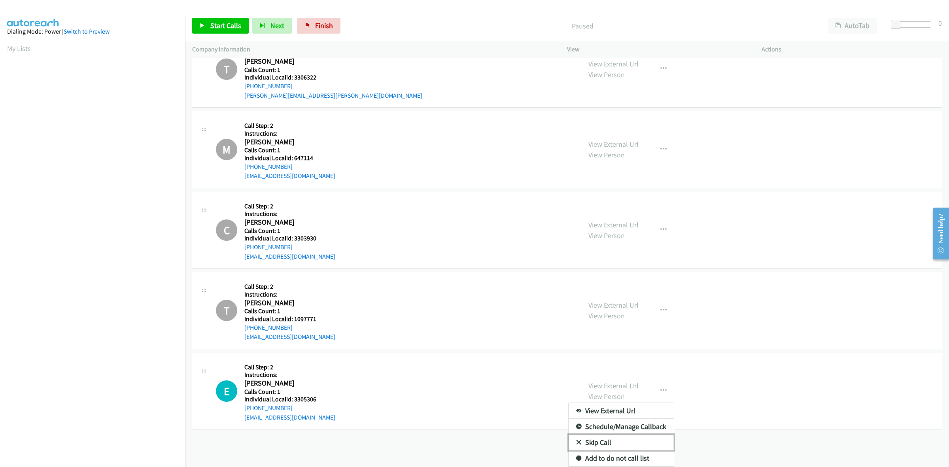
click at [646, 435] on link "Skip Call" at bounding box center [621, 443] width 105 height 16
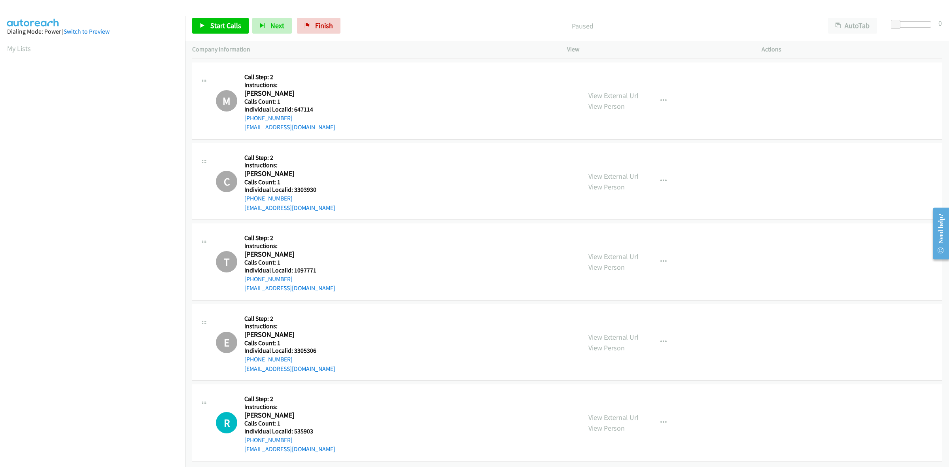
scroll to position [2885, 0]
click at [661, 420] on icon "button" at bounding box center [664, 423] width 6 height 6
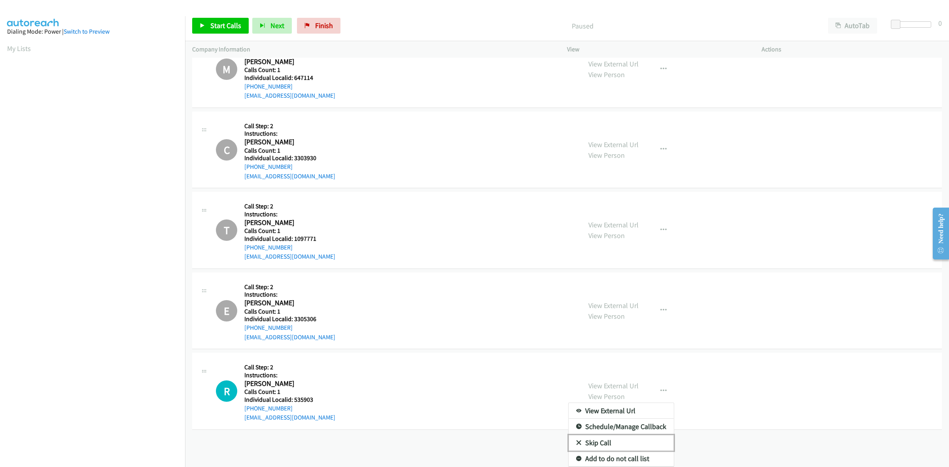
click at [645, 435] on link "Skip Call" at bounding box center [621, 443] width 105 height 16
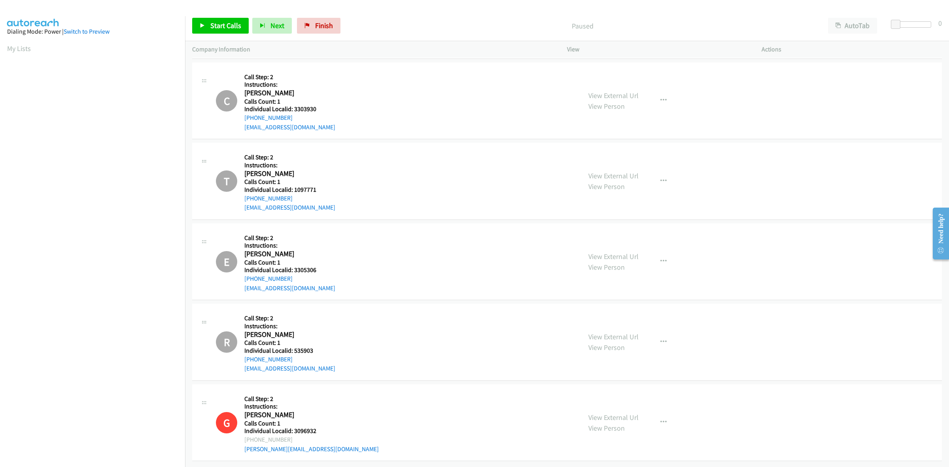
scroll to position [2966, 0]
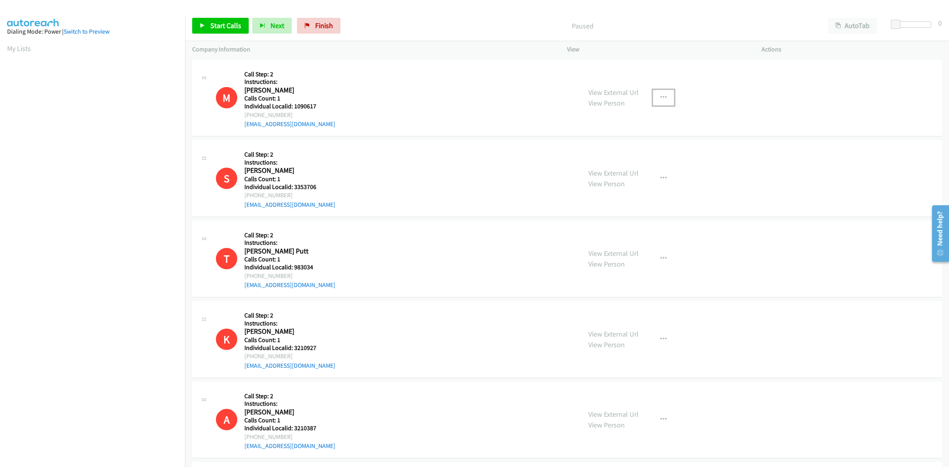
click at [669, 99] on button "button" at bounding box center [663, 98] width 21 height 16
click at [713, 104] on div at bounding box center [474, 233] width 949 height 467
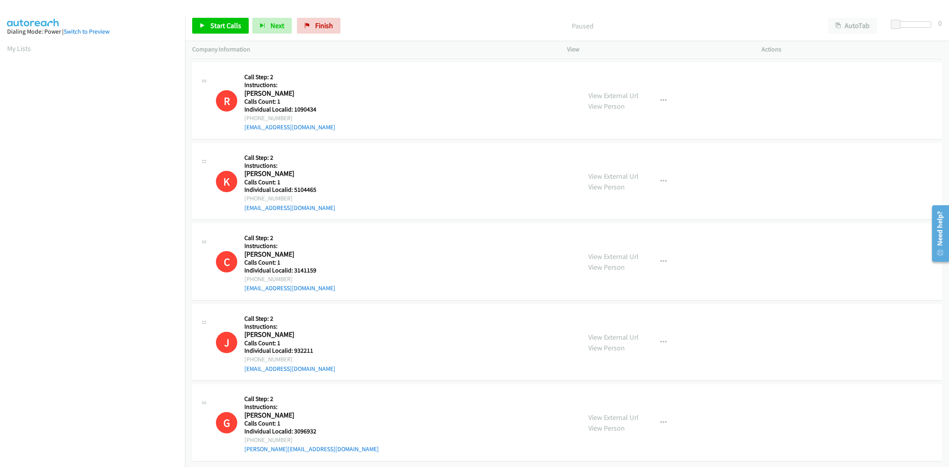
scroll to position [2009, 0]
click at [24, 52] on link "My Lists" at bounding box center [19, 48] width 24 height 9
